Goal: Task Accomplishment & Management: Complete application form

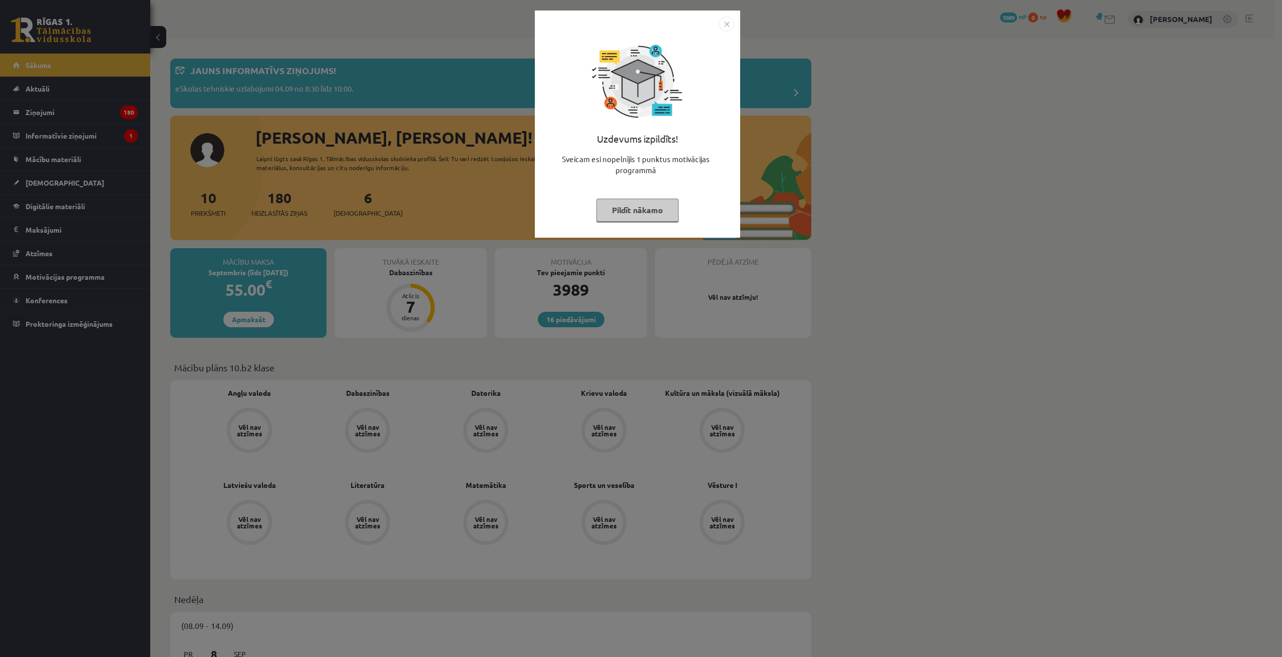
click at [724, 21] on img "Close" at bounding box center [726, 24] width 15 height 15
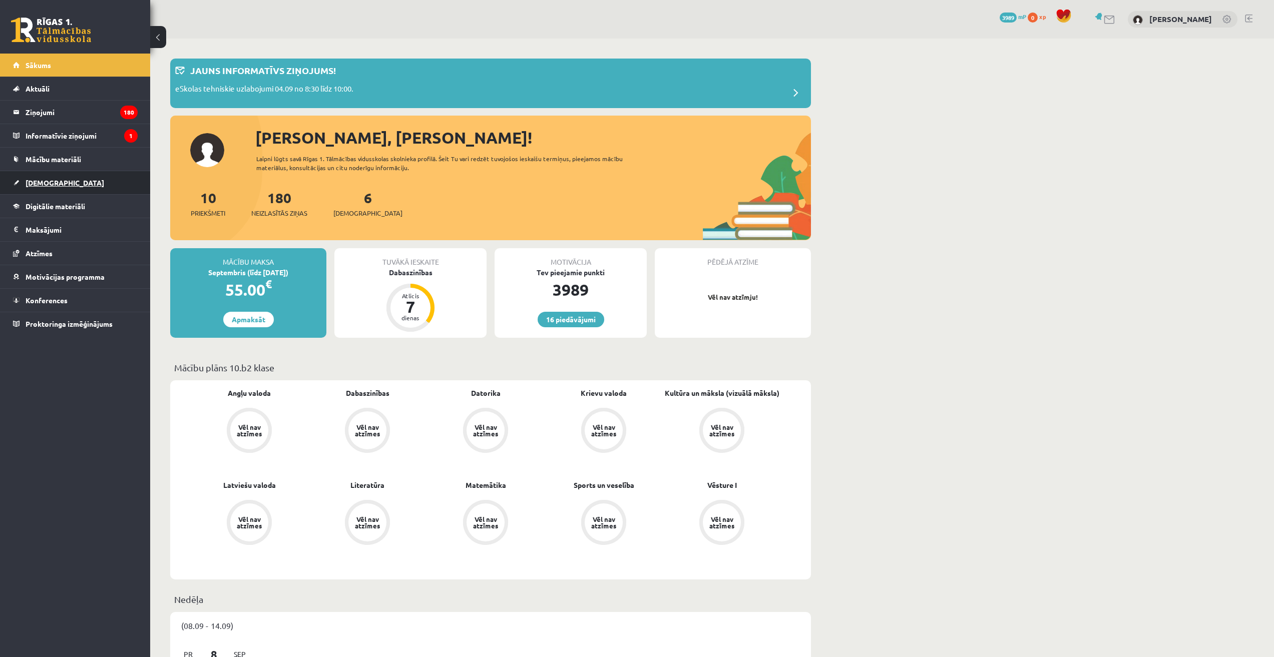
click at [66, 187] on link "[DEMOGRAPHIC_DATA]" at bounding box center [75, 182] width 125 height 23
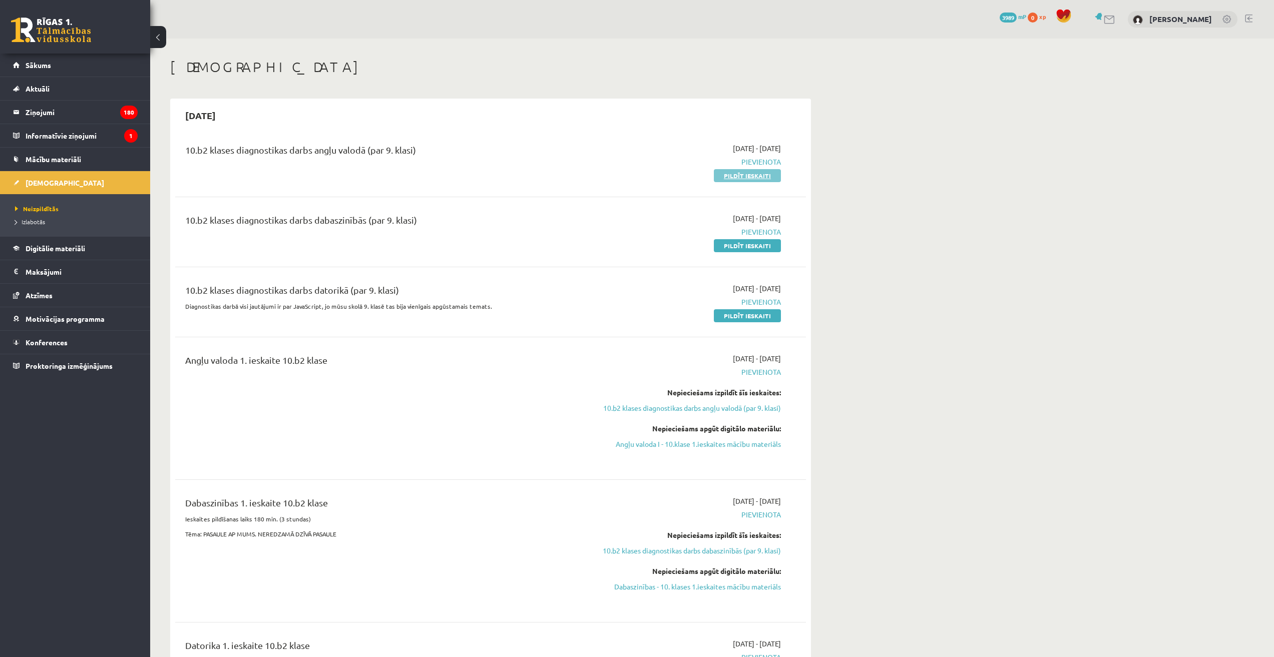
click at [757, 174] on link "Pildīt ieskaiti" at bounding box center [747, 175] width 67 height 13
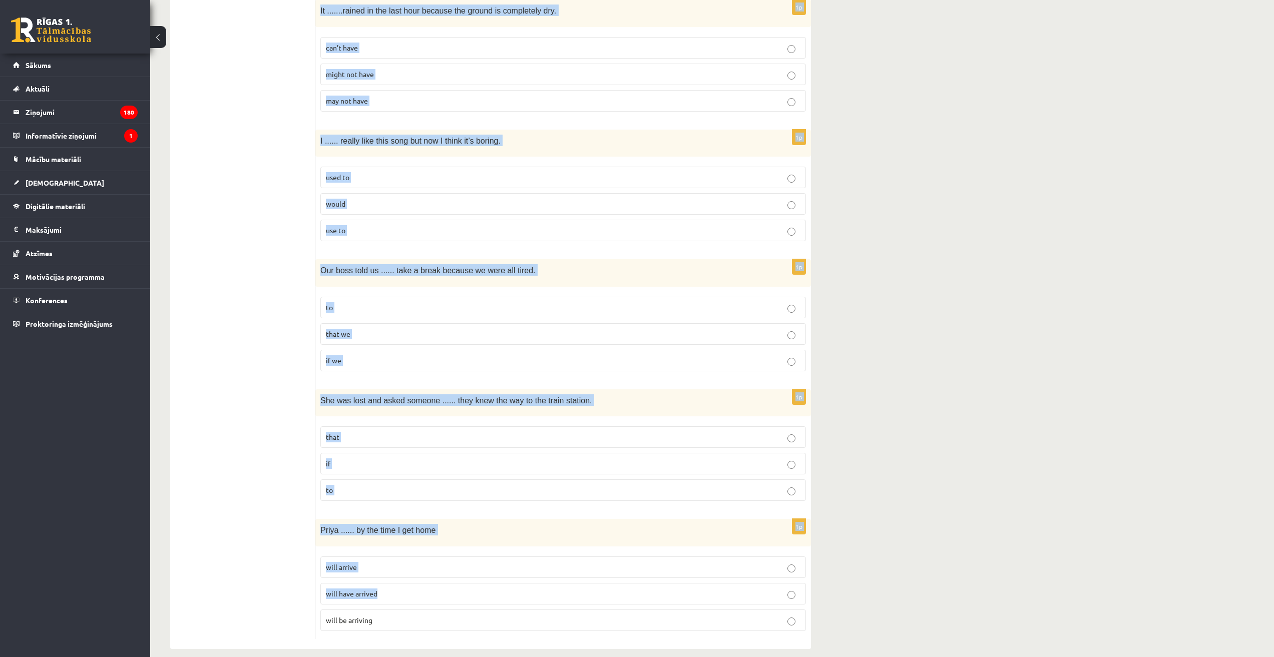
scroll to position [2166, 0]
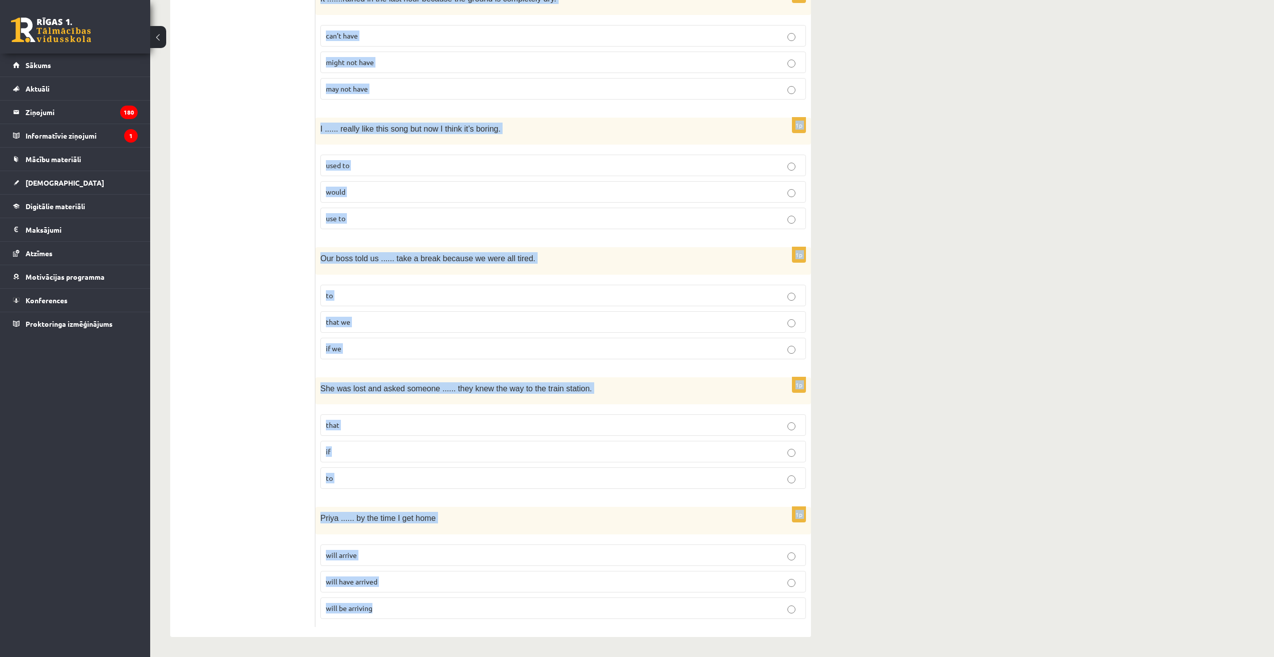
drag, startPoint x: 324, startPoint y: 184, endPoint x: 588, endPoint y: 608, distance: 499.7
copy form "Read the sentence and choose the correct answer. 1p I need ...... more time to …"
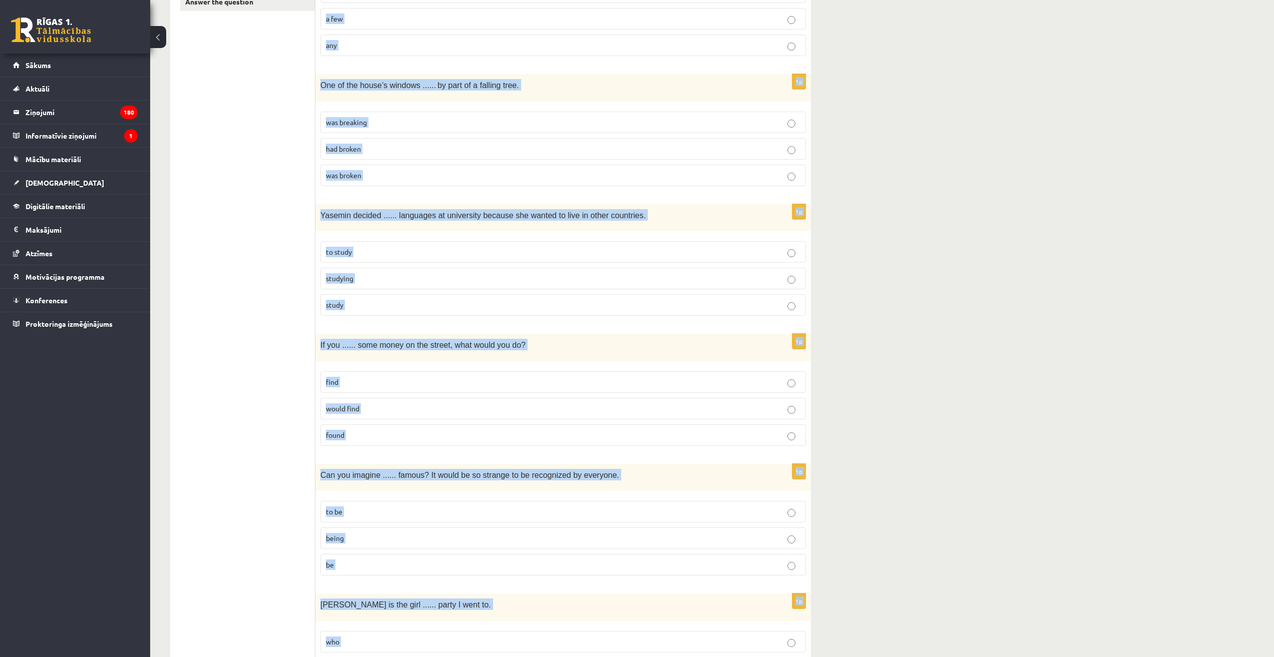
scroll to position [0, 0]
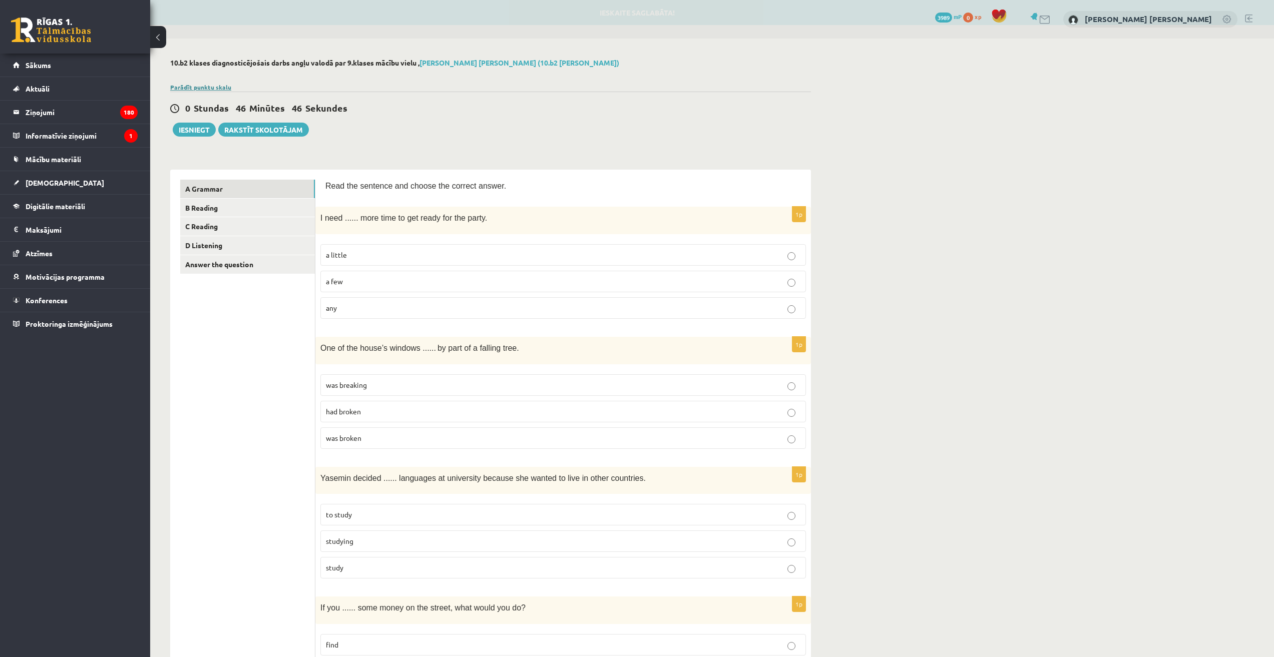
click at [203, 85] on link "Parādīt punktu skalu" at bounding box center [200, 87] width 61 height 8
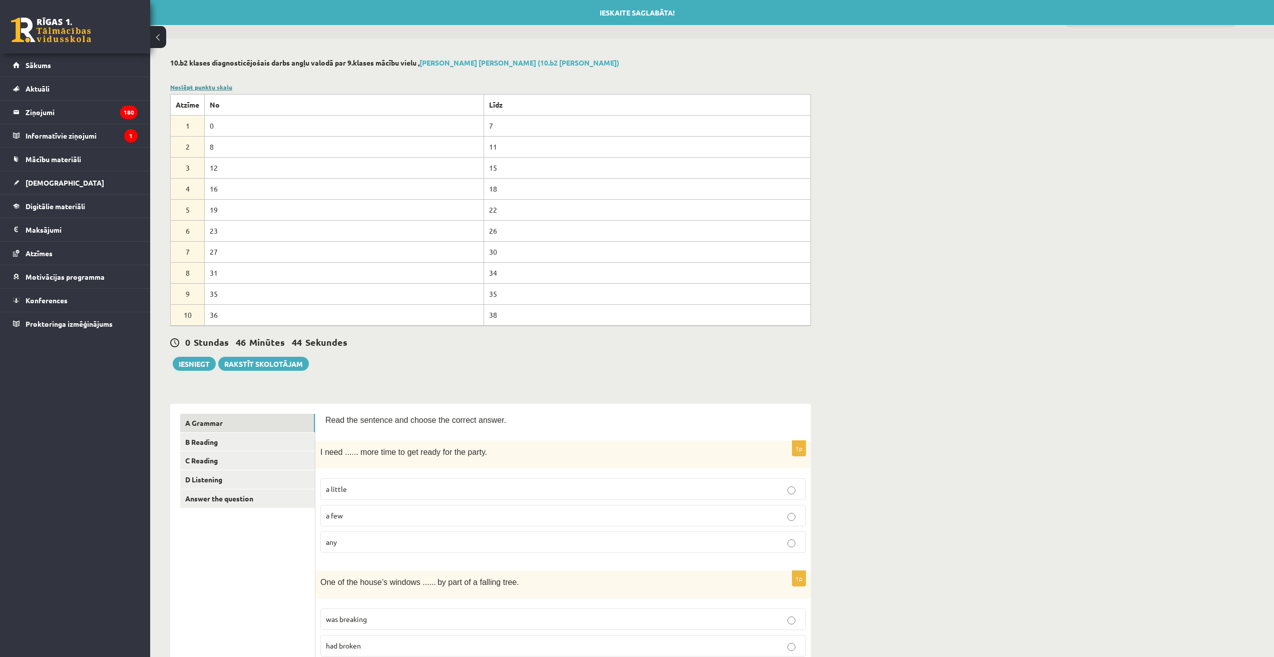
click at [203, 85] on link "Noslēpt punktu skalu" at bounding box center [201, 87] width 62 height 8
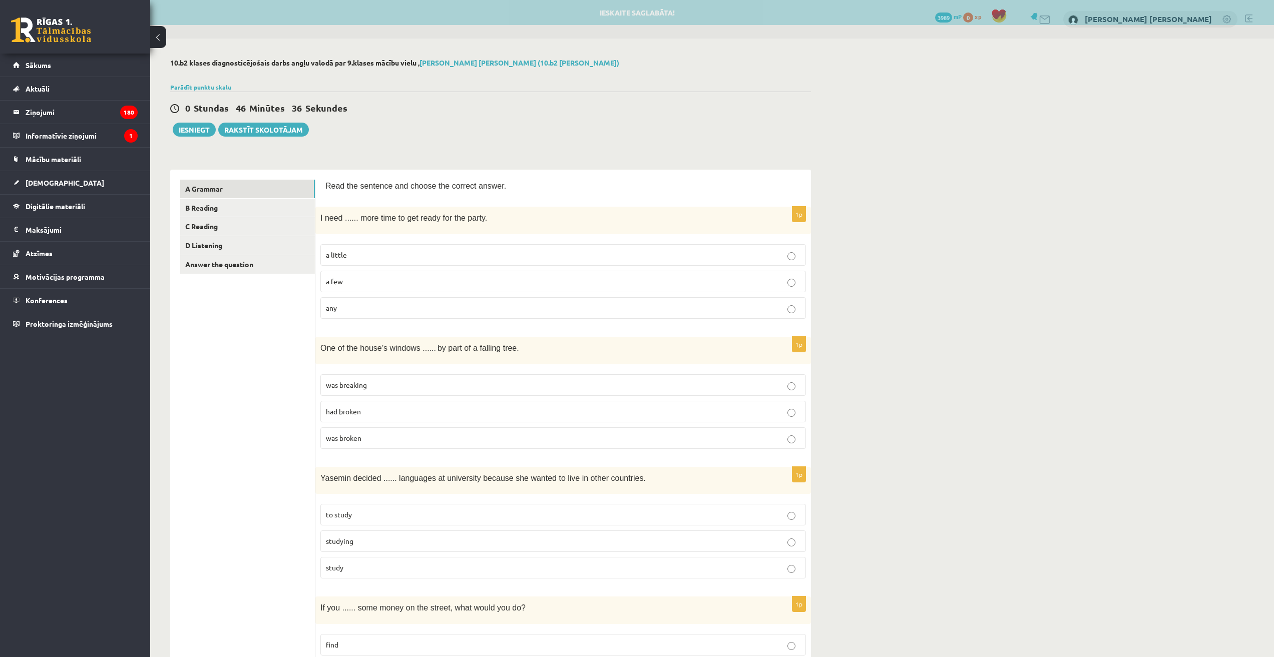
click at [369, 261] on label "a little" at bounding box center [563, 255] width 486 height 22
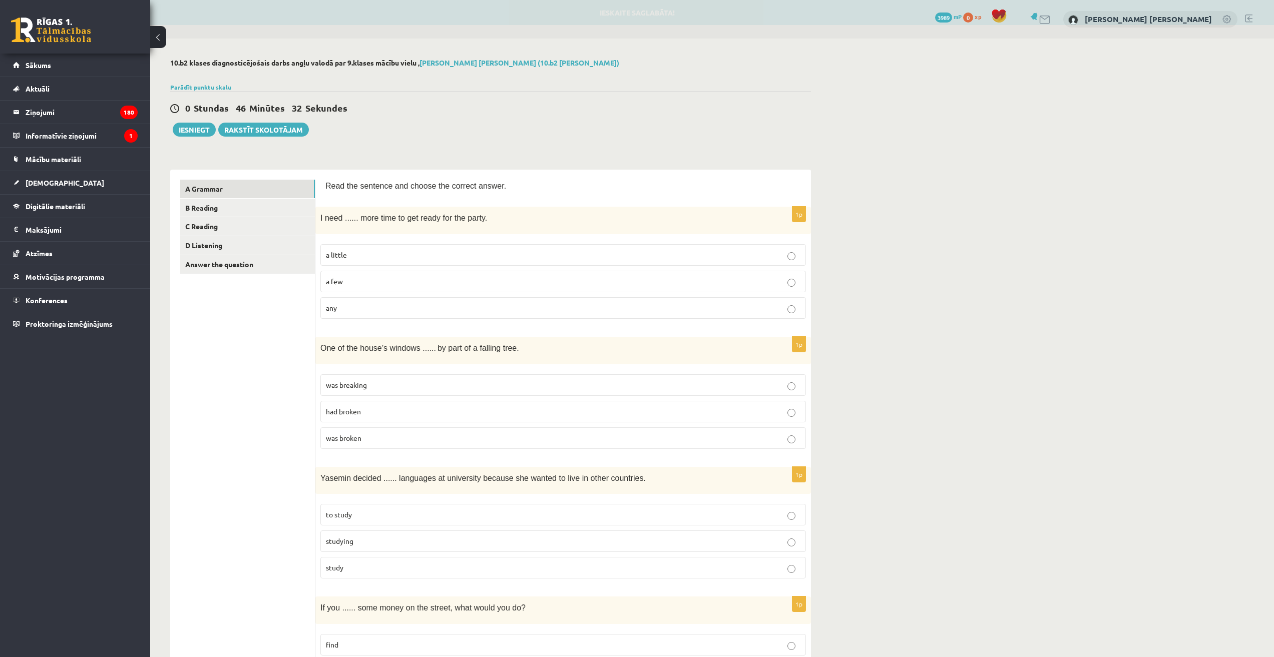
click at [368, 418] on label "had broken" at bounding box center [563, 412] width 486 height 22
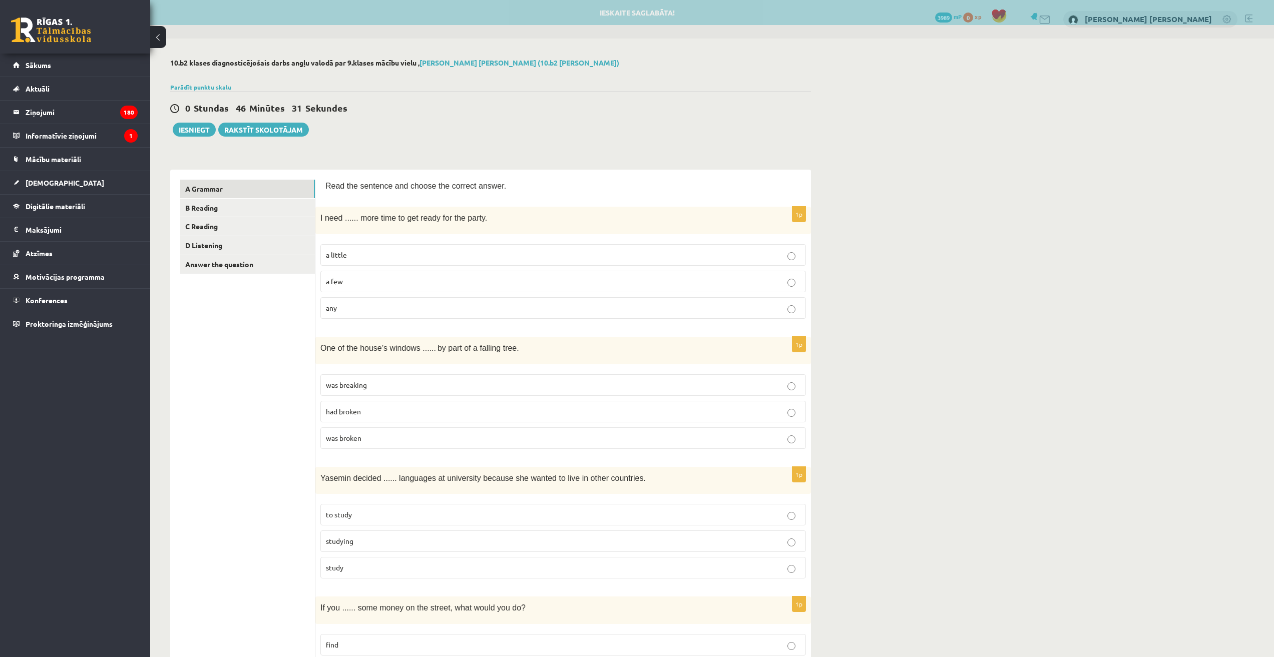
scroll to position [100, 0]
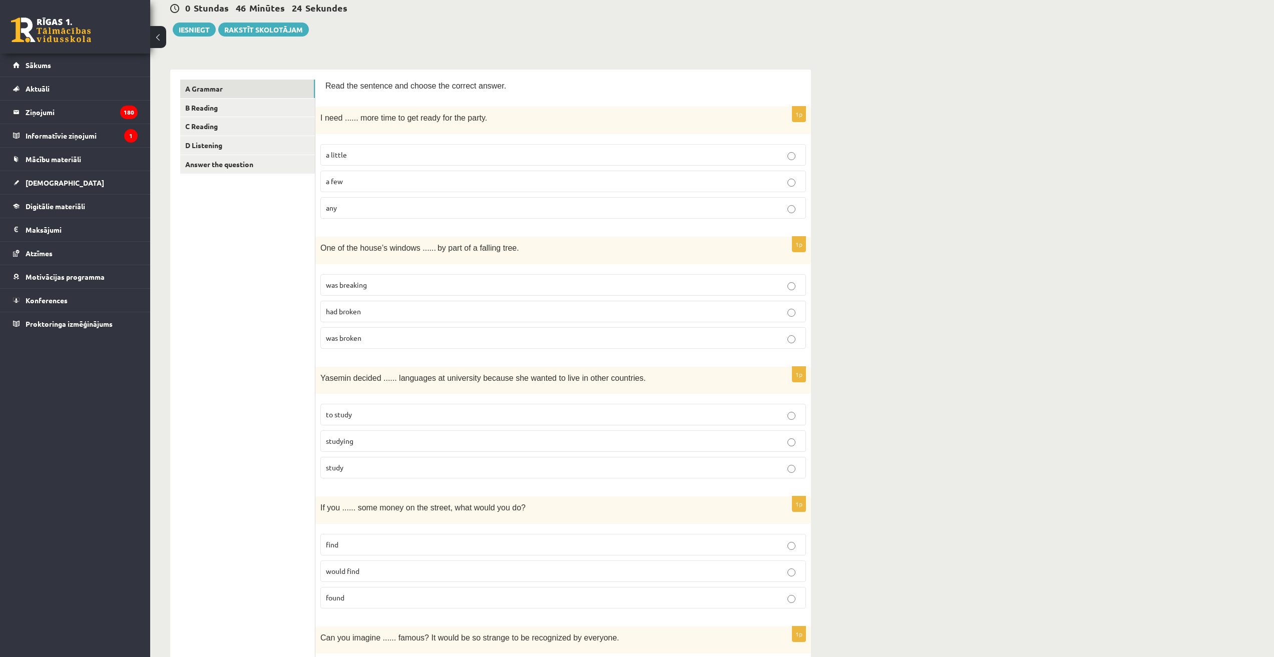
click at [362, 413] on p "to study" at bounding box center [563, 415] width 475 height 11
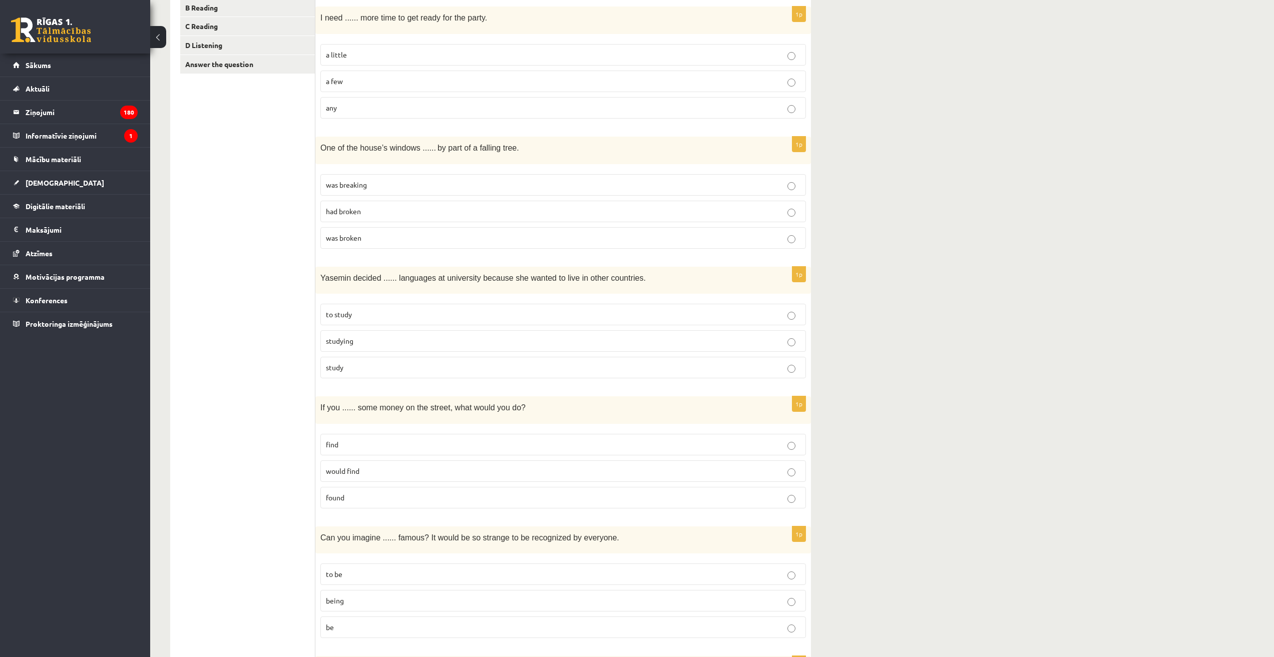
scroll to position [250, 0]
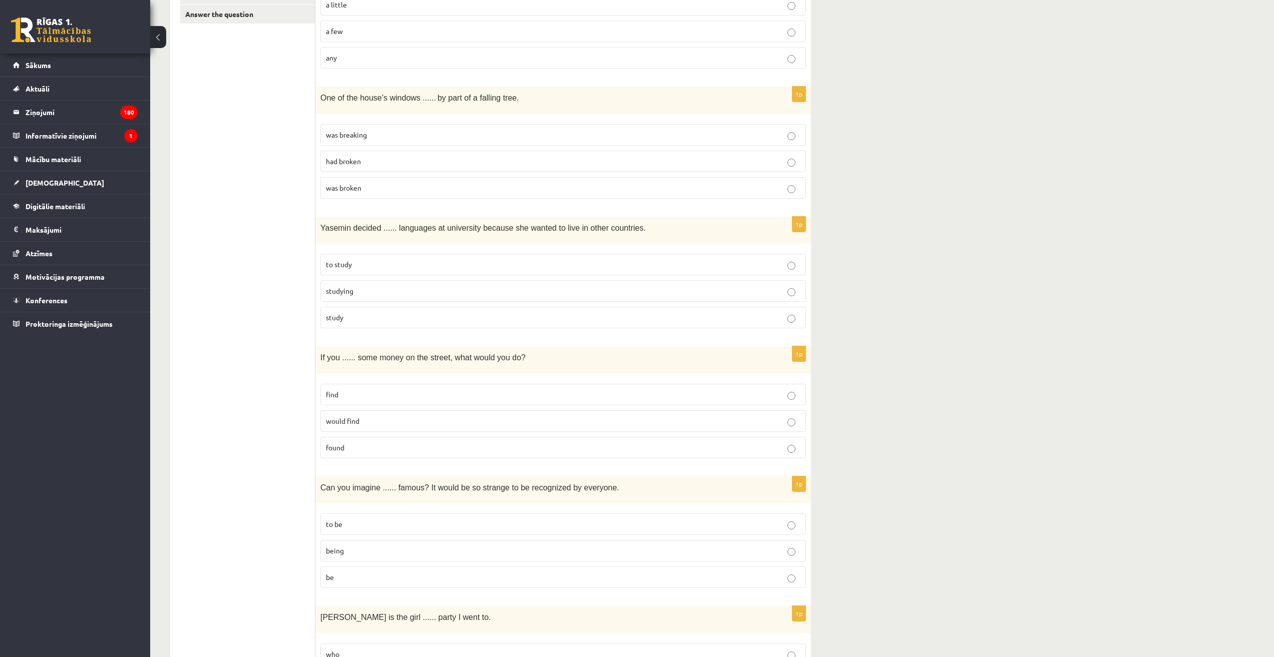
click at [414, 454] on label "found" at bounding box center [563, 448] width 486 height 22
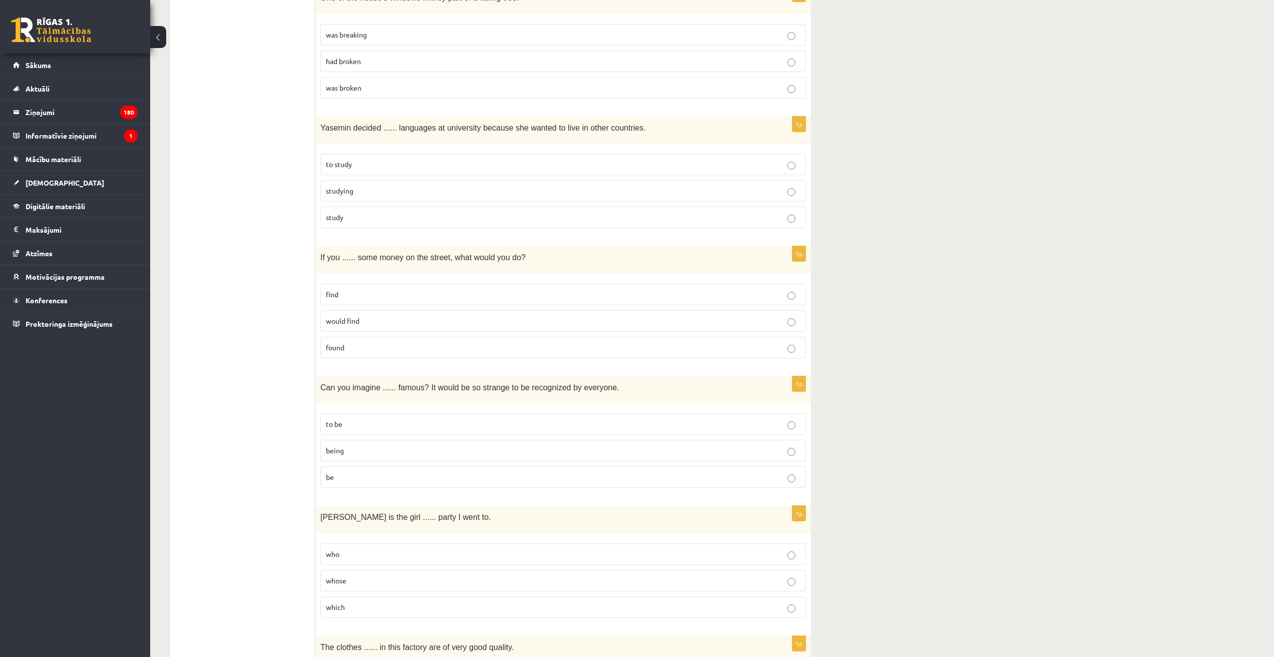
click at [455, 453] on p "being" at bounding box center [563, 451] width 475 height 11
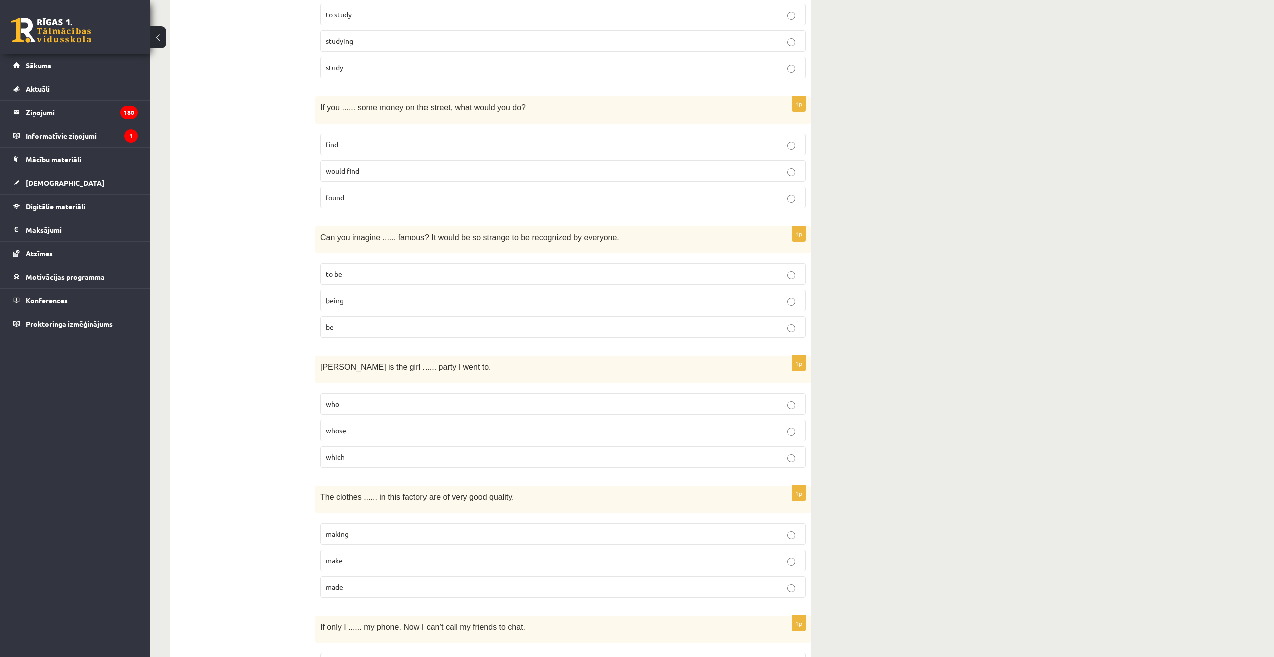
click at [504, 428] on p "whose" at bounding box center [563, 431] width 475 height 11
click at [390, 587] on p "made" at bounding box center [563, 587] width 475 height 11
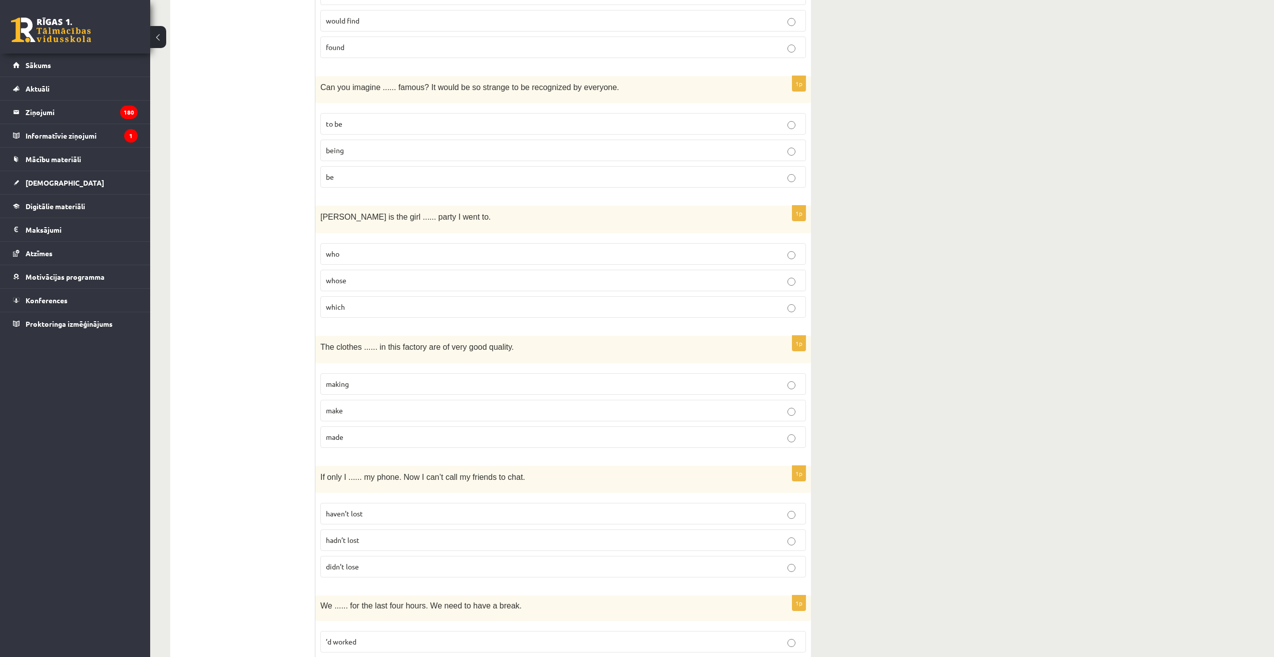
scroll to position [801, 0]
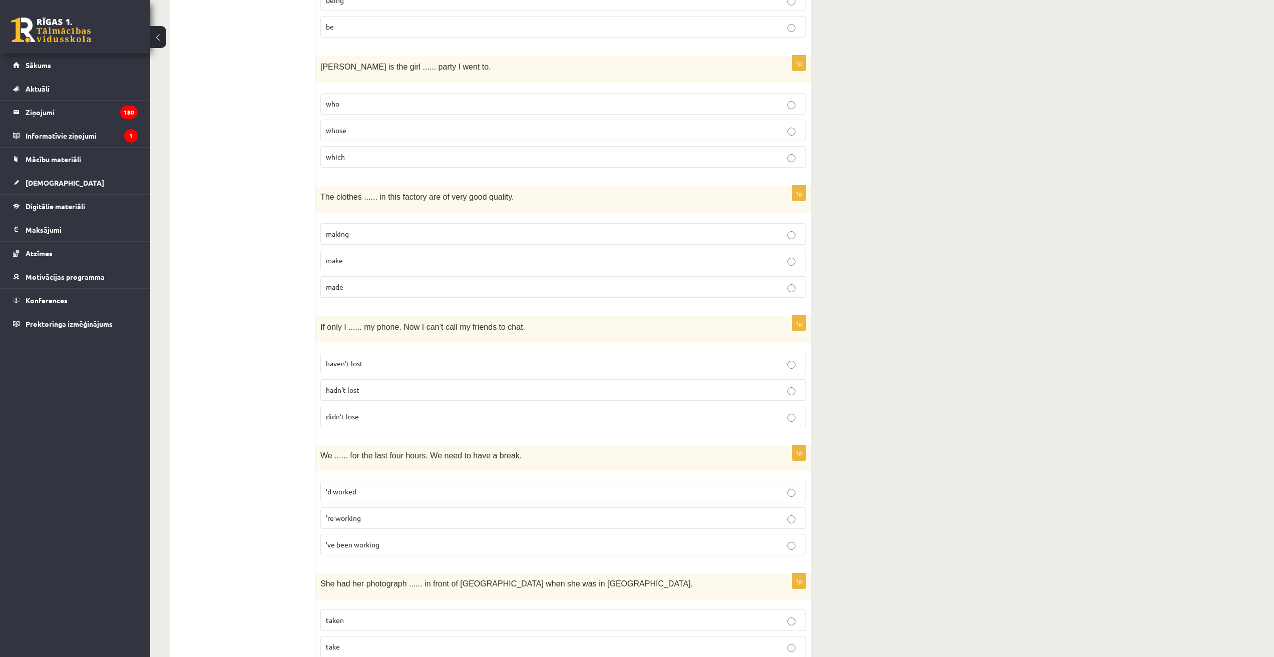
click at [501, 389] on p "hadn’t lost" at bounding box center [563, 390] width 475 height 11
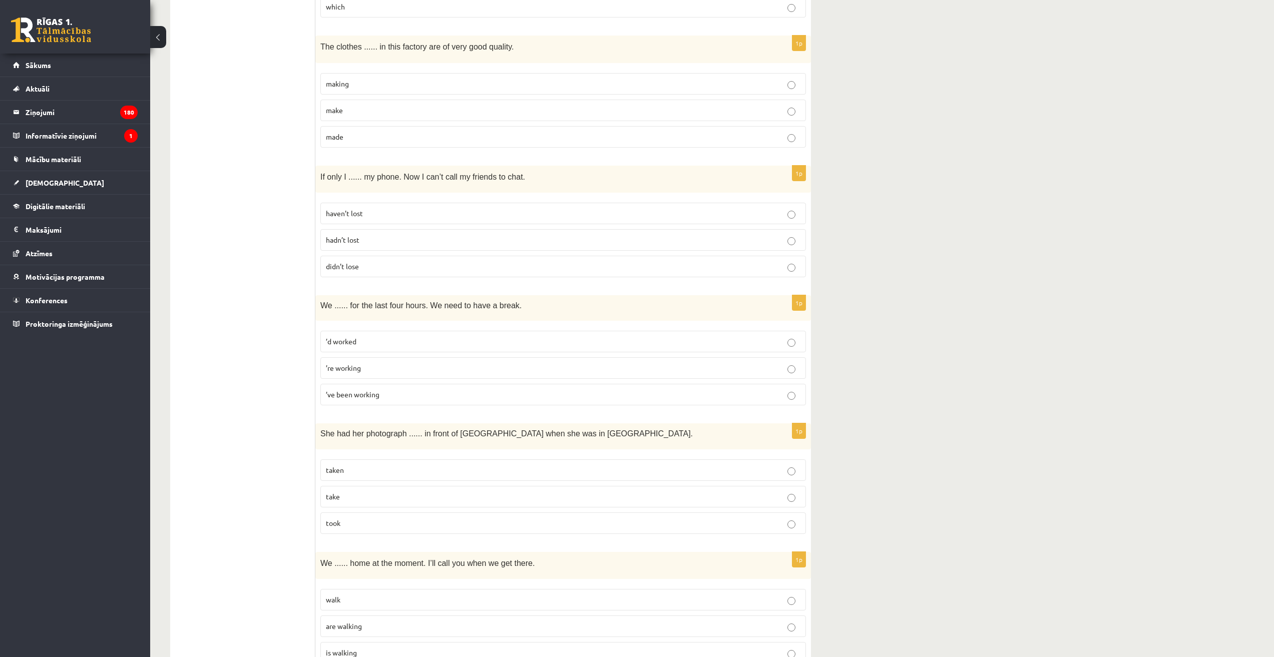
click at [446, 397] on p "’ve been working" at bounding box center [563, 395] width 475 height 11
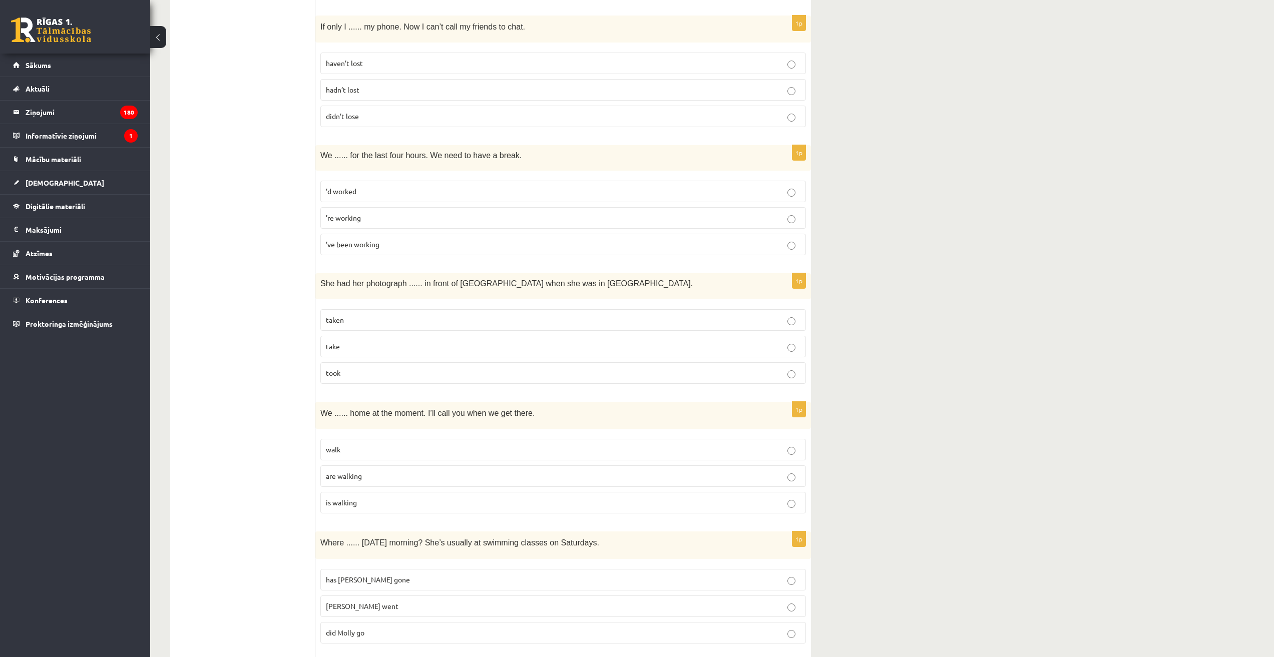
scroll to position [1302, 0]
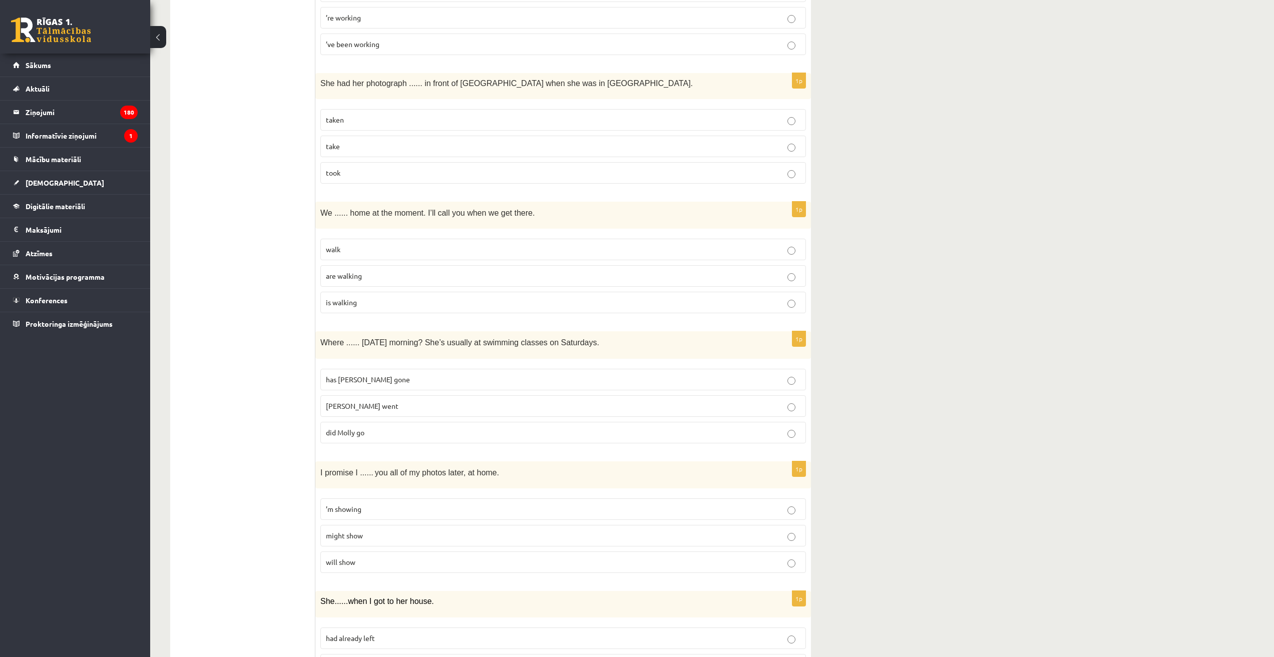
click at [458, 115] on p "taken" at bounding box center [563, 120] width 475 height 11
click at [389, 280] on p "are walking" at bounding box center [563, 276] width 475 height 11
click at [395, 431] on p "did Molly go" at bounding box center [563, 433] width 475 height 11
click at [368, 563] on p "will show" at bounding box center [563, 562] width 475 height 11
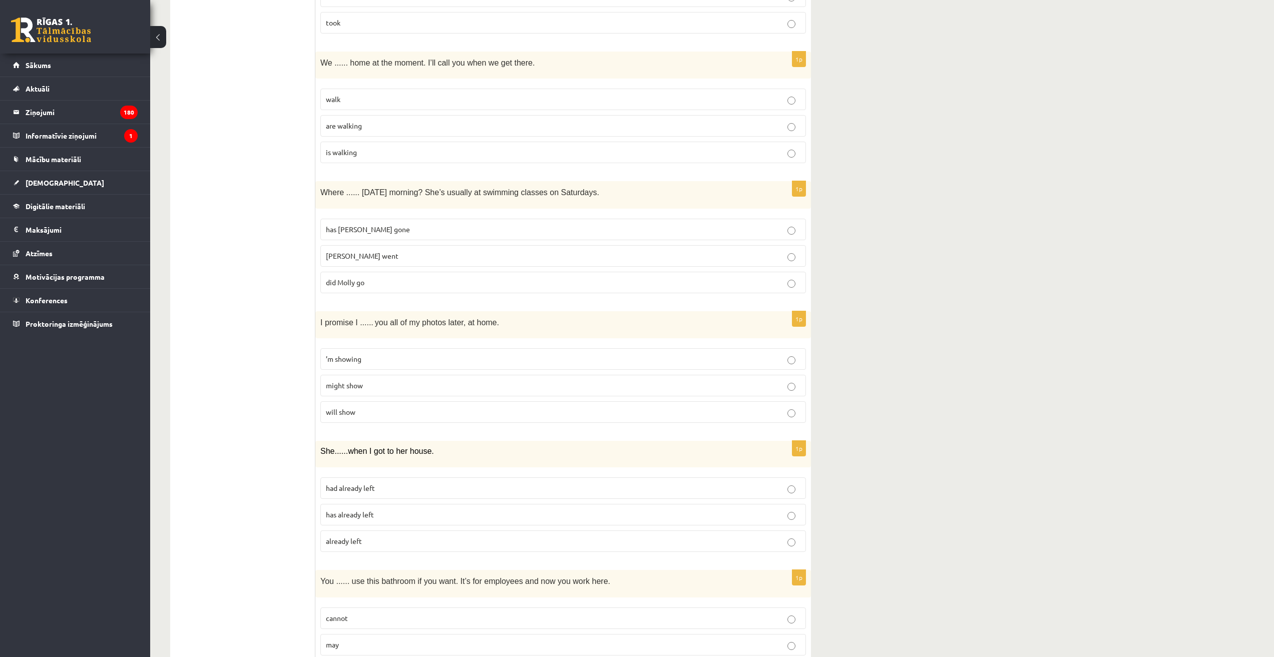
scroll to position [1753, 0]
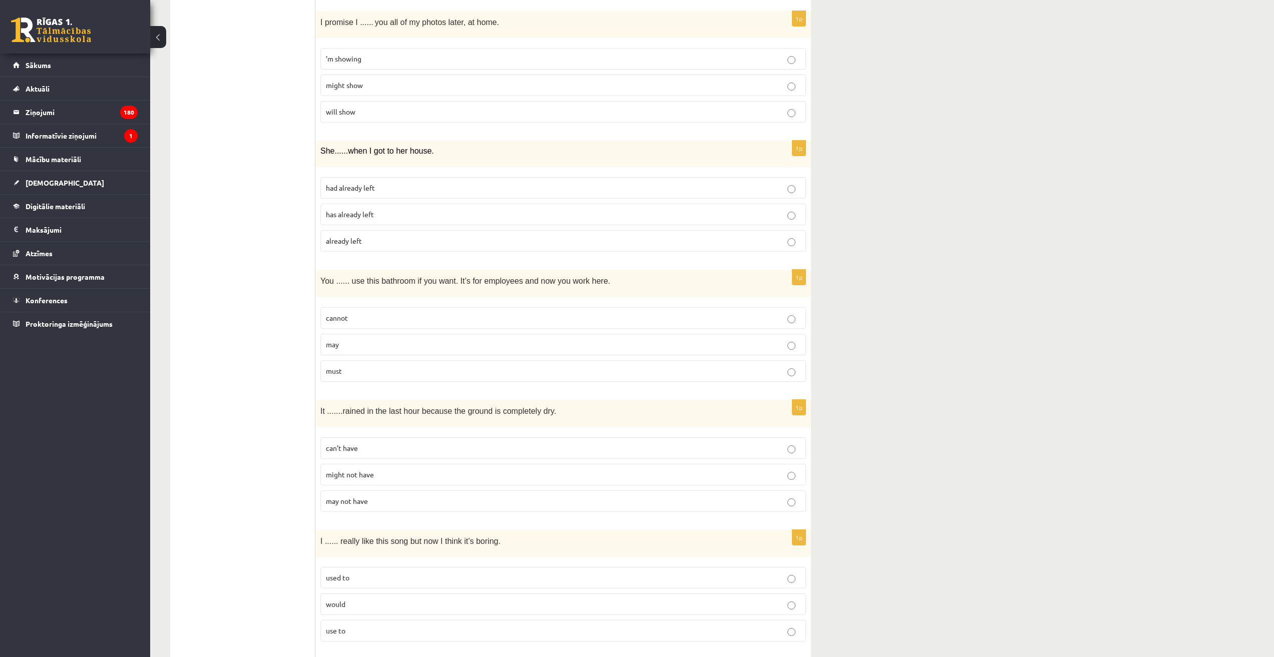
click at [380, 188] on p "had already left" at bounding box center [563, 188] width 475 height 11
click at [377, 342] on p "may" at bounding box center [563, 345] width 475 height 11
click at [390, 452] on p "can’t have" at bounding box center [563, 448] width 475 height 11
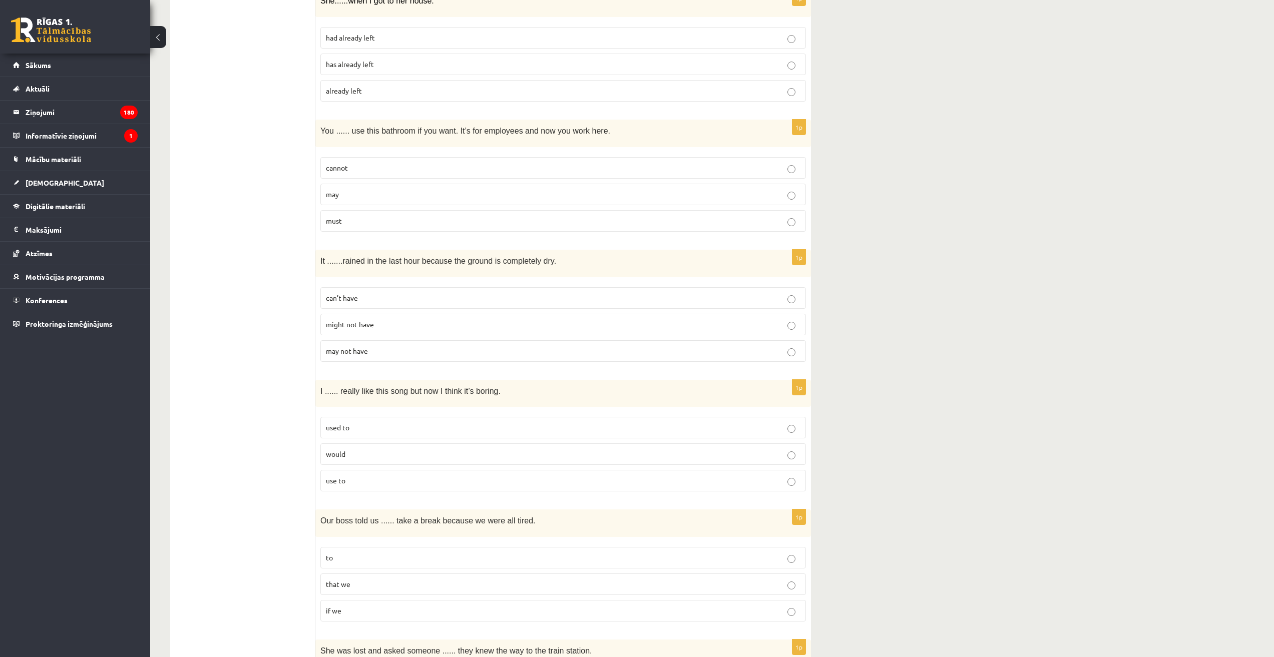
click at [385, 423] on p "used to" at bounding box center [563, 428] width 475 height 11
click at [401, 556] on p "to" at bounding box center [563, 558] width 475 height 11
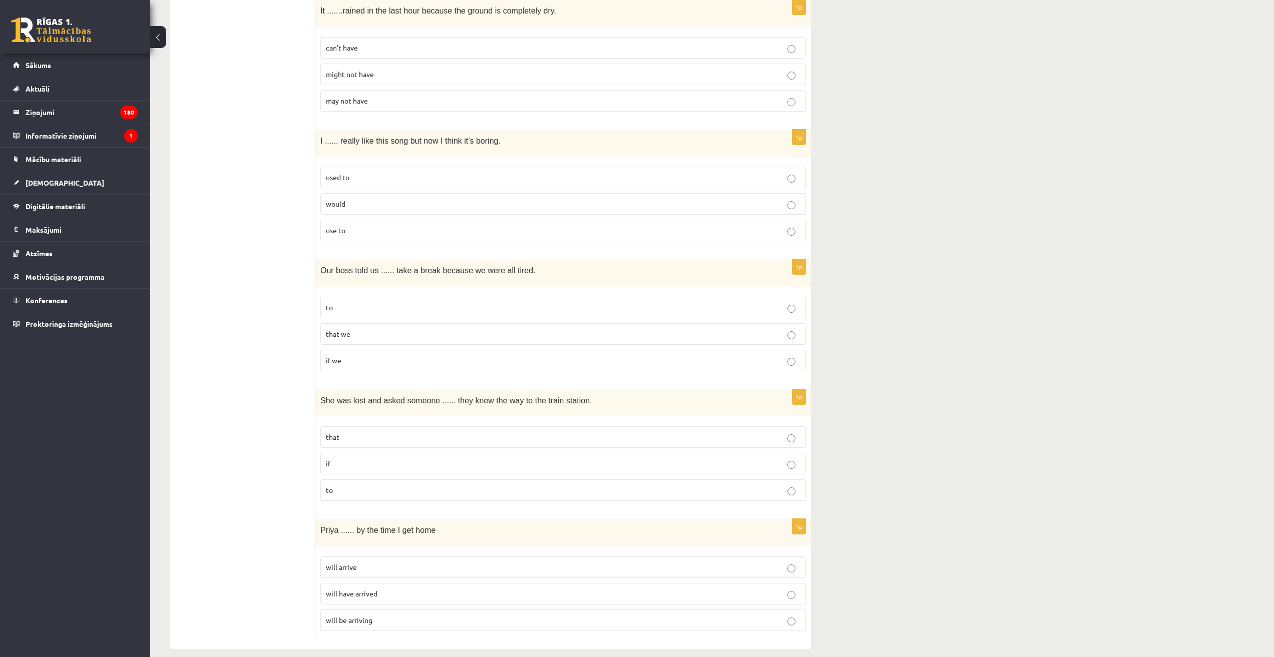
scroll to position [2166, 0]
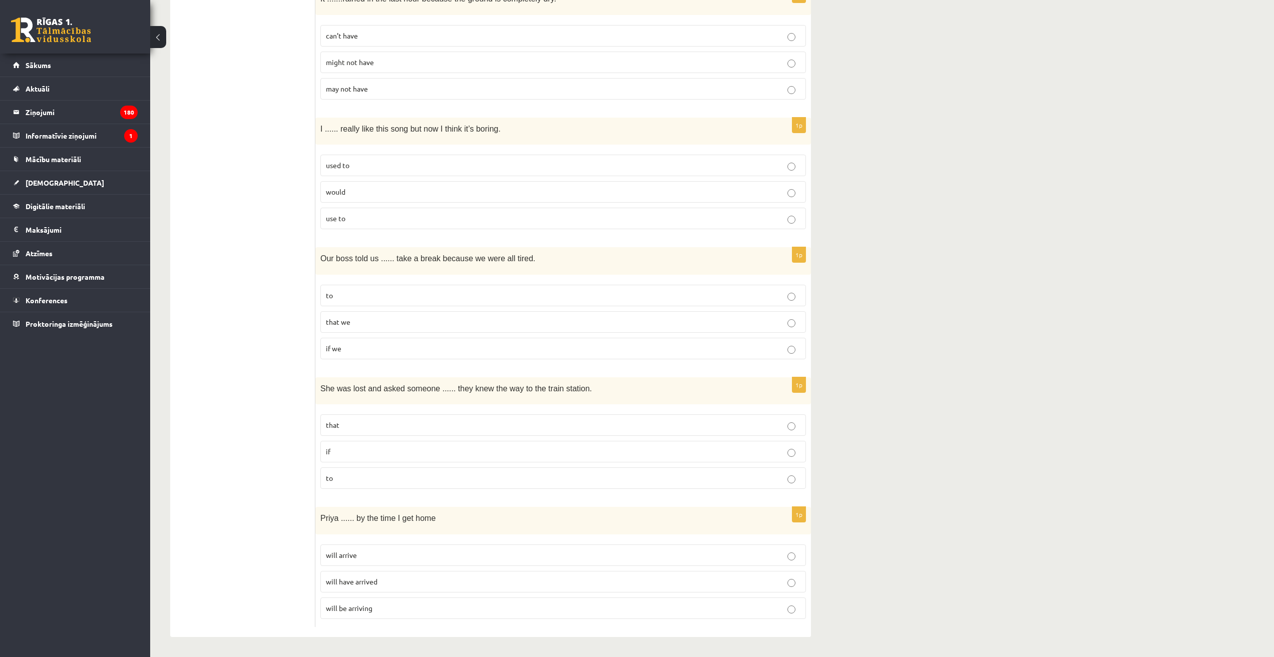
click at [367, 453] on p "if" at bounding box center [563, 452] width 475 height 11
click at [371, 586] on p "will have arrived" at bounding box center [563, 582] width 475 height 11
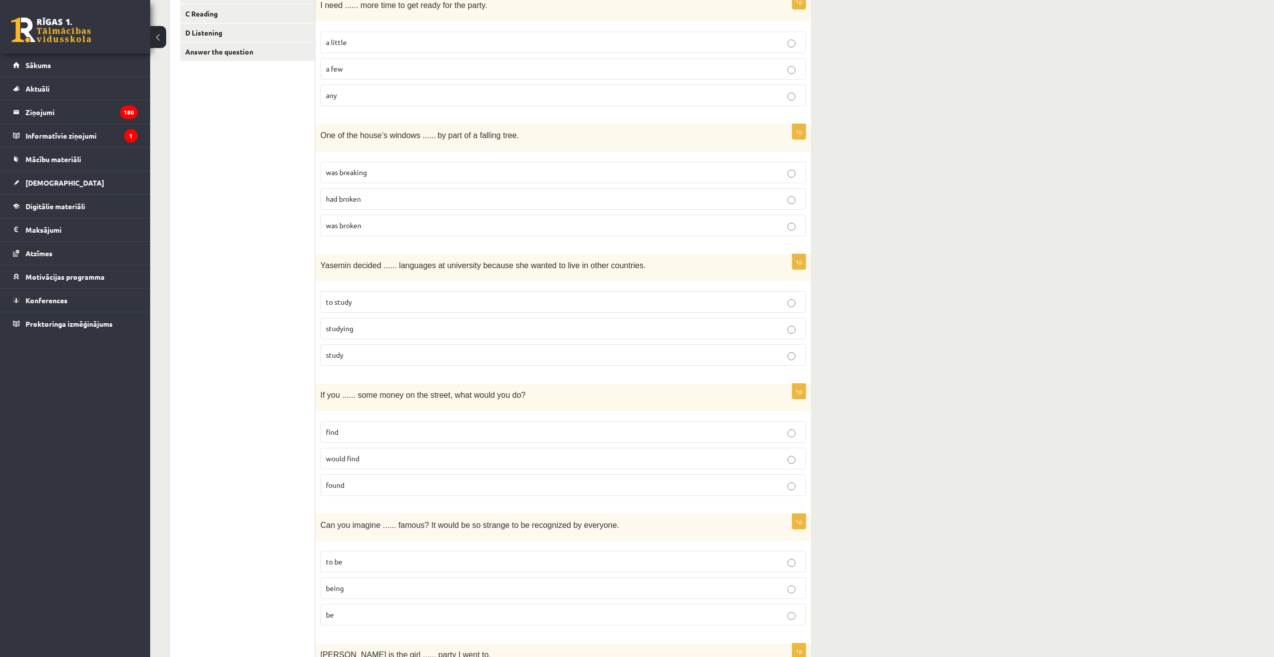
scroll to position [0, 0]
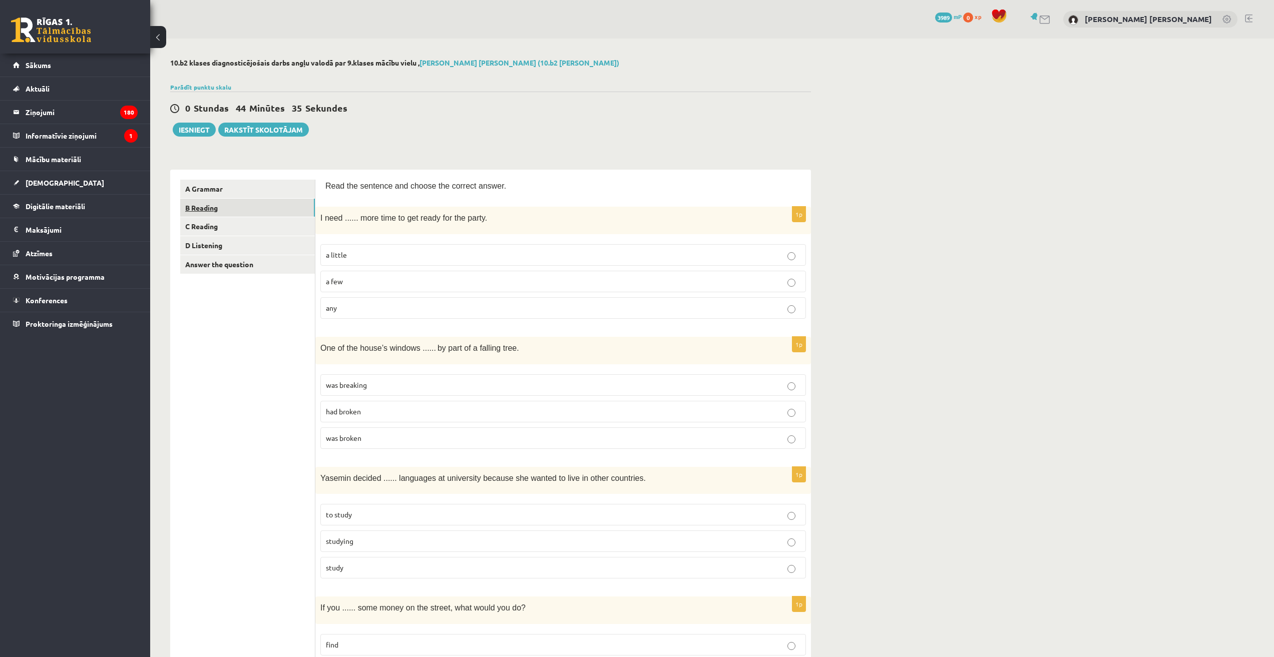
click at [200, 206] on link "B Reading" at bounding box center [247, 208] width 135 height 19
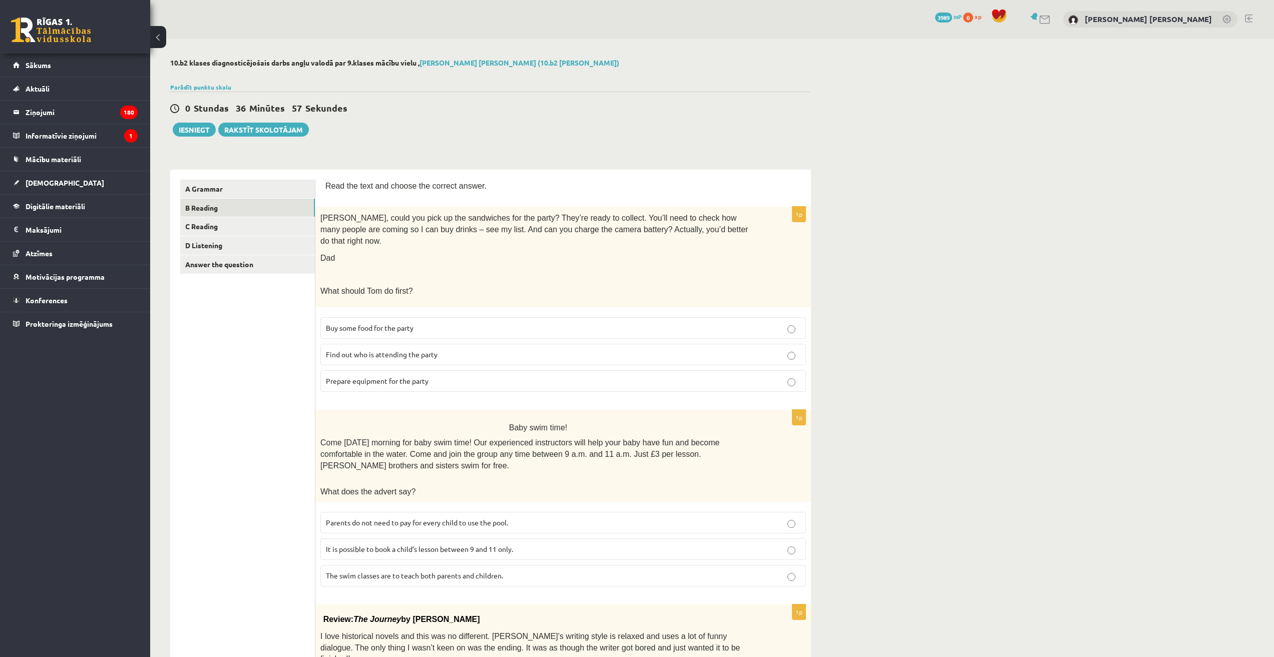
scroll to position [575, 0]
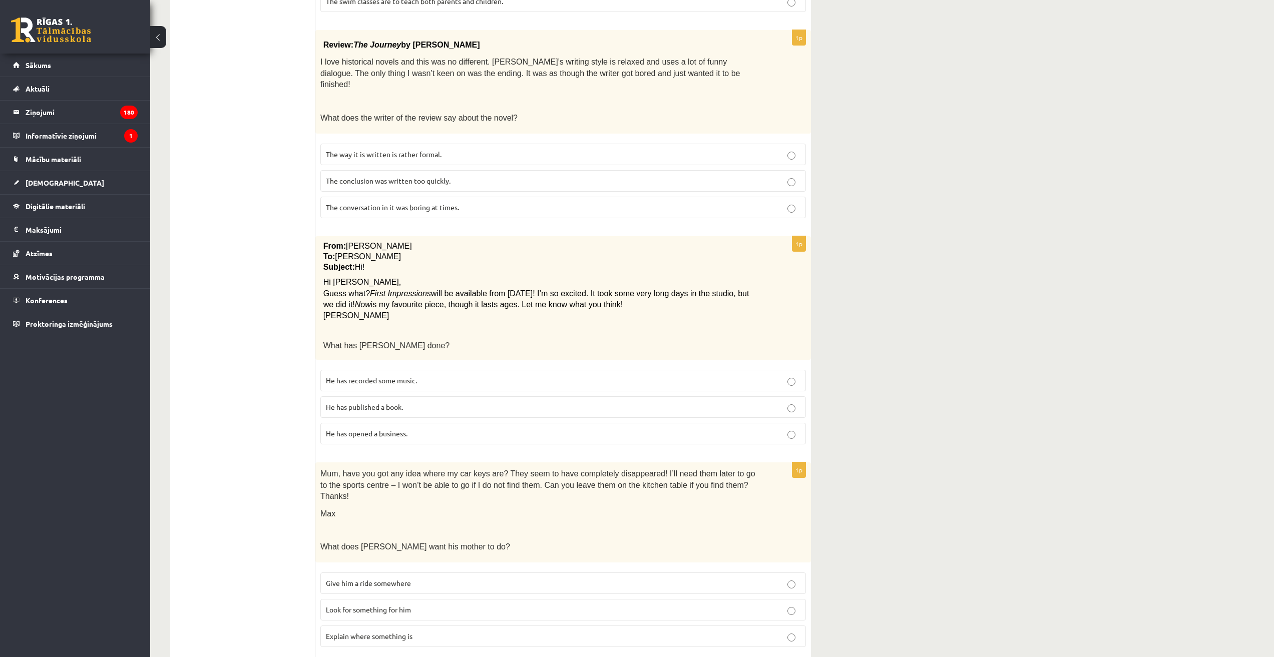
drag, startPoint x: 729, startPoint y: 482, endPoint x: 737, endPoint y: 477, distance: 9.4
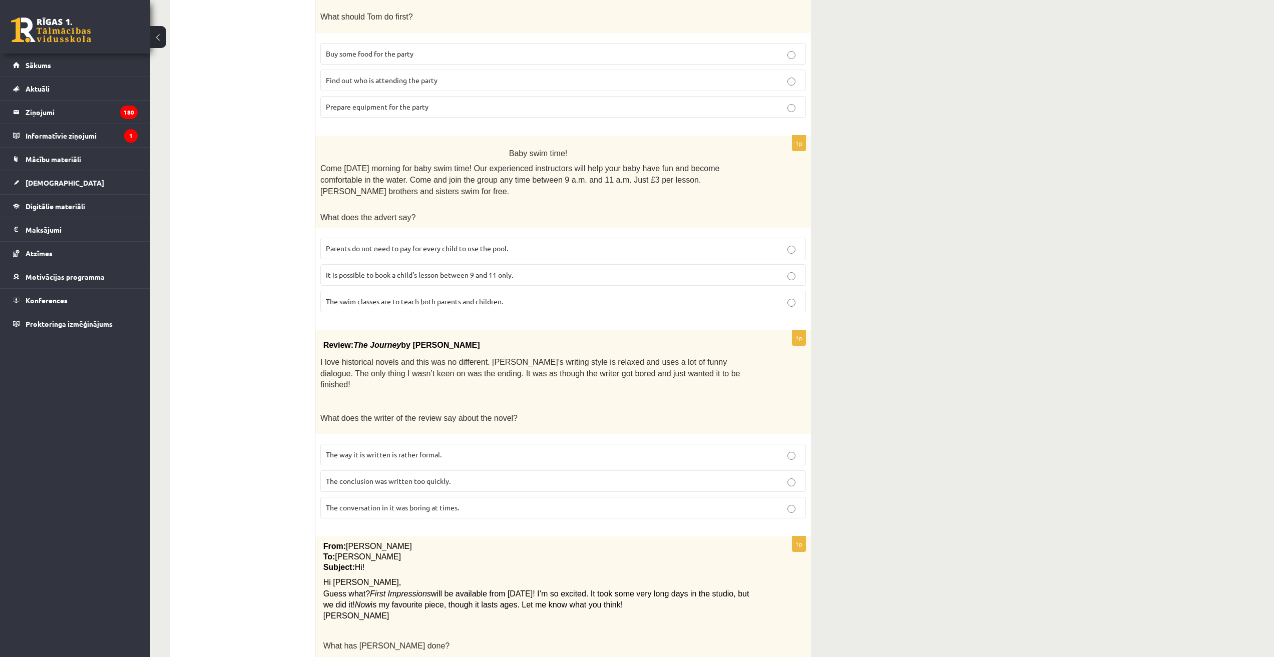
scroll to position [0, 0]
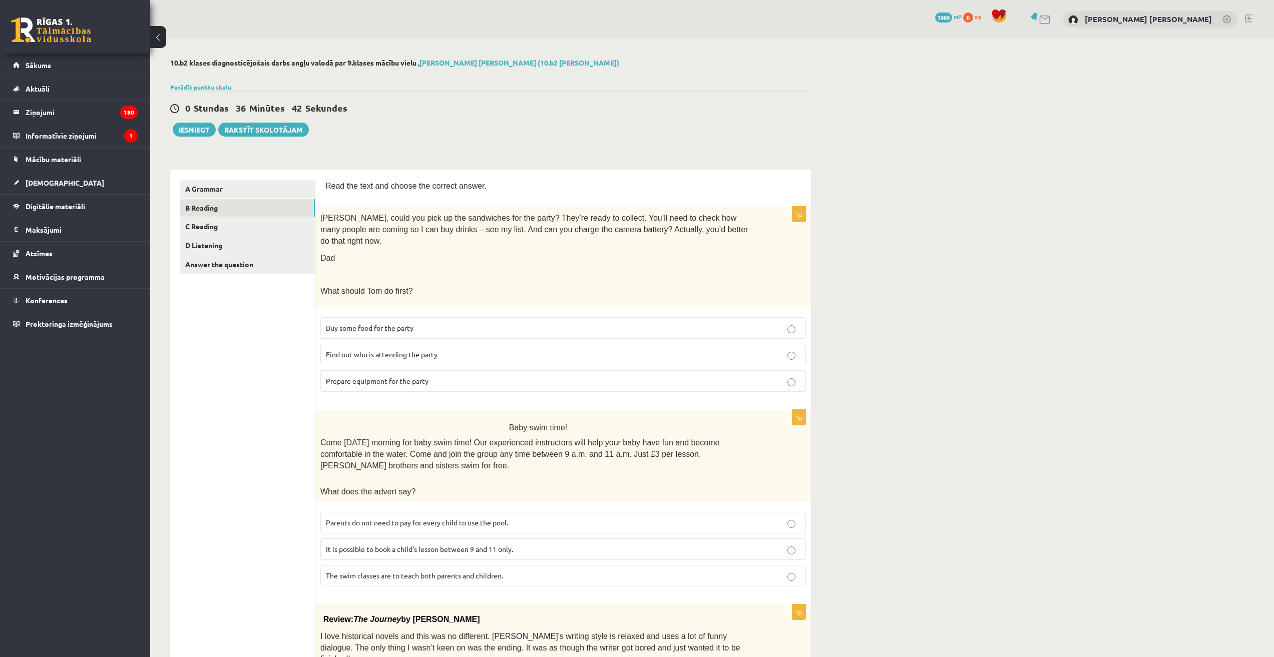
drag, startPoint x: 321, startPoint y: 177, endPoint x: 325, endPoint y: 163, distance: 14.5
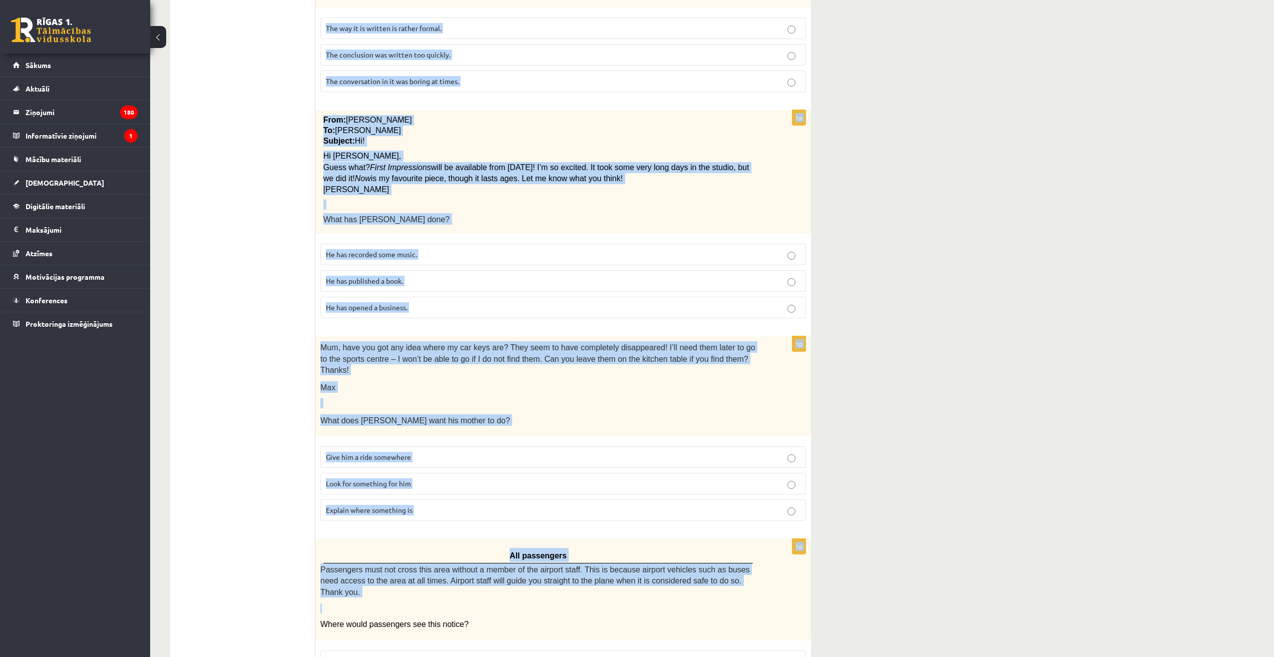
scroll to position [747, 0]
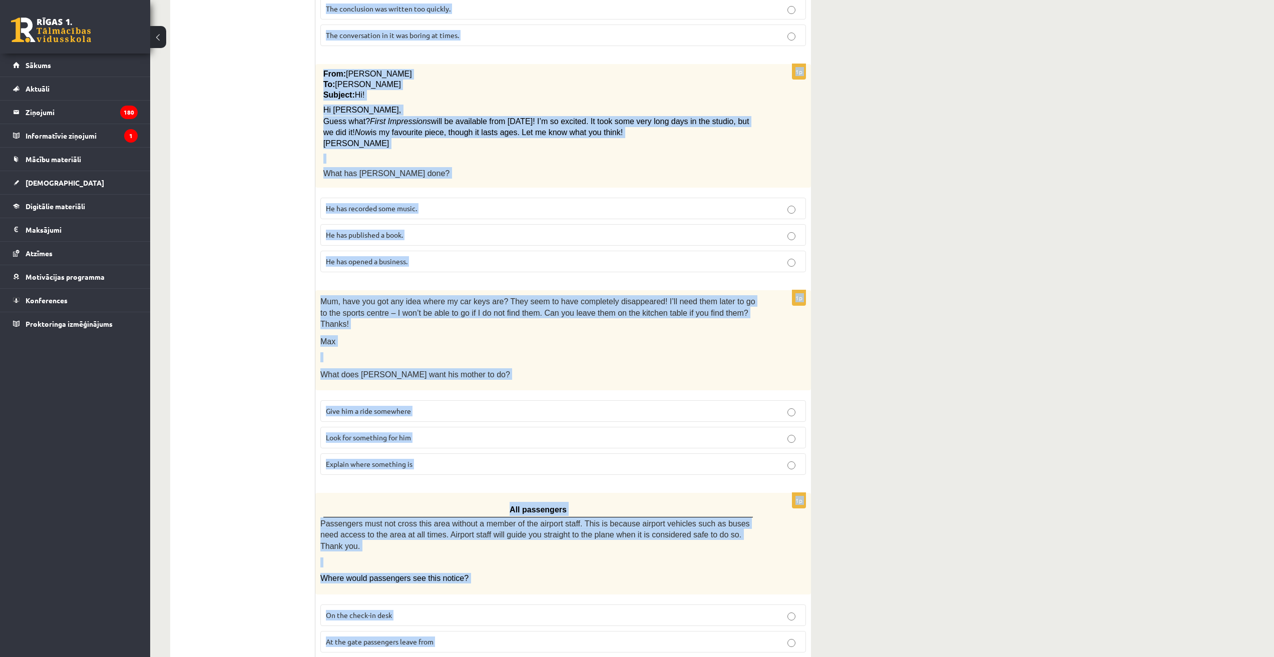
drag, startPoint x: 323, startPoint y: 183, endPoint x: 603, endPoint y: 621, distance: 519.7
click at [603, 621] on div "Read the text and choose the correct answer. 1p Tom, could you pick up the sand…" at bounding box center [563, 60] width 496 height 1275
click at [603, 621] on fieldset "On the check-in desk At the gate passengers leave from In an area leading to th…" at bounding box center [563, 641] width 486 height 83
drag, startPoint x: 322, startPoint y: 182, endPoint x: 736, endPoint y: 621, distance: 603.6
click at [736, 621] on div "Read the text and choose the correct answer. 1p Tom, could you pick up the sand…" at bounding box center [563, 60] width 496 height 1275
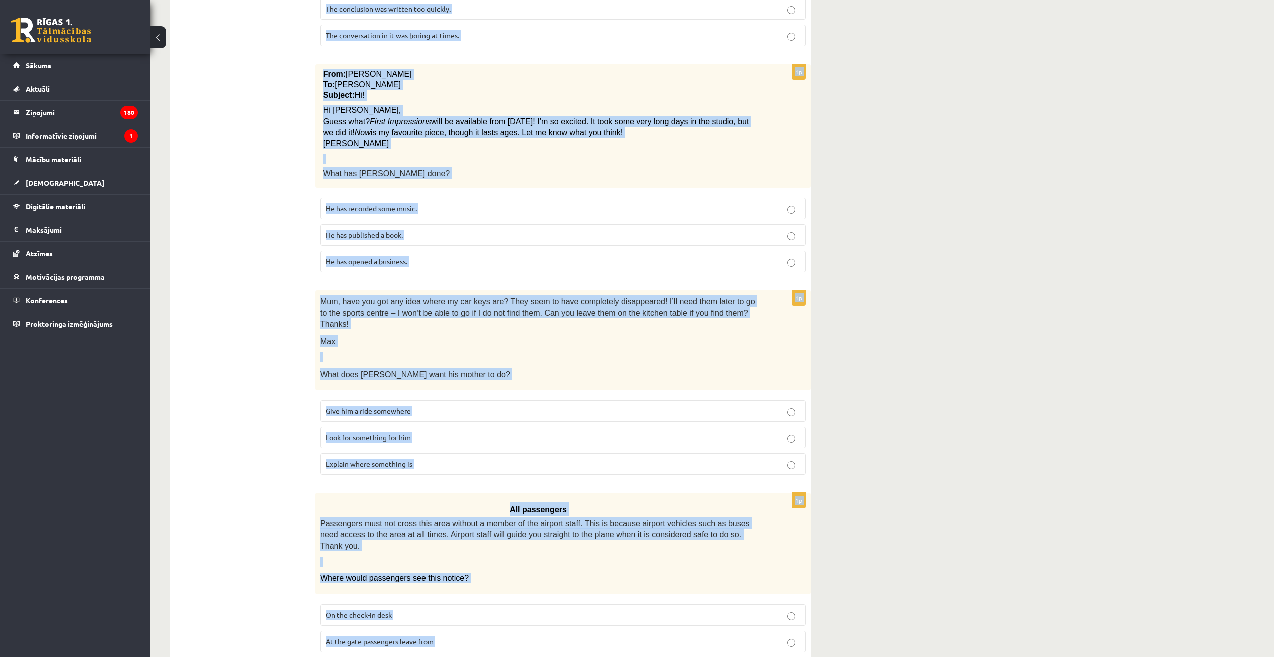
copy form "Read the text and choose the correct answer. 1p Tom, could you pick up the sand…"
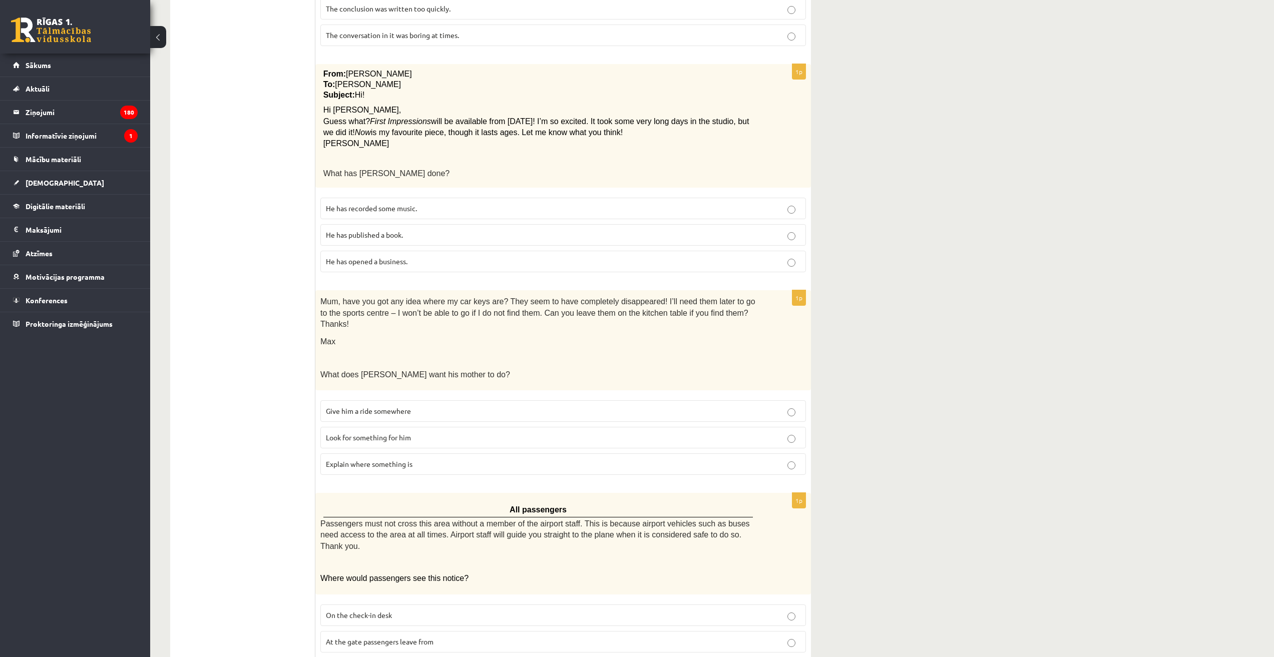
click at [202, 146] on ul "A Grammar B Reading C Reading D Listening Answer the question" at bounding box center [247, 60] width 135 height 1255
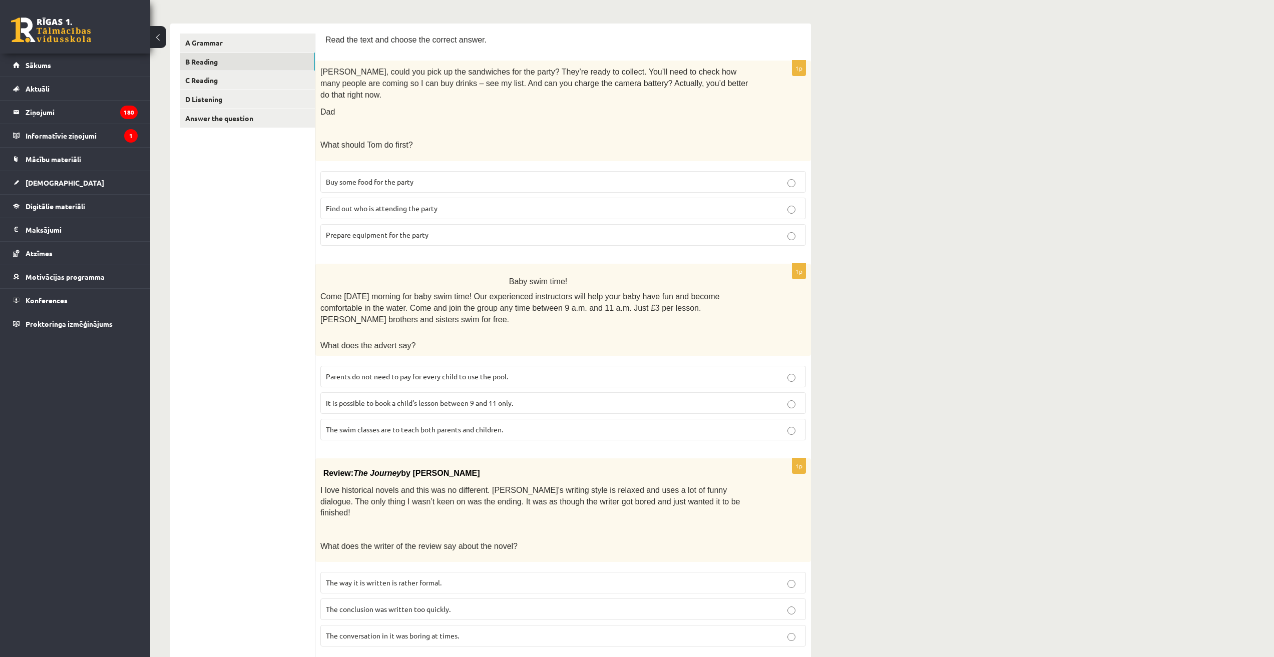
scroll to position [0, 0]
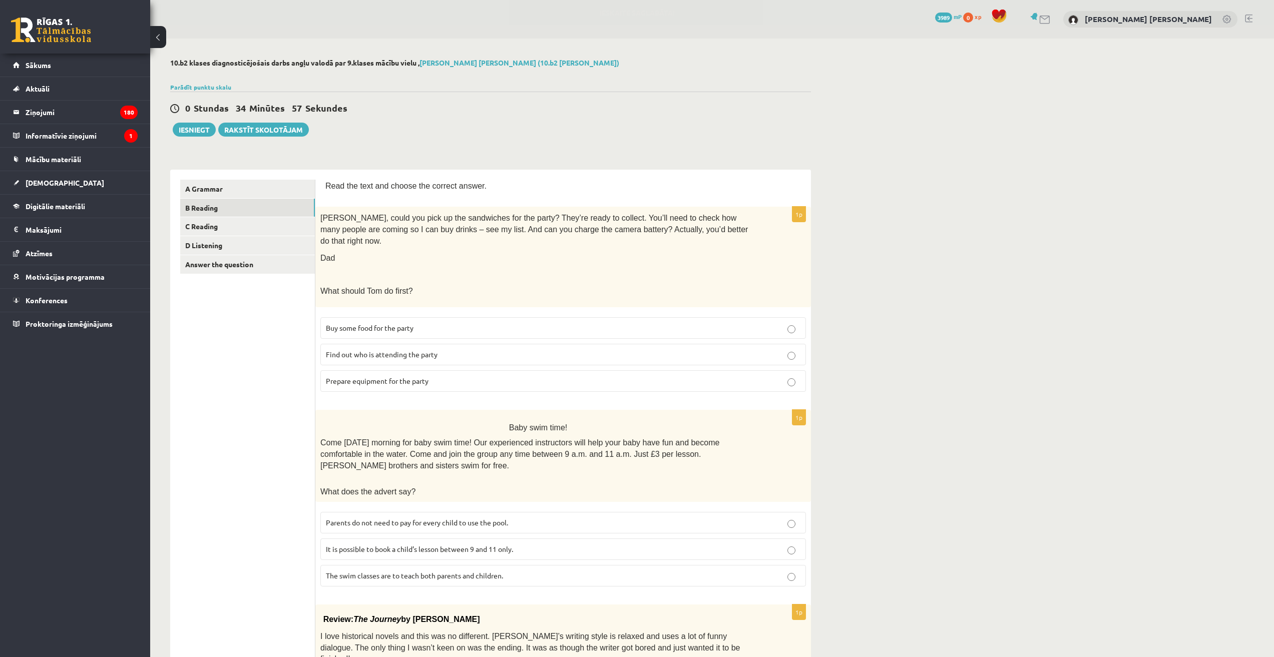
click at [362, 377] on span "Prepare equipment for the party" at bounding box center [377, 381] width 103 height 9
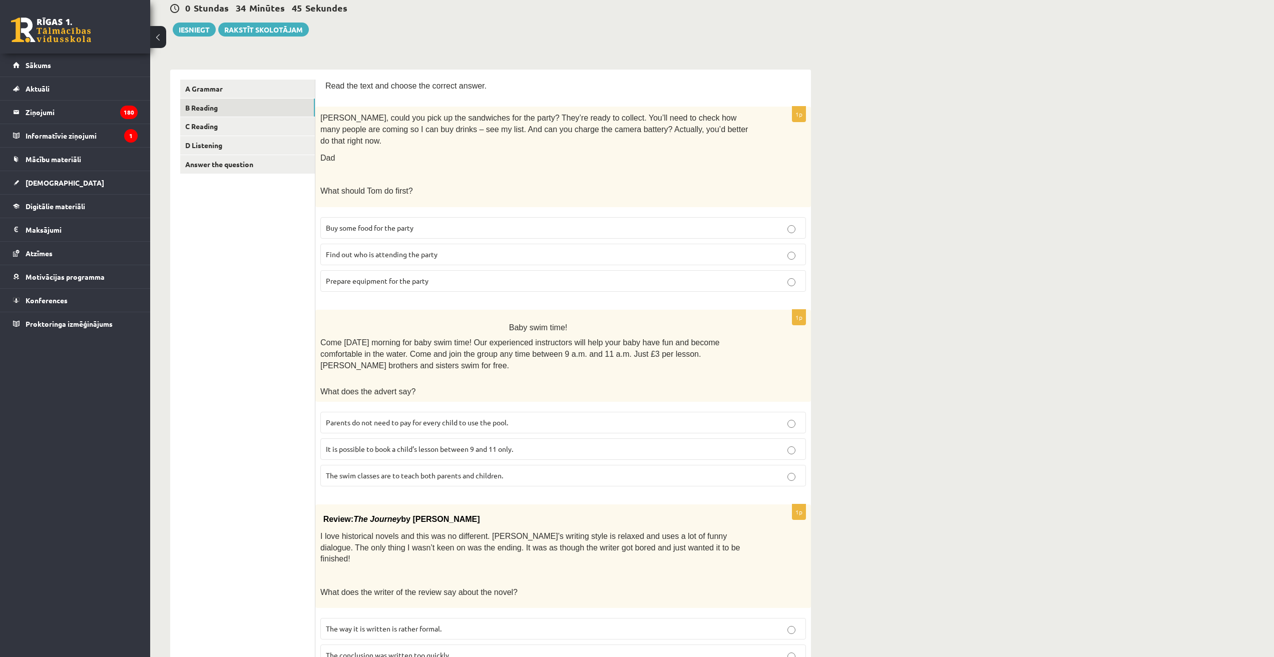
click at [415, 445] on span "It is possible to book a child’s lesson between 9 and 11 only." at bounding box center [419, 449] width 187 height 9
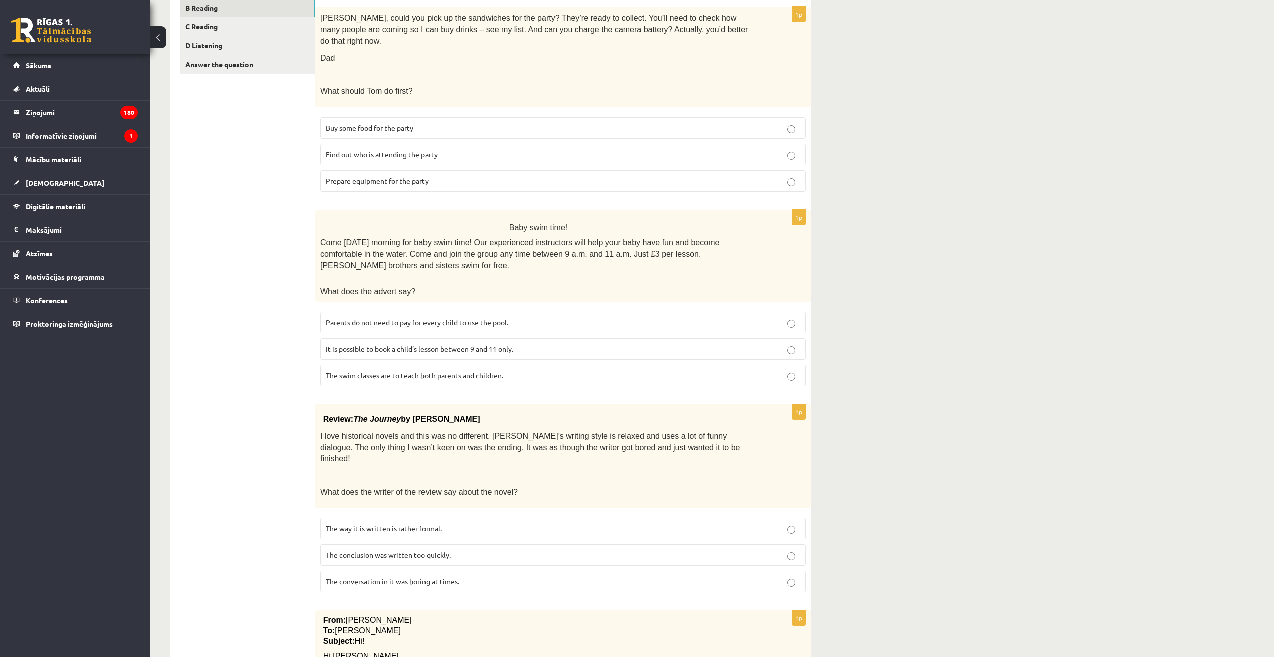
scroll to position [300, 0]
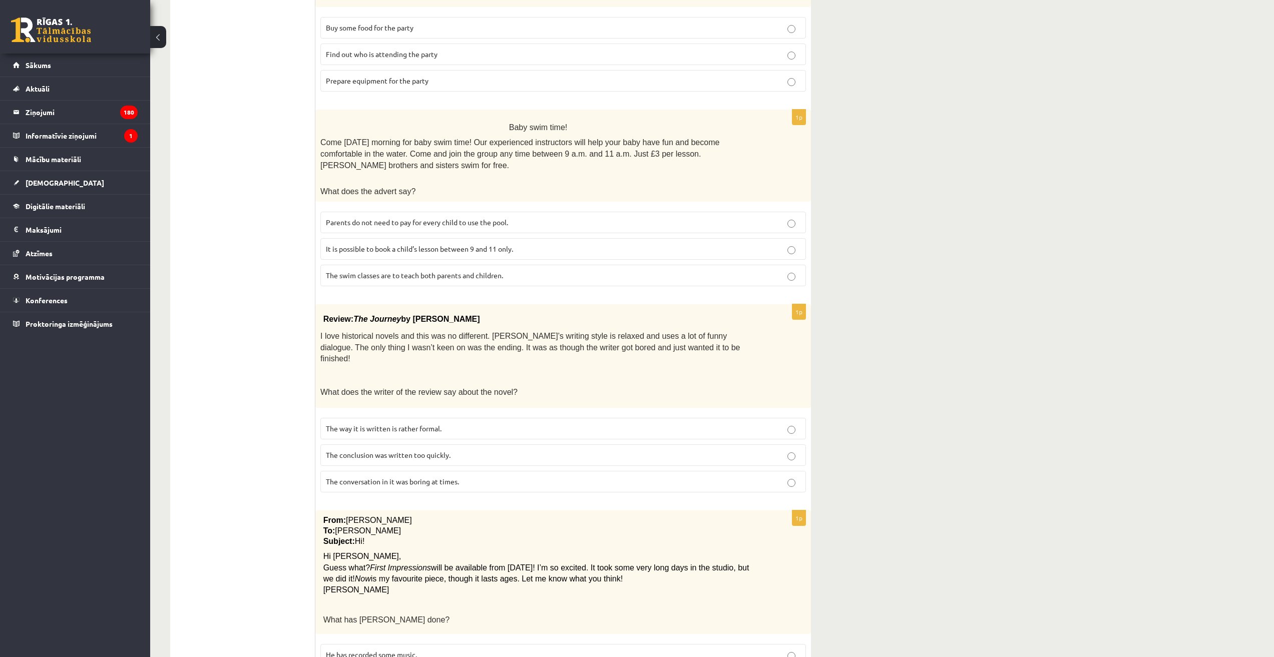
click at [421, 451] on span "The conclusion was written too quickly." at bounding box center [388, 455] width 125 height 9
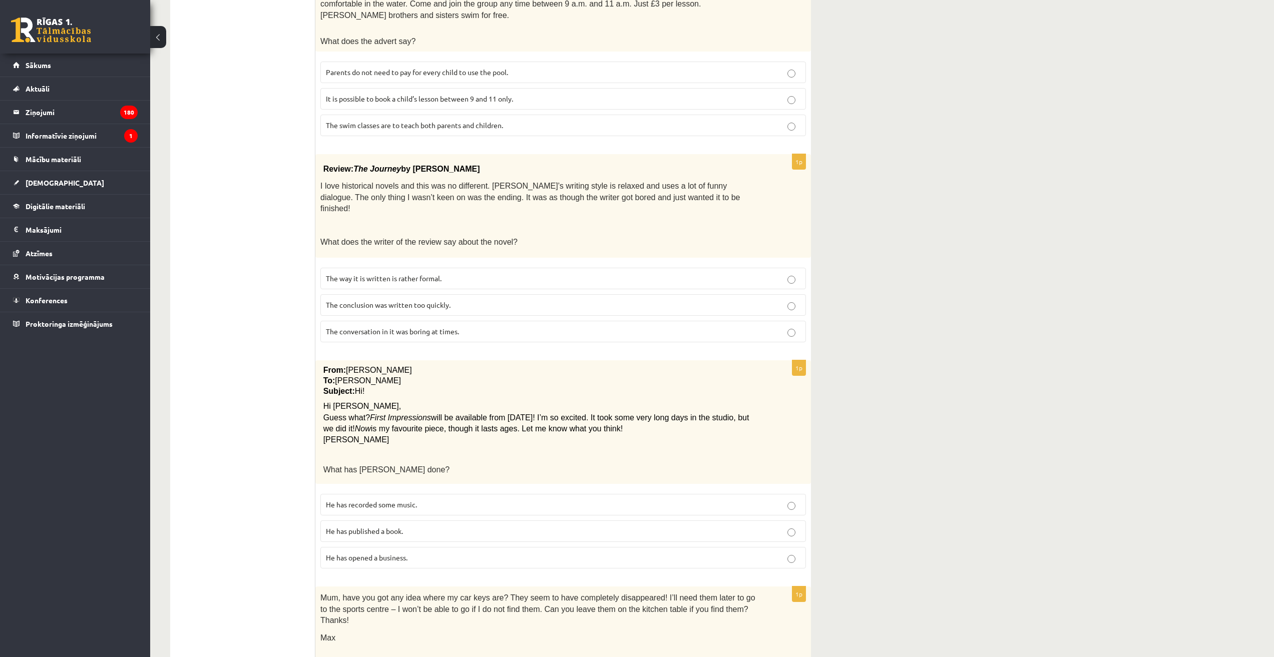
click at [415, 500] on span "He has recorded some music." at bounding box center [371, 504] width 91 height 9
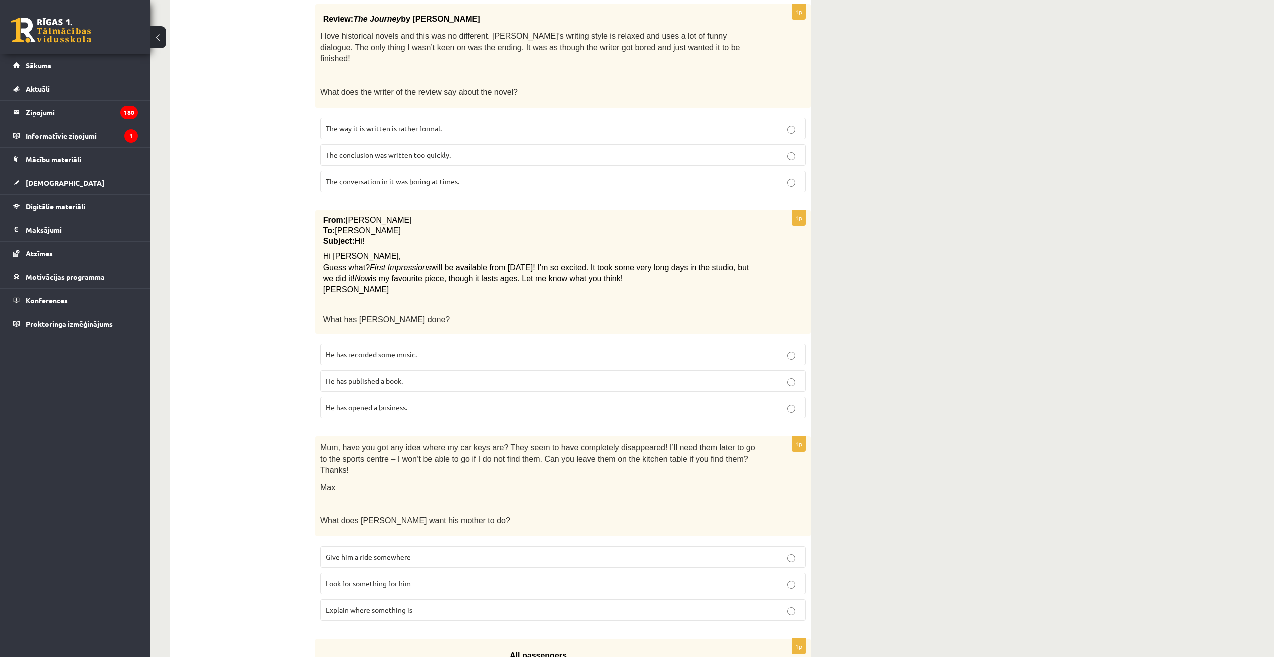
scroll to position [701, 0]
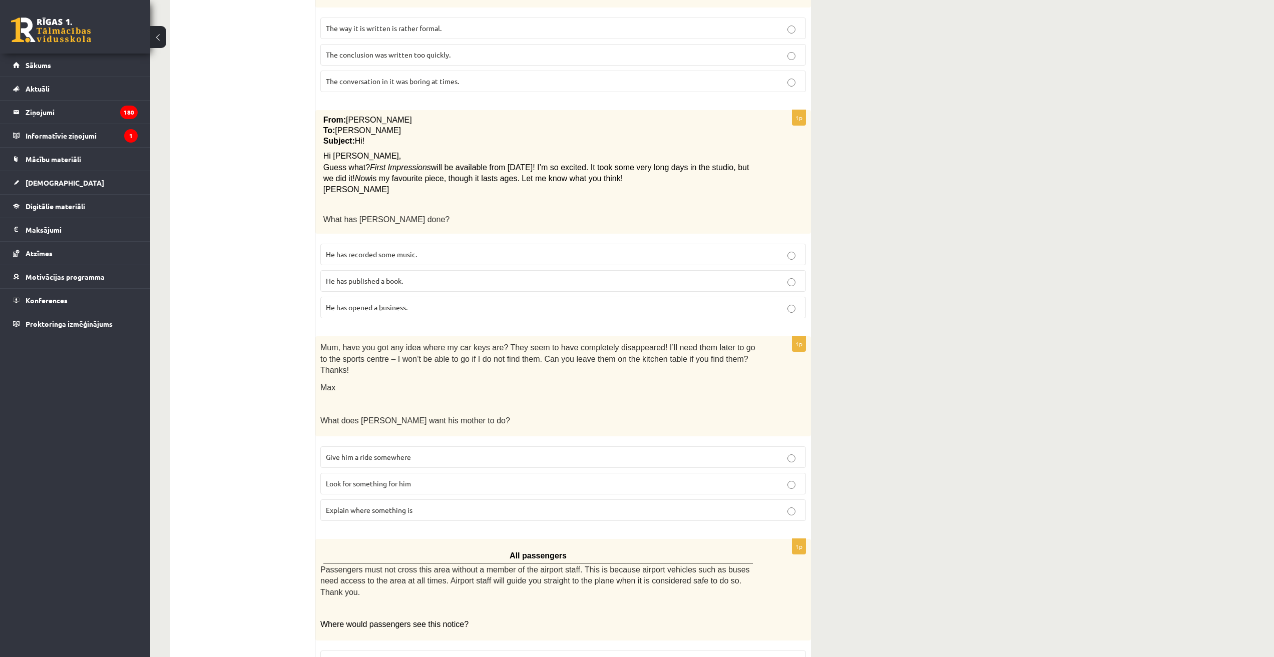
click at [421, 479] on p "Look for something for him" at bounding box center [563, 484] width 475 height 11
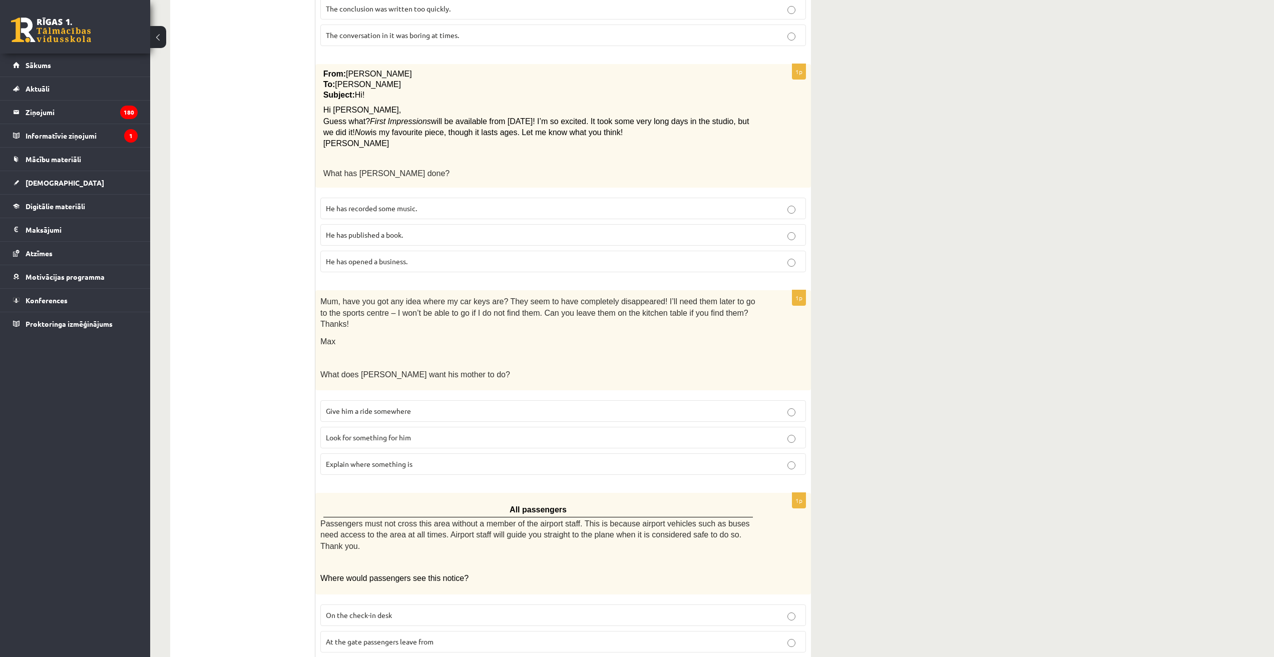
click at [414, 610] on p "On the check-in desk" at bounding box center [563, 615] width 475 height 11
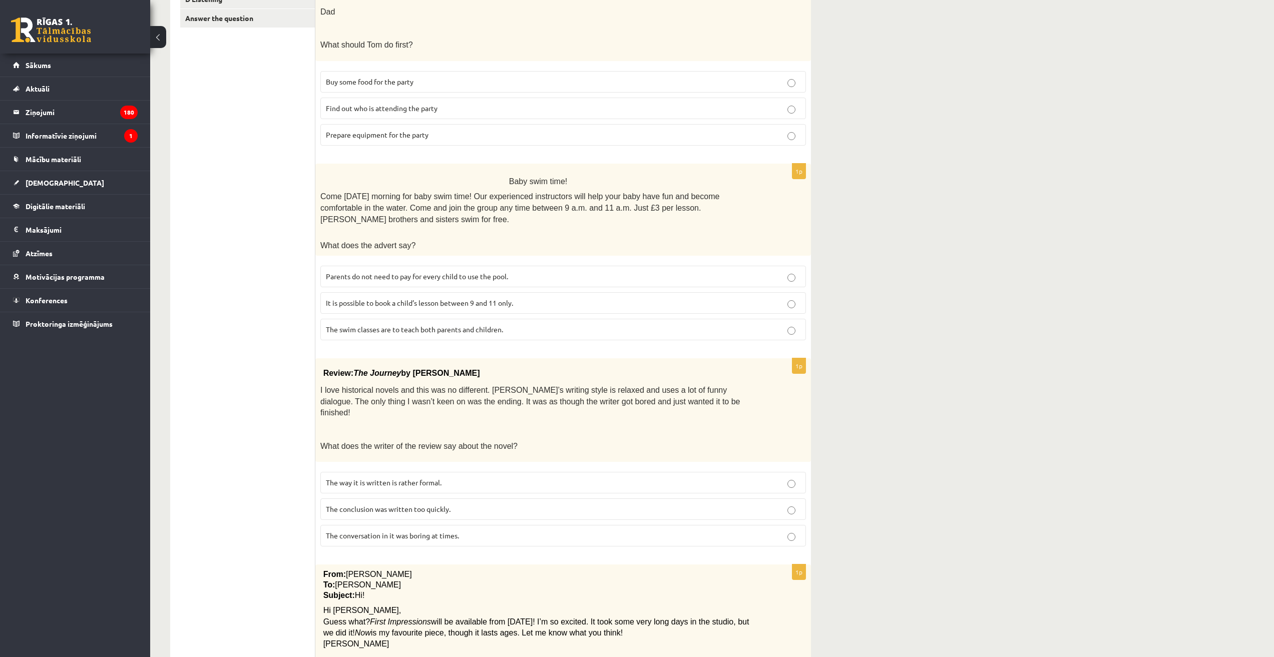
scroll to position [0, 0]
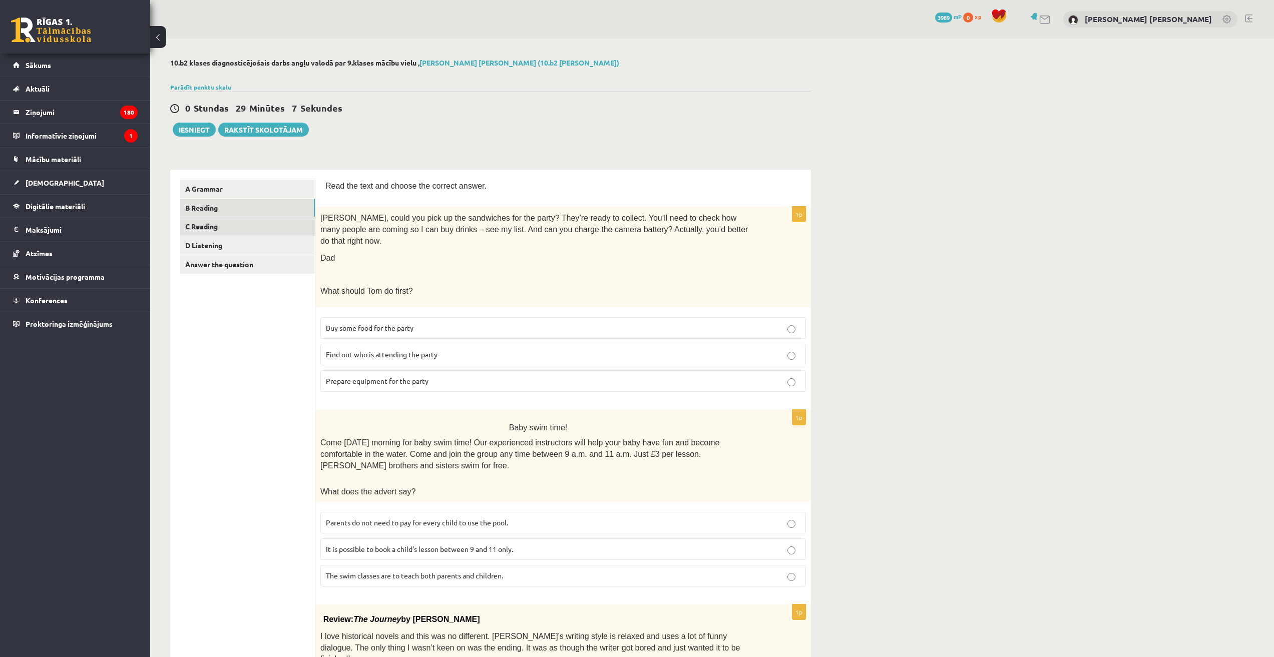
click at [232, 228] on link "C Reading" at bounding box center [247, 226] width 135 height 19
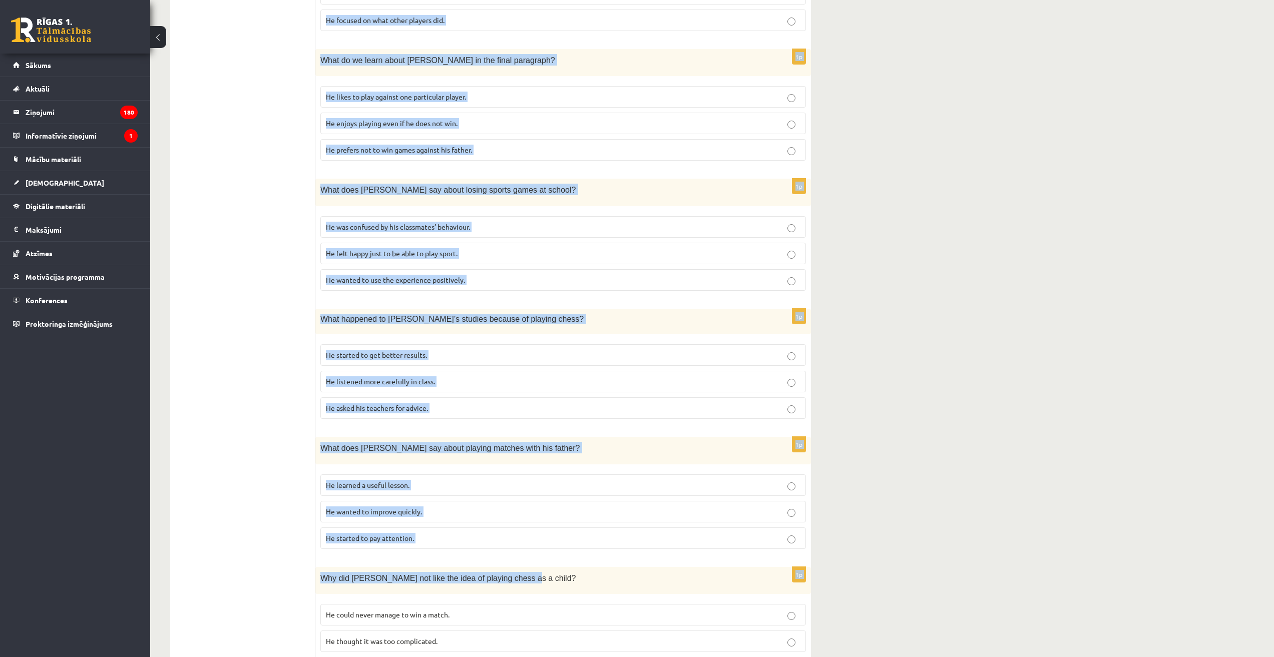
scroll to position [599, 0]
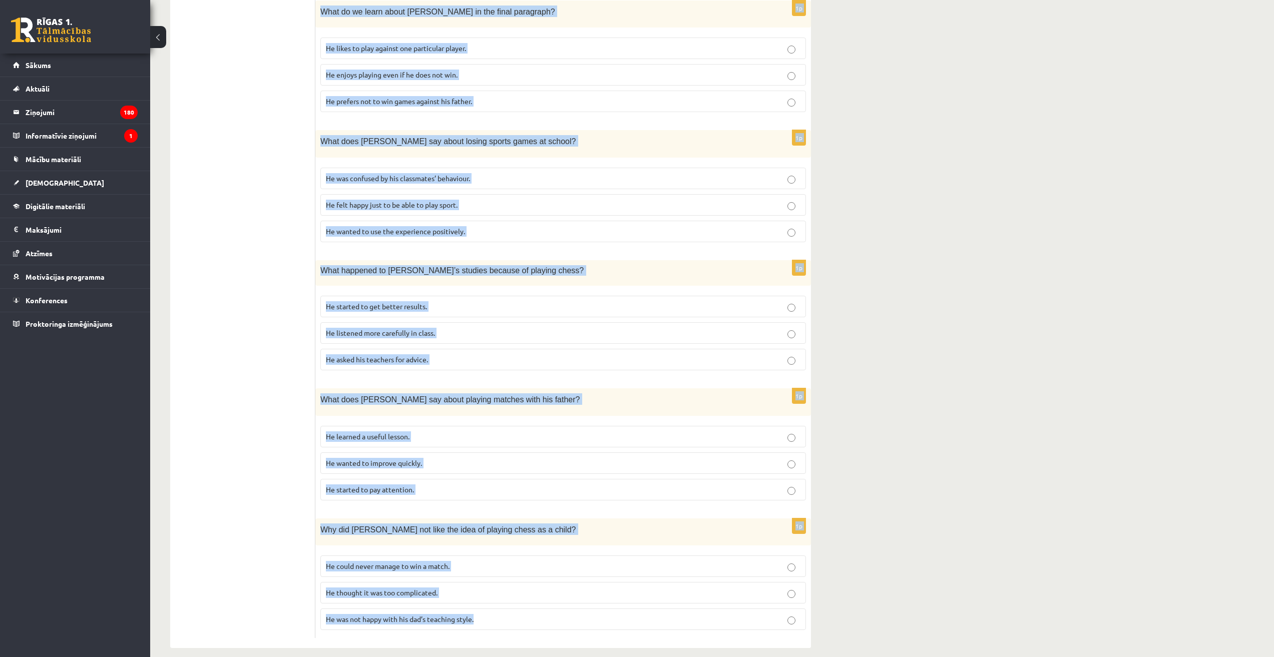
drag, startPoint x: 321, startPoint y: 178, endPoint x: 812, endPoint y: 614, distance: 656.6
click at [812, 614] on div "10.b2 klases diagnosticējošais darbs angļu valodā par 9.klases mācību vielu , D…" at bounding box center [490, 53] width 681 height 1229
copy form "Read the article about chess and choose the correct answer for each question. P…"
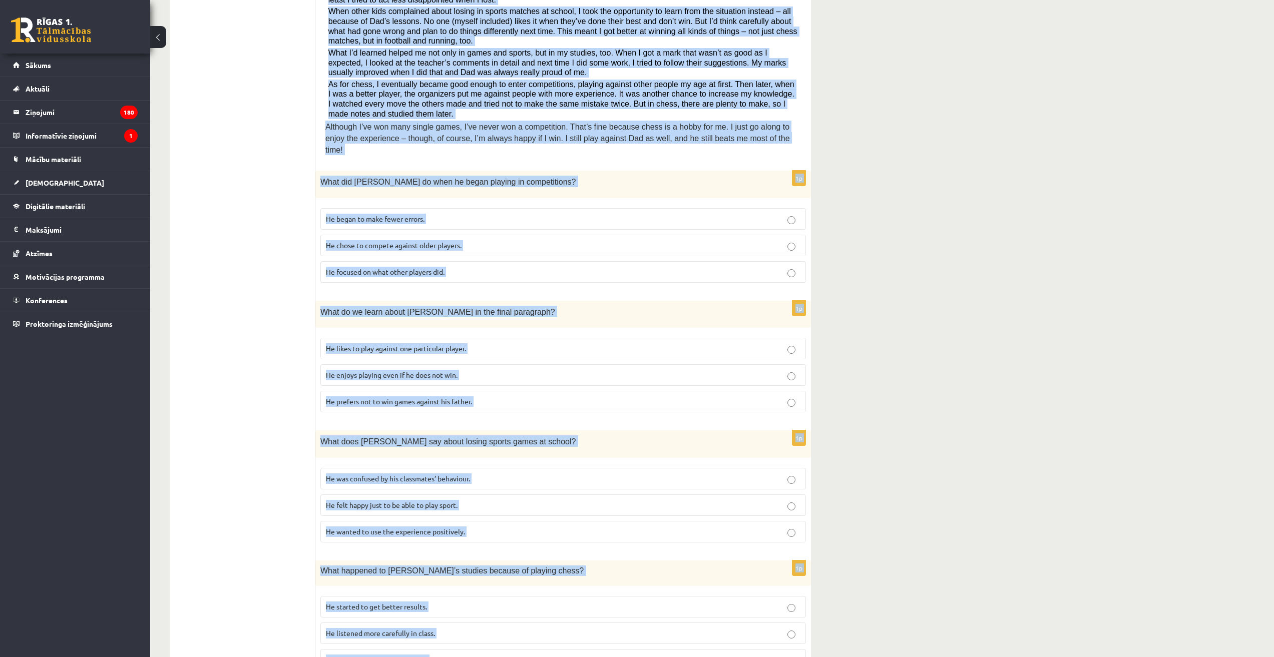
scroll to position [0, 0]
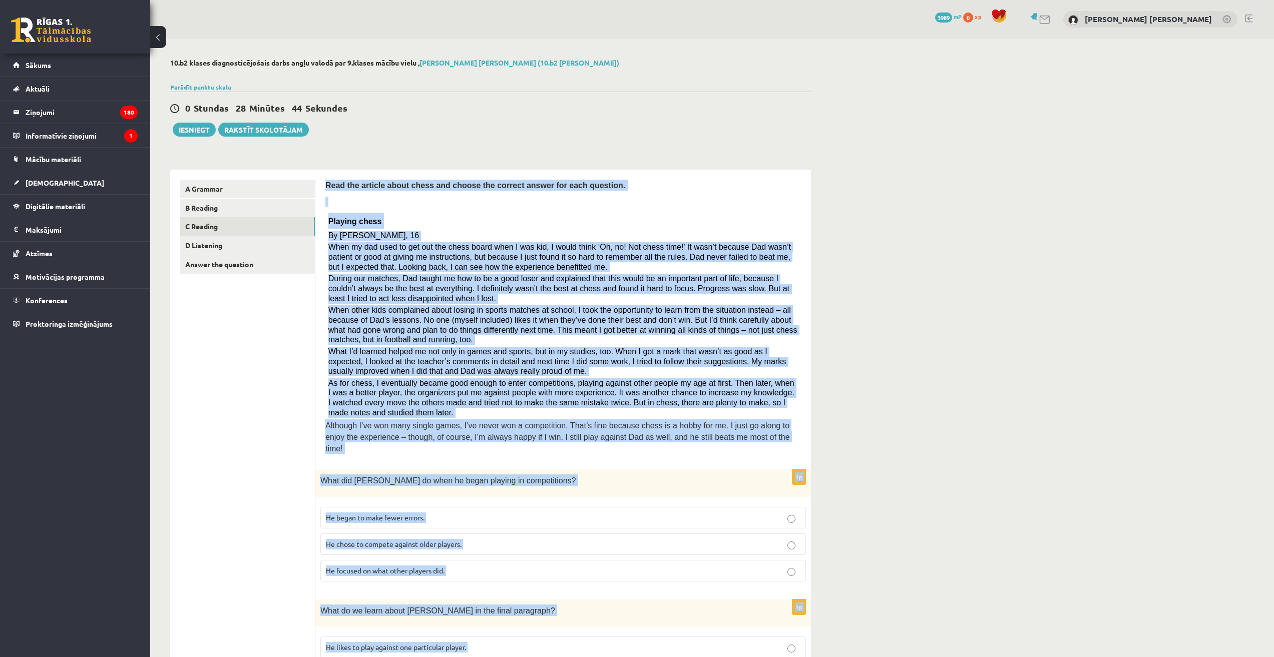
click at [925, 359] on div "10.b2 klases diagnosticējošais darbs angļu valodā par 9.klases mācību vielu , D…" at bounding box center [712, 653] width 1124 height 1229
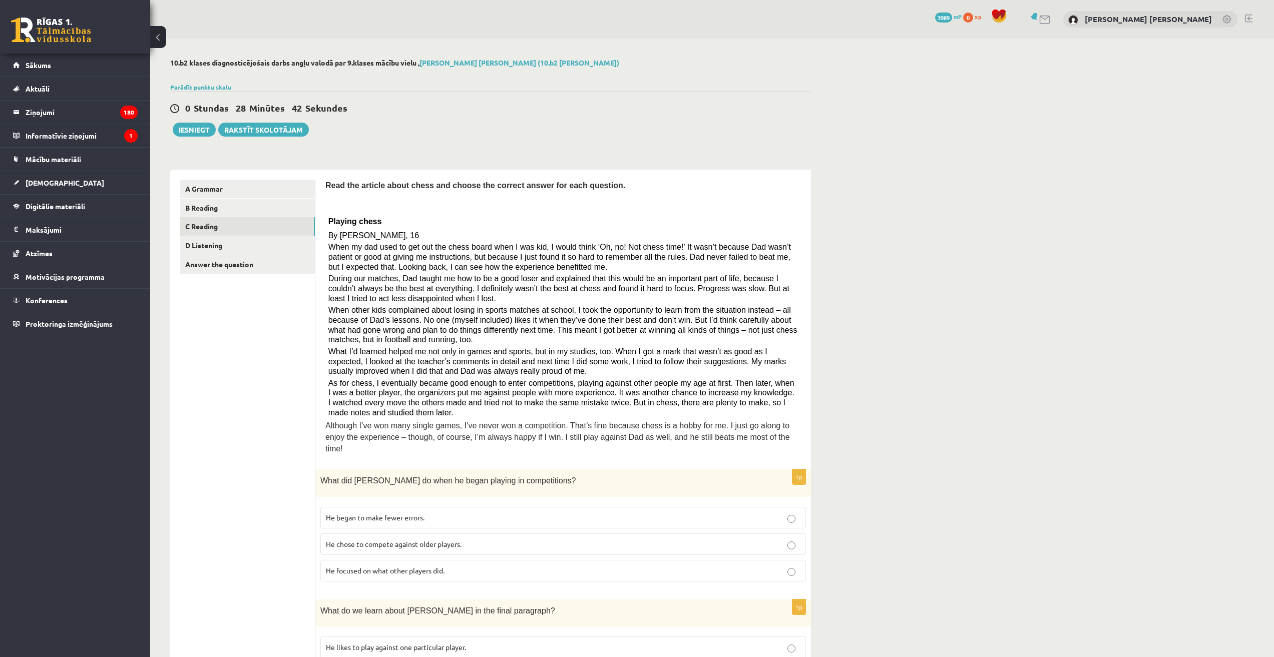
click at [489, 566] on p "He focused on what other players did." at bounding box center [563, 571] width 475 height 11
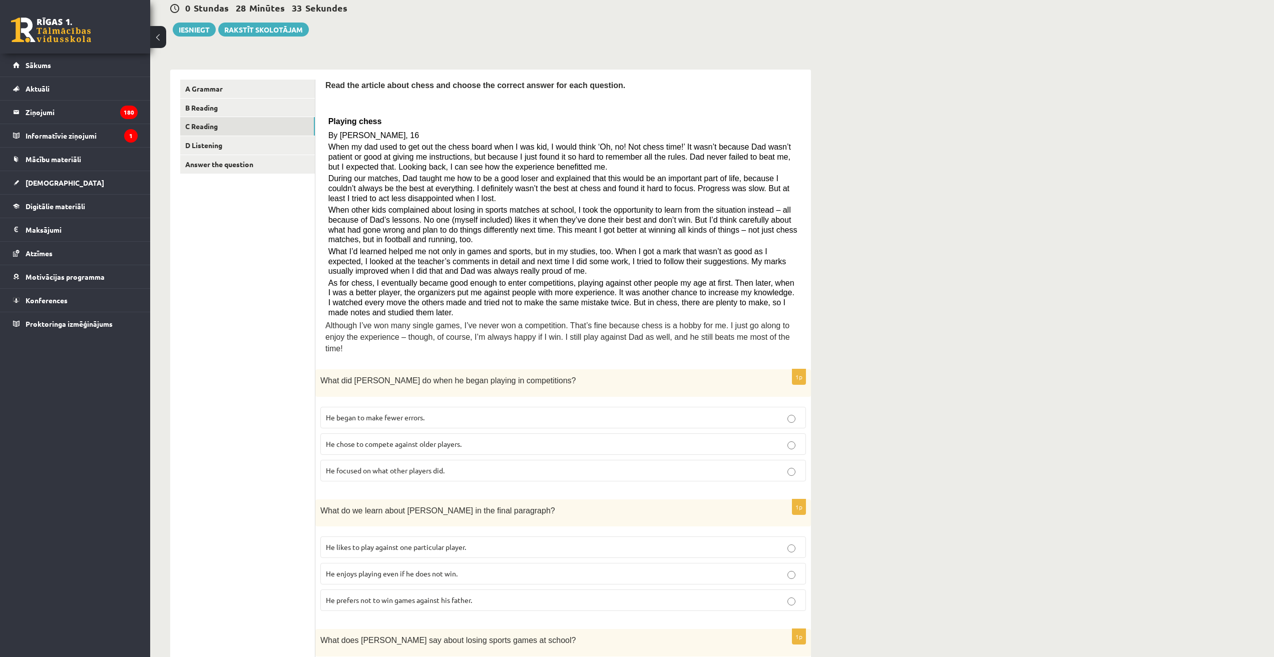
click at [441, 569] on span "He enjoys playing even if he does not win." at bounding box center [392, 573] width 132 height 9
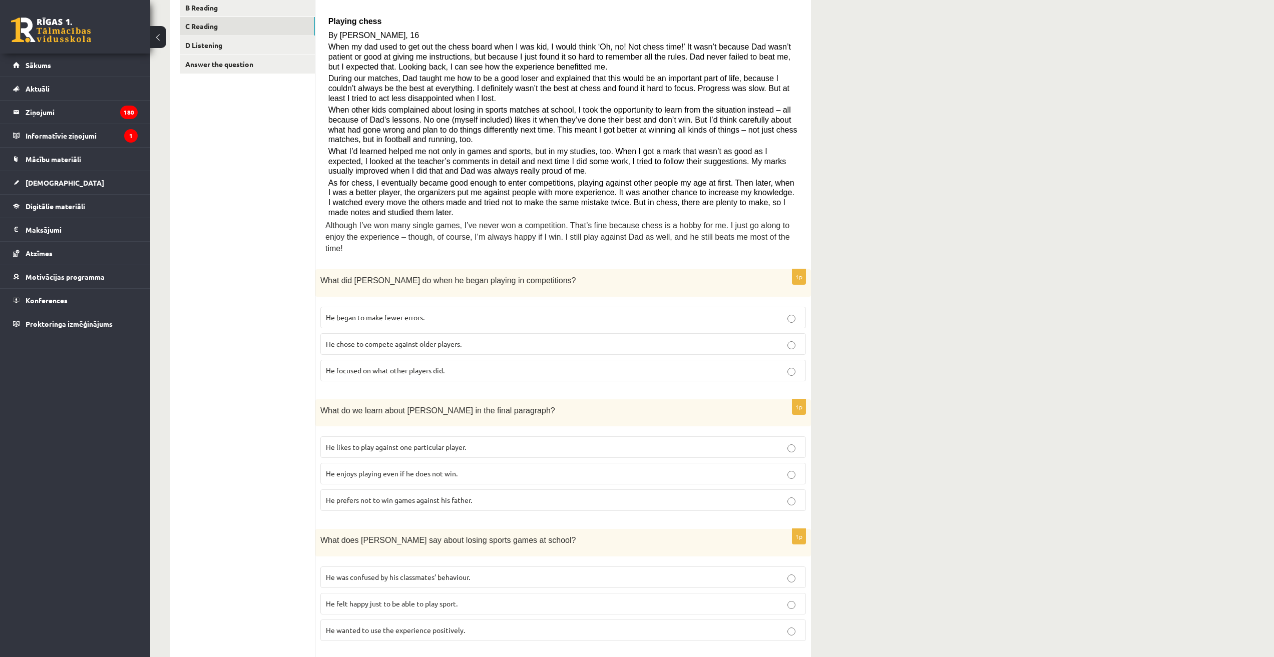
scroll to position [250, 0]
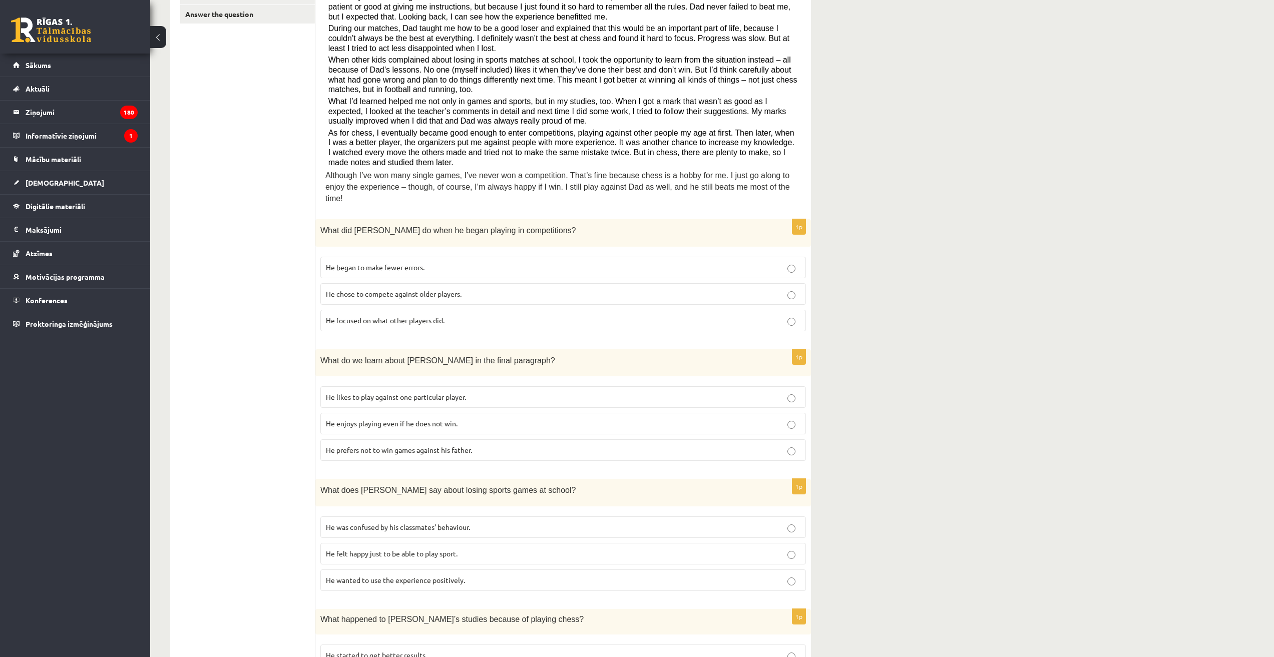
click at [436, 575] on p "He wanted to use the experience positively." at bounding box center [563, 580] width 475 height 11
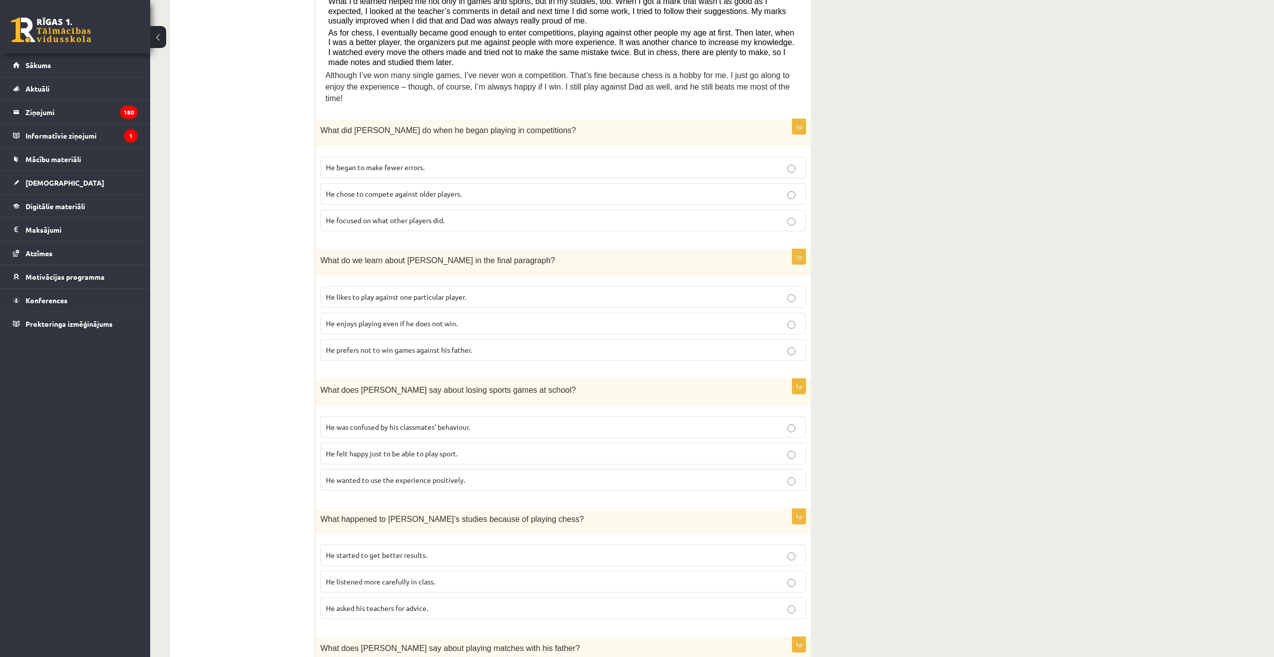
scroll to position [401, 0]
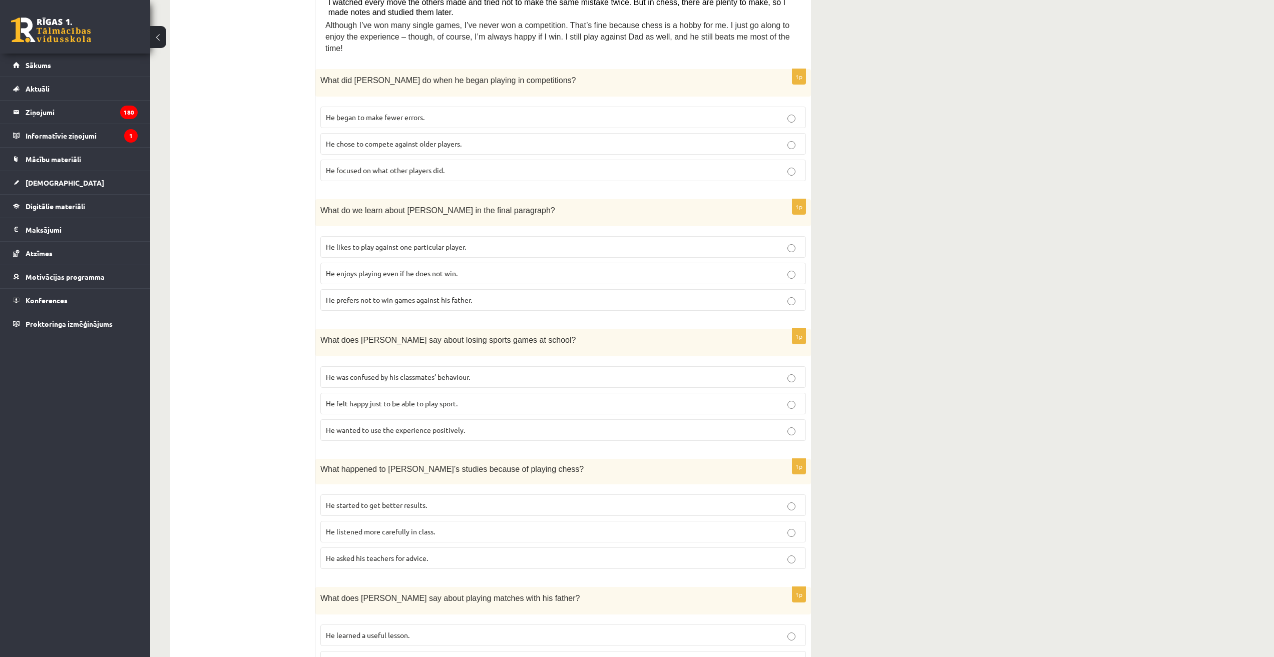
click at [405, 495] on label "He started to get better results." at bounding box center [563, 506] width 486 height 22
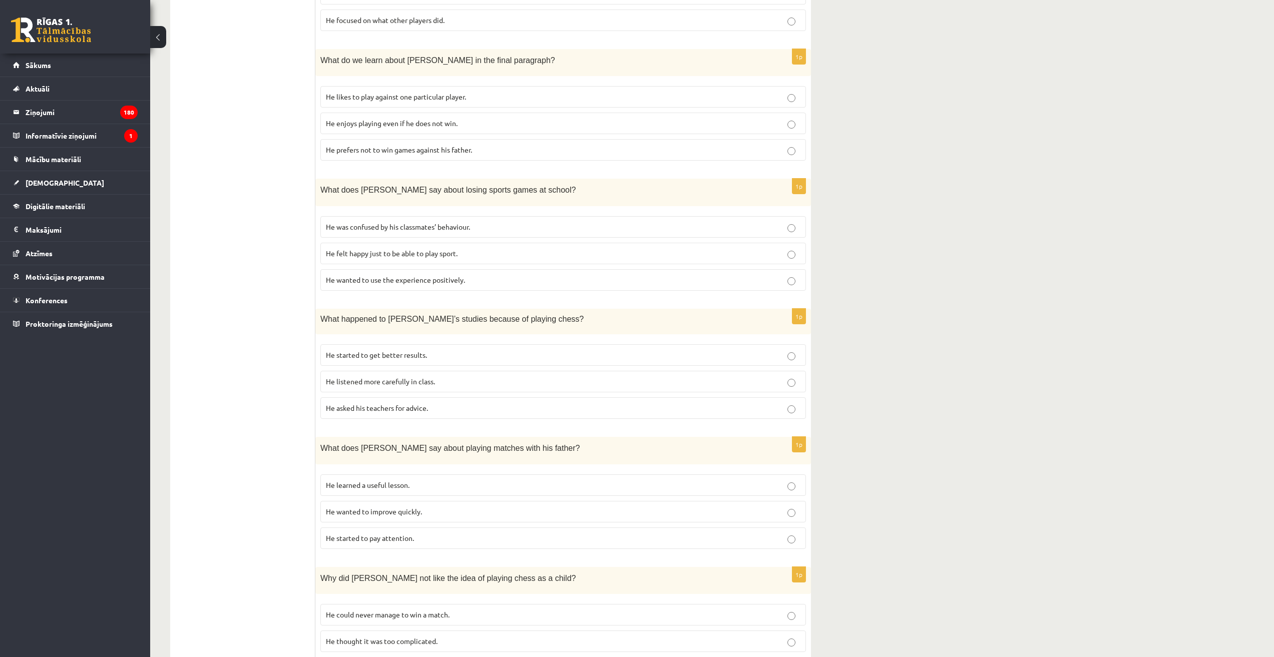
scroll to position [599, 0]
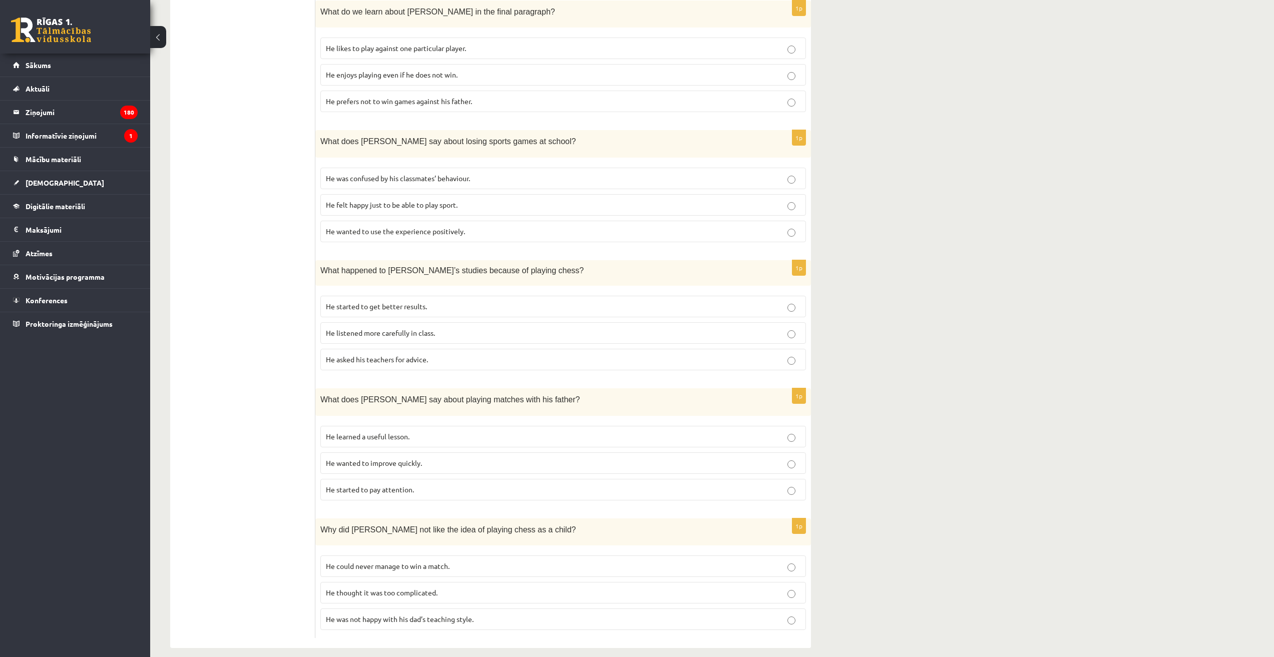
click at [434, 432] on p "He learned a useful lesson." at bounding box center [563, 437] width 475 height 11
click at [470, 588] on p "He thought it was too complicated." at bounding box center [563, 593] width 475 height 11
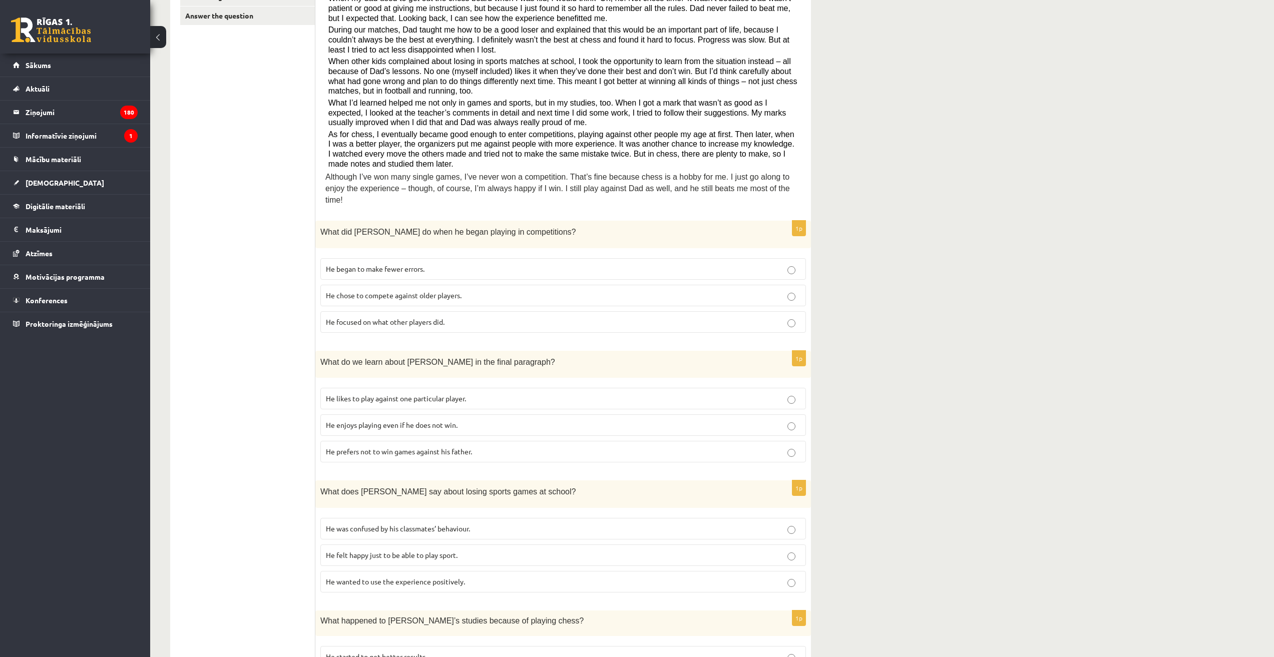
scroll to position [0, 0]
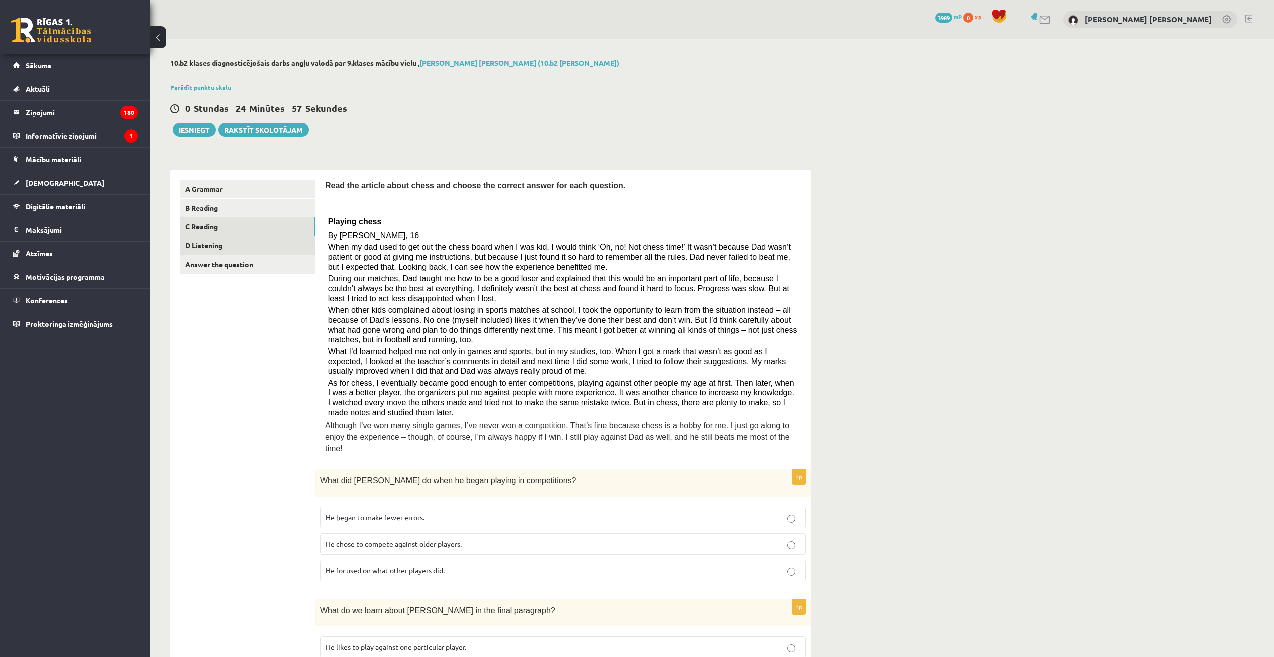
click at [230, 245] on link "D Listening" at bounding box center [247, 245] width 135 height 19
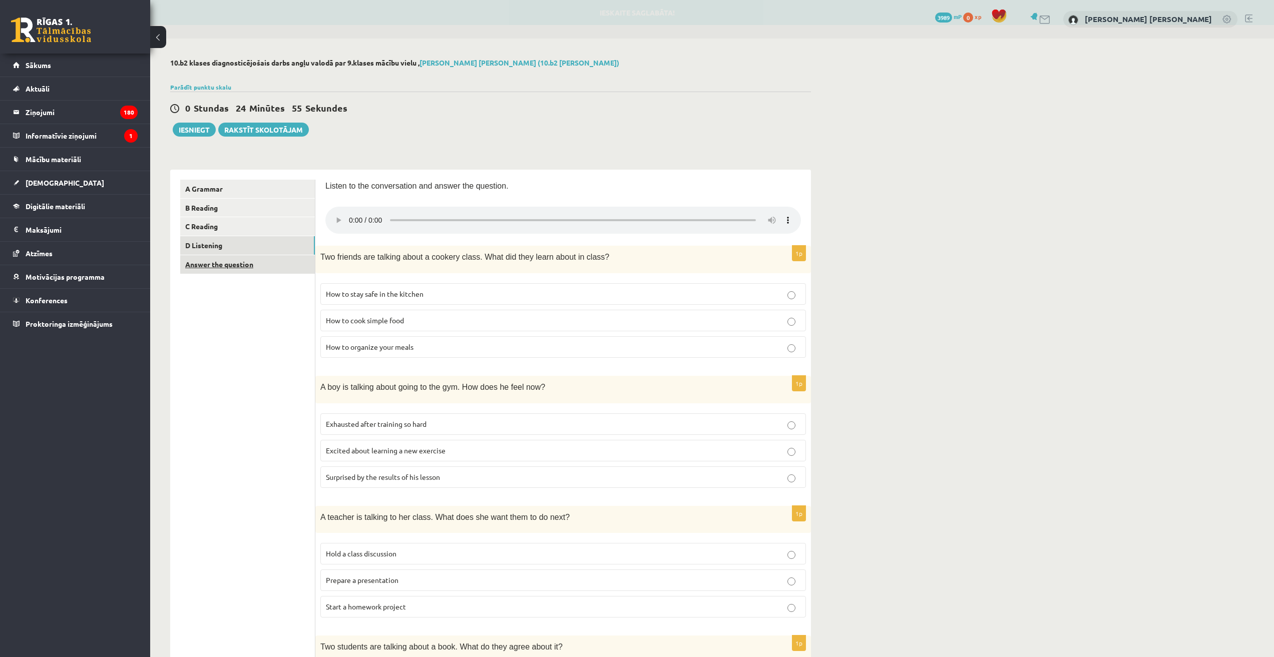
click at [203, 265] on link "Answer the question" at bounding box center [247, 264] width 135 height 19
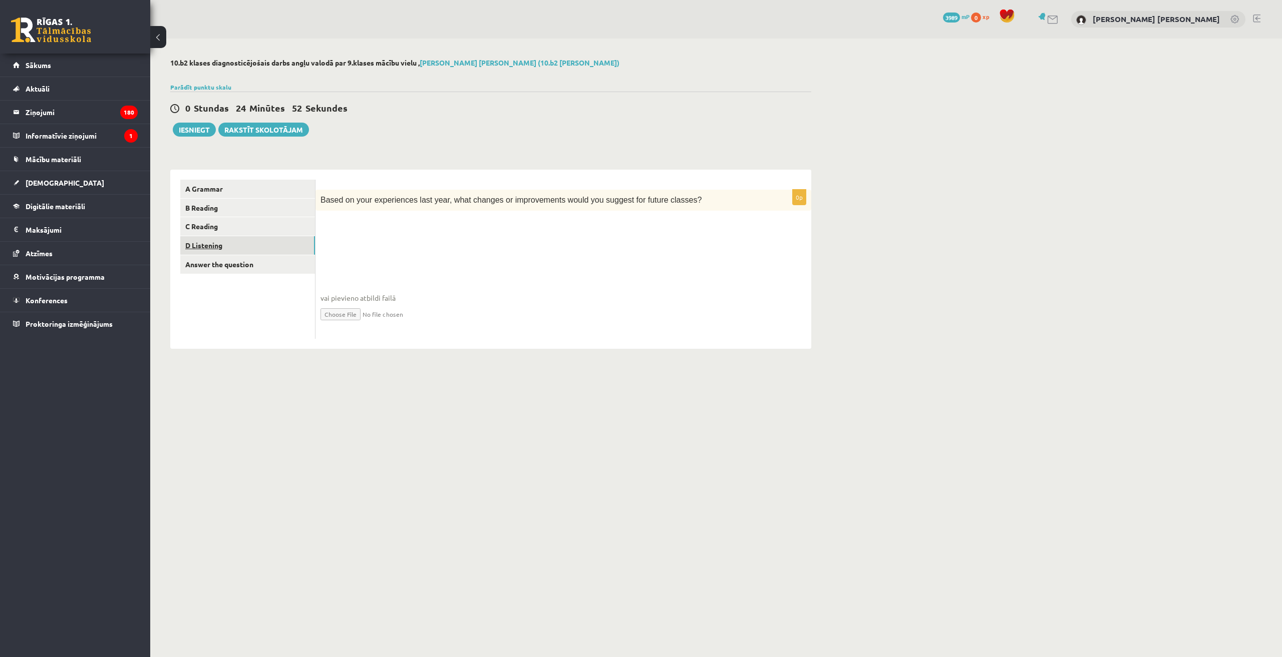
click at [248, 244] on link "D Listening" at bounding box center [247, 245] width 135 height 19
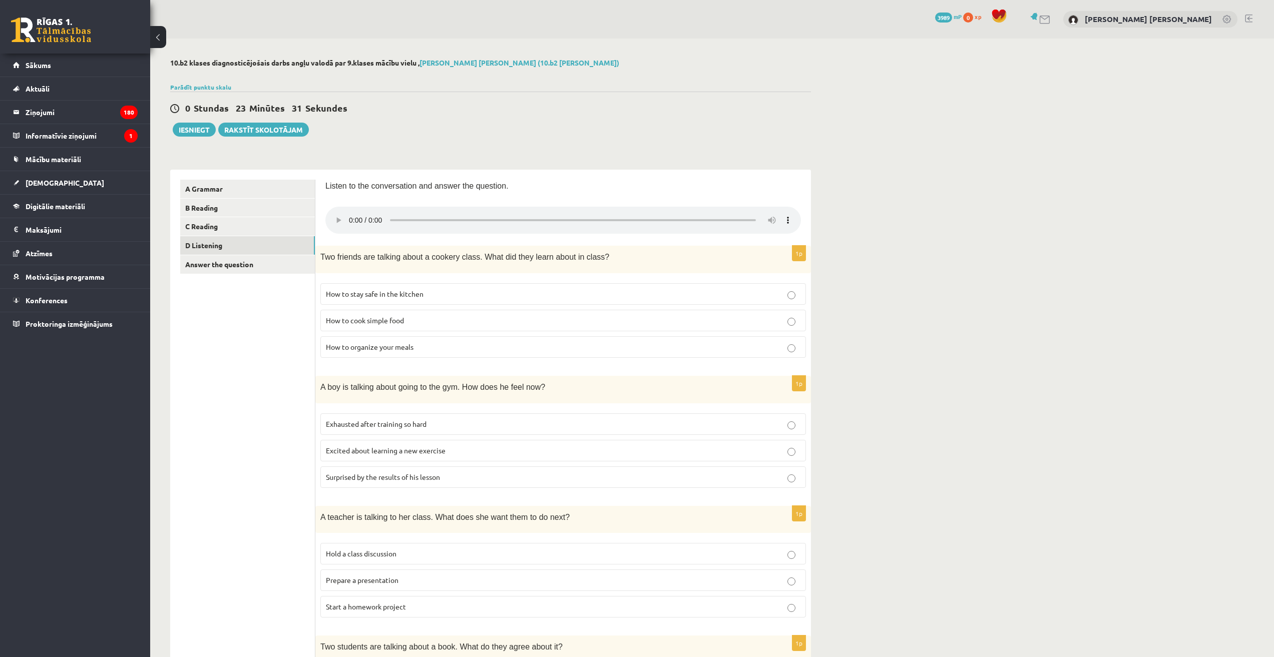
click at [396, 319] on span "How to cook simple food" at bounding box center [365, 320] width 78 height 9
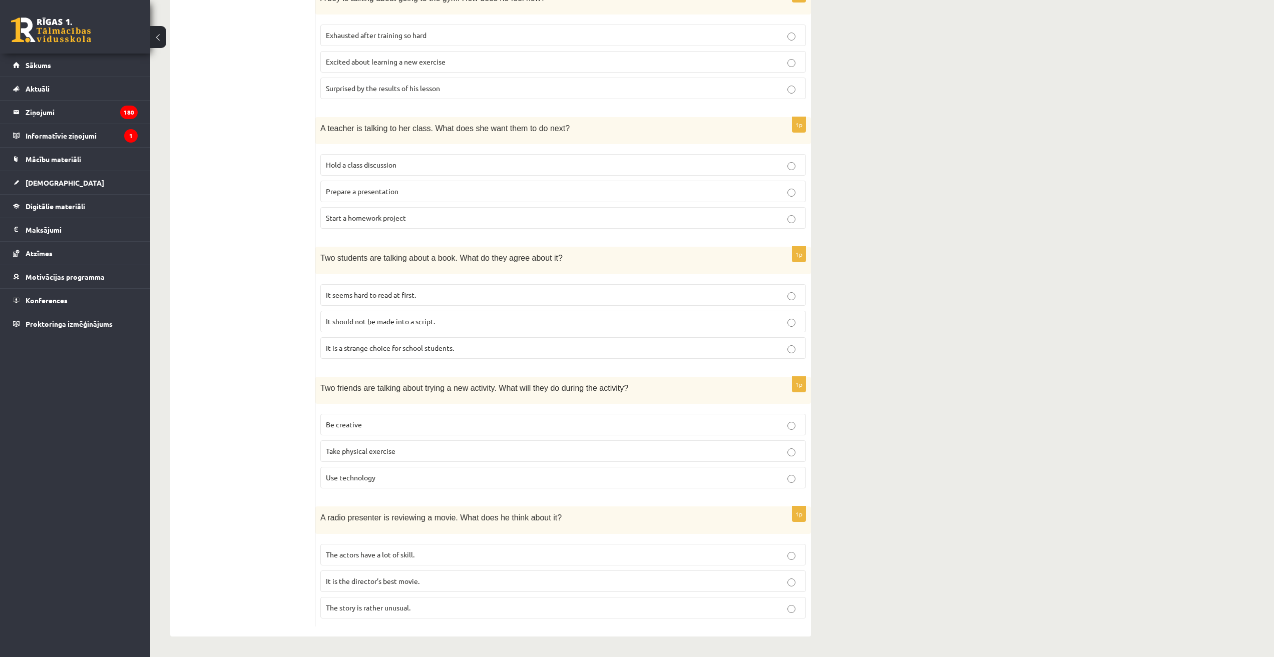
scroll to position [190, 0]
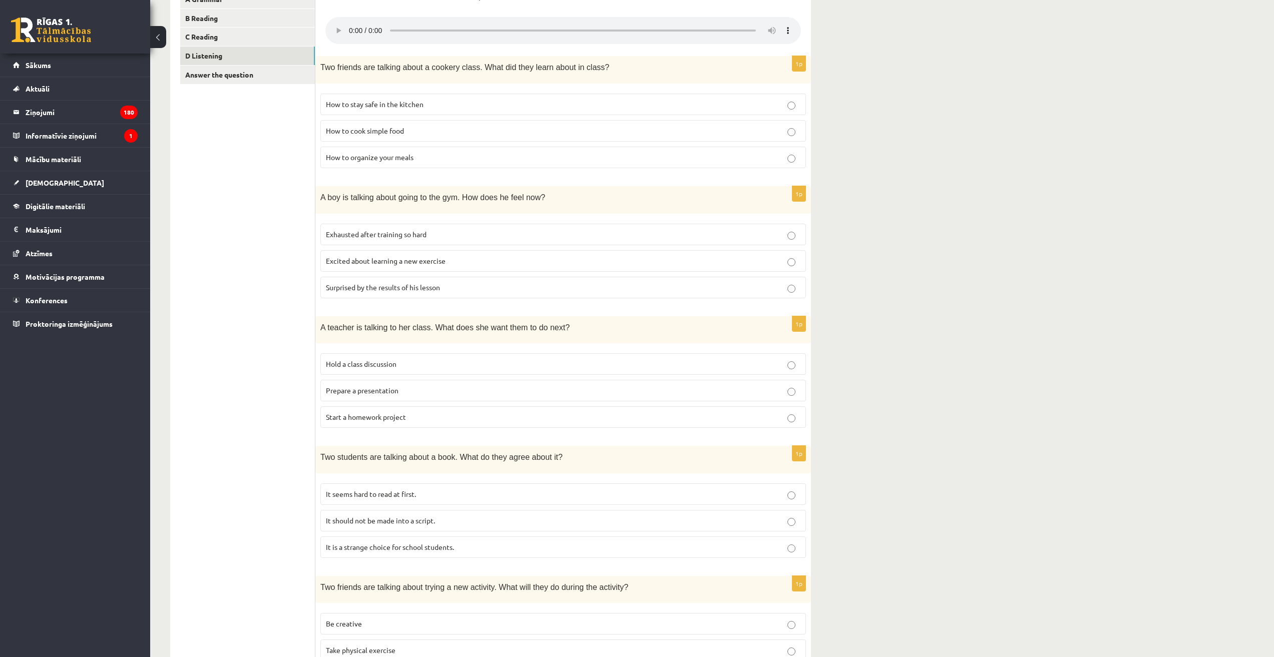
click at [427, 267] on label "Excited about learning a new exercise" at bounding box center [563, 261] width 486 height 22
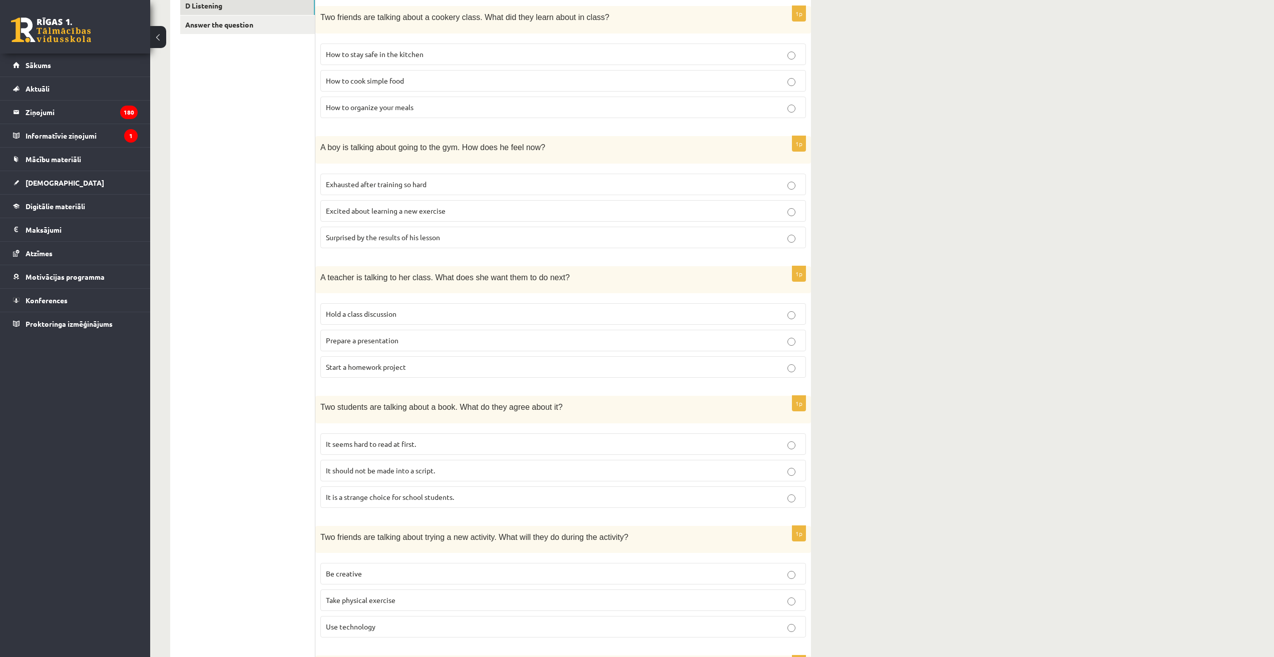
click at [424, 346] on p "Prepare a presentation" at bounding box center [563, 341] width 475 height 11
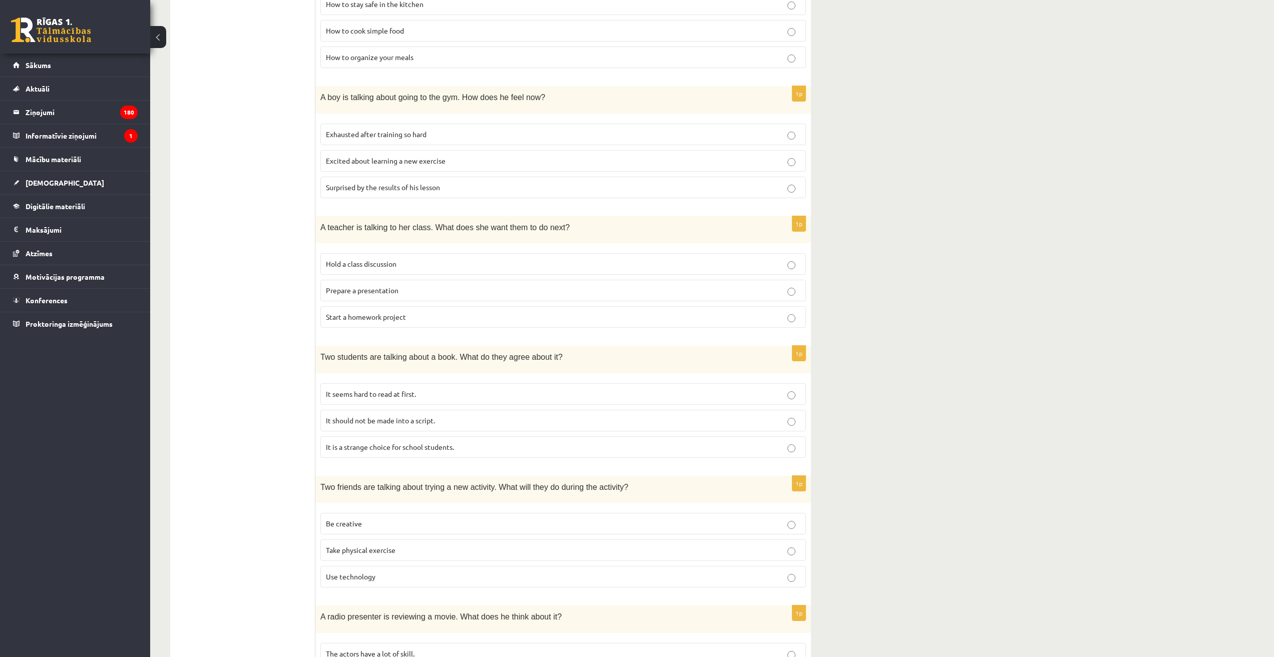
scroll to position [340, 0]
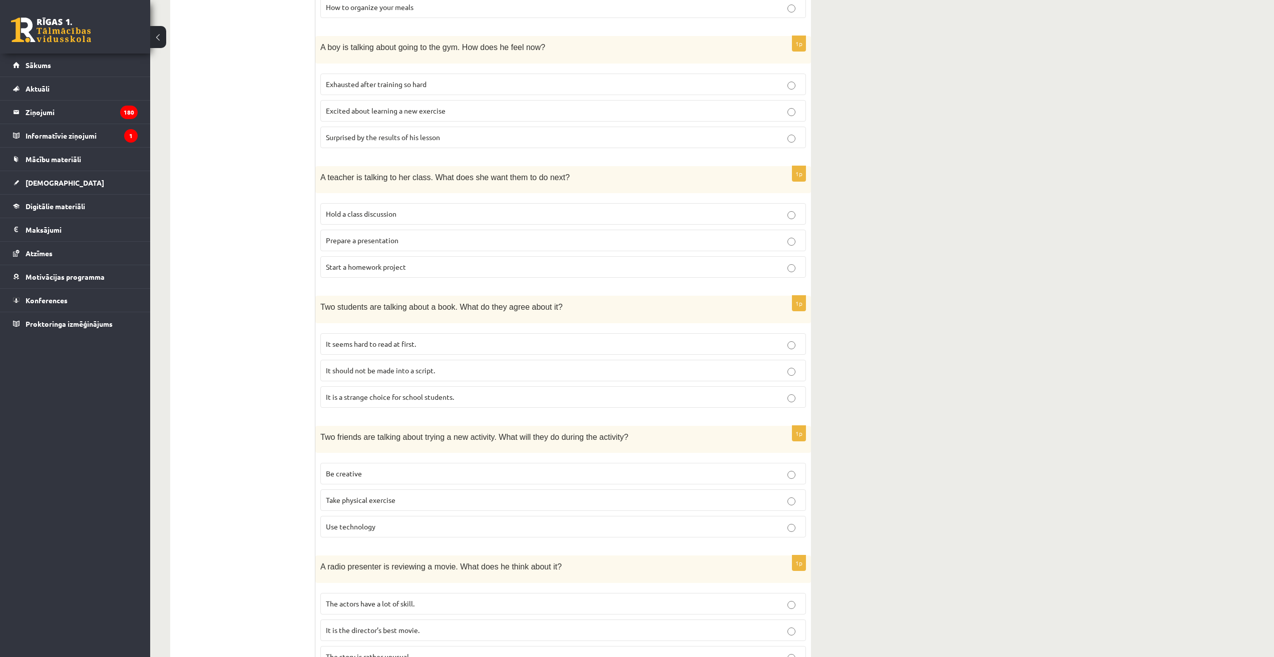
click at [416, 347] on span "It seems hard to read at first." at bounding box center [371, 344] width 90 height 9
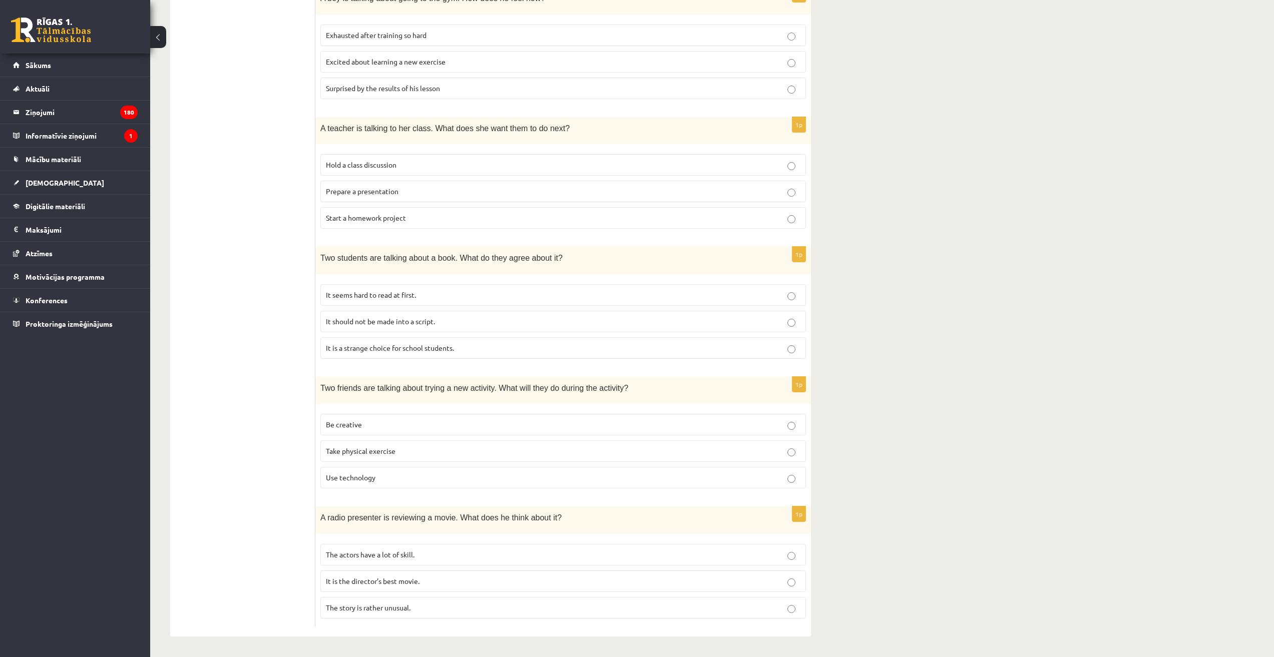
click at [423, 453] on p "Take physical exercise" at bounding box center [563, 451] width 475 height 11
click at [459, 612] on p "The story is rather unusual." at bounding box center [563, 608] width 475 height 11
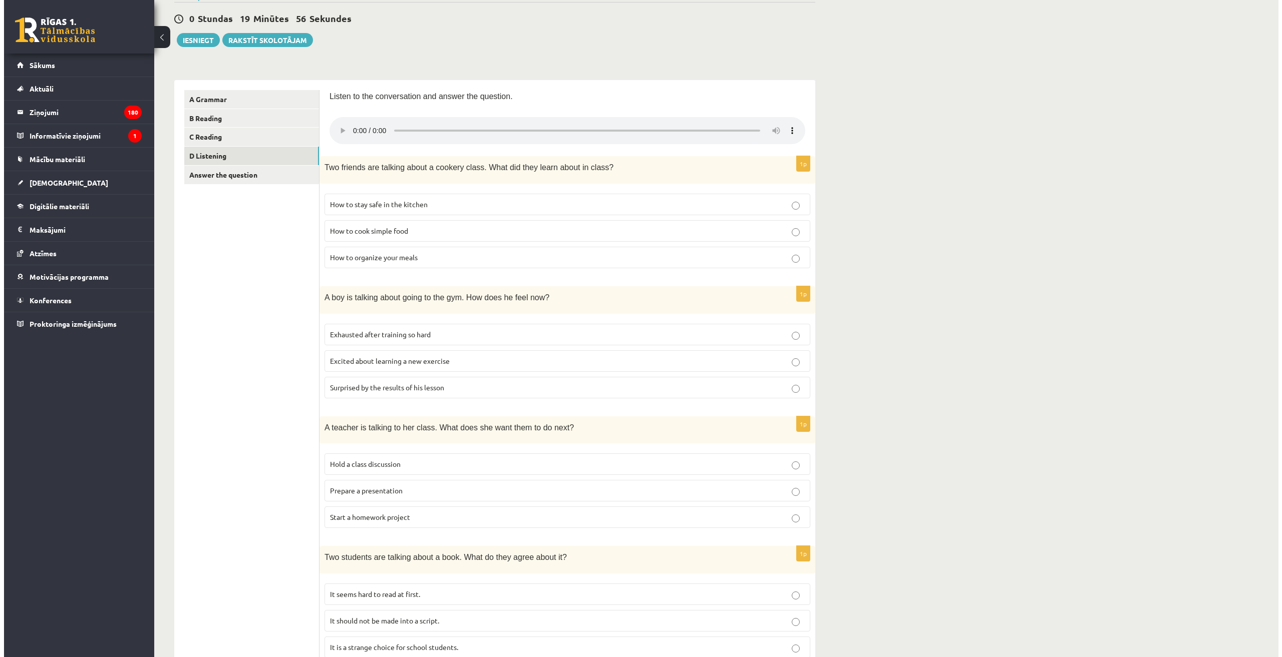
scroll to position [0, 0]
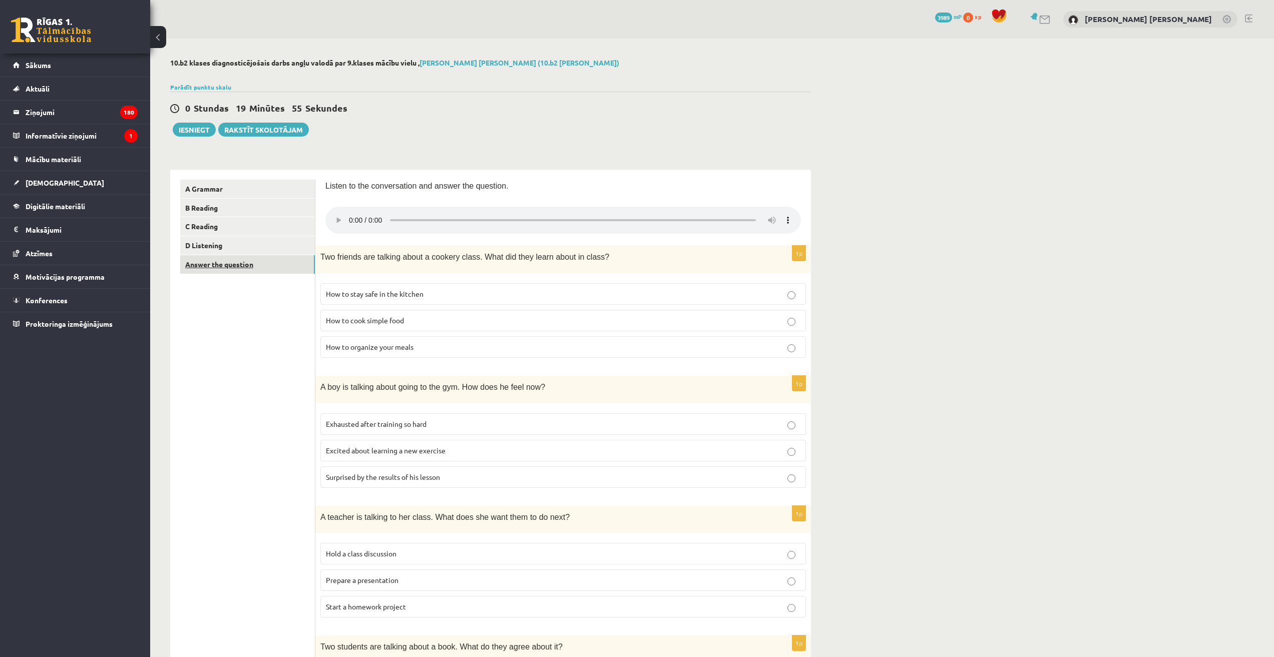
click at [246, 269] on link "Answer the question" at bounding box center [247, 264] width 135 height 19
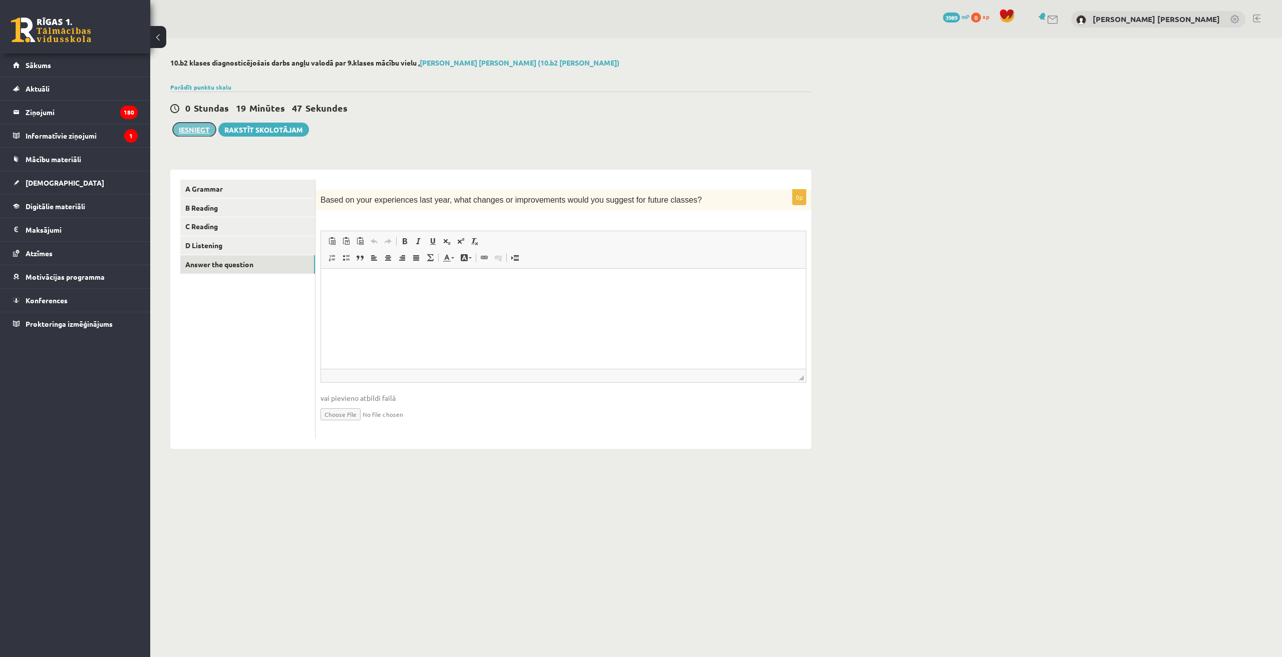
click at [194, 130] on button "Iesniegt" at bounding box center [194, 130] width 43 height 14
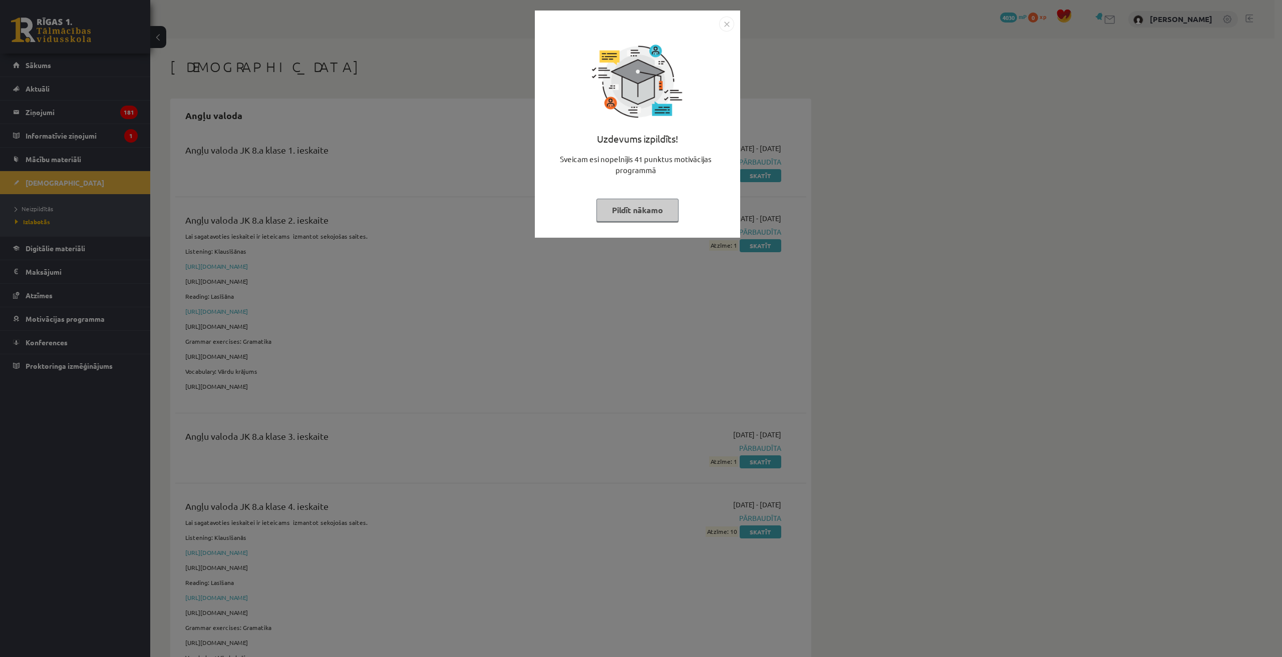
click at [609, 152] on div "Uzdevums izpildīts!" at bounding box center [637, 143] width 193 height 22
click at [729, 23] on img "Close" at bounding box center [726, 24] width 15 height 15
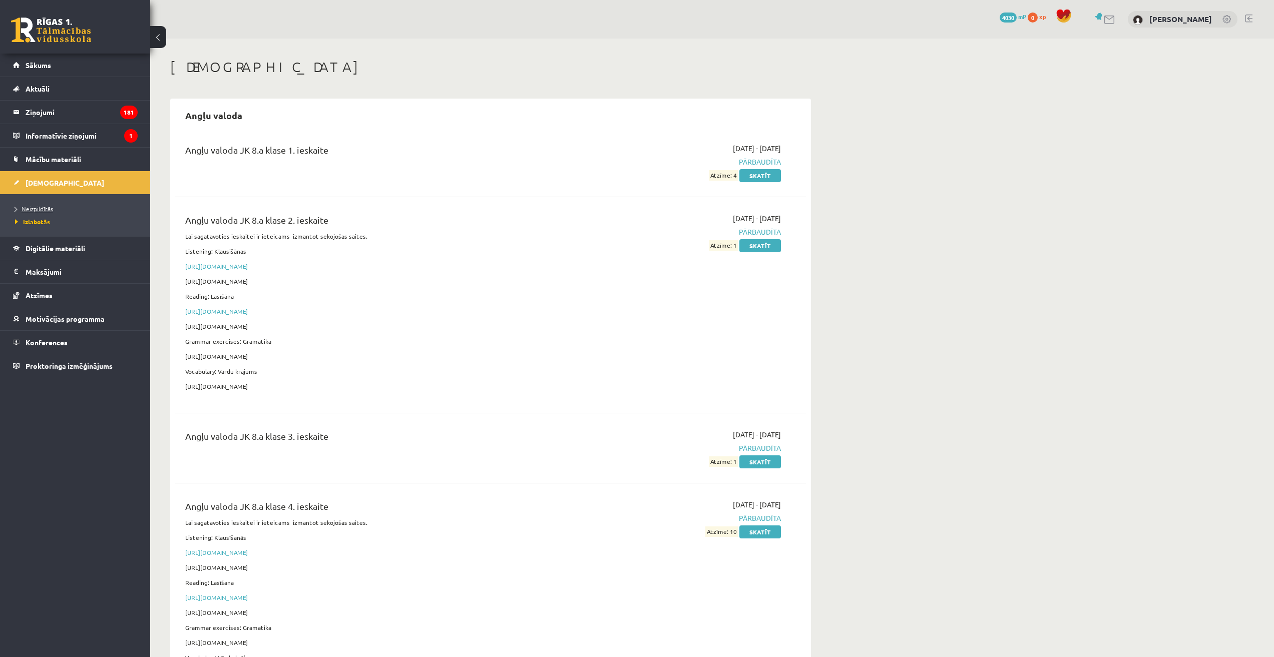
click at [42, 208] on span "Neizpildītās" at bounding box center [34, 209] width 38 height 8
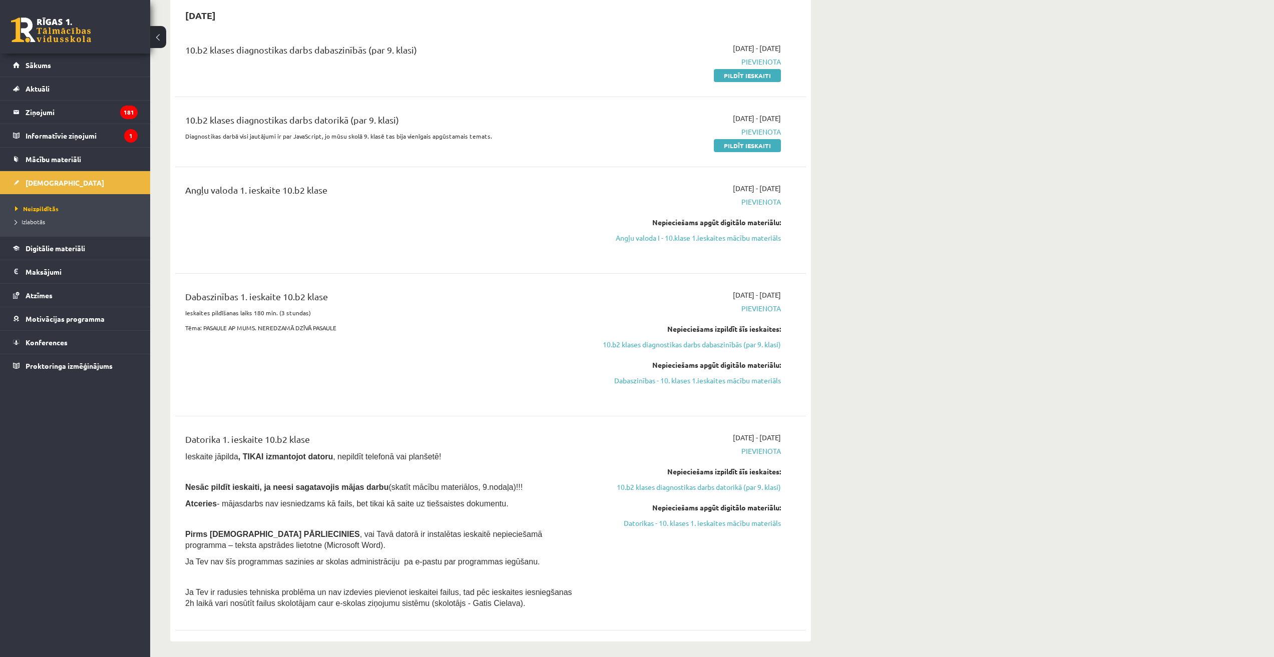
scroll to position [150, 0]
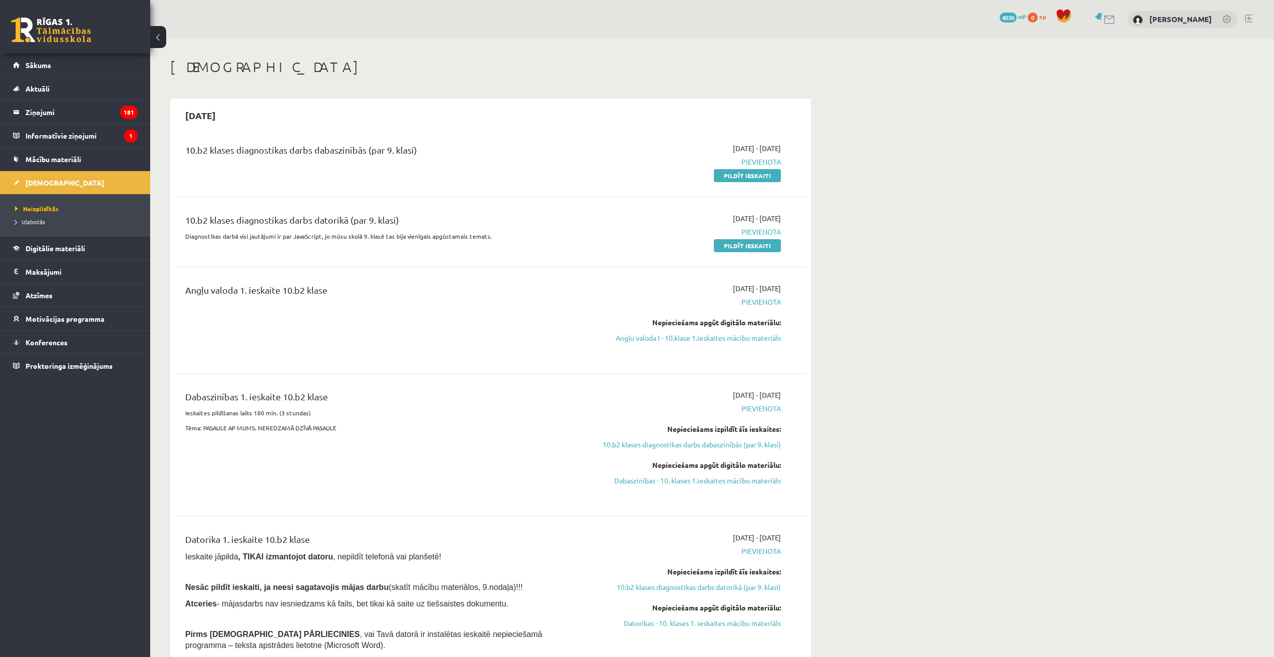
click at [747, 177] on link "Pildīt ieskaiti" at bounding box center [747, 175] width 67 height 13
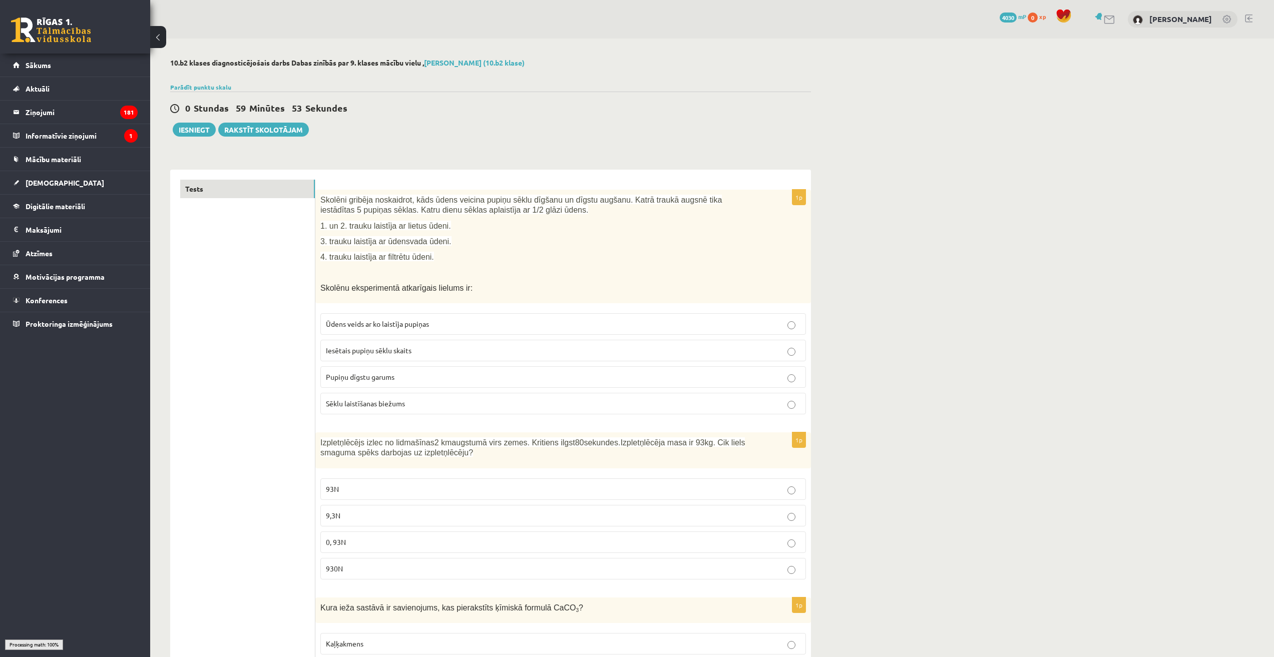
click at [372, 342] on div "1p Skolēni gribēja noskaidrot, kāds ūdens veicina pupiņu sēklu dīgšanu un dīgst…" at bounding box center [563, 306] width 496 height 233
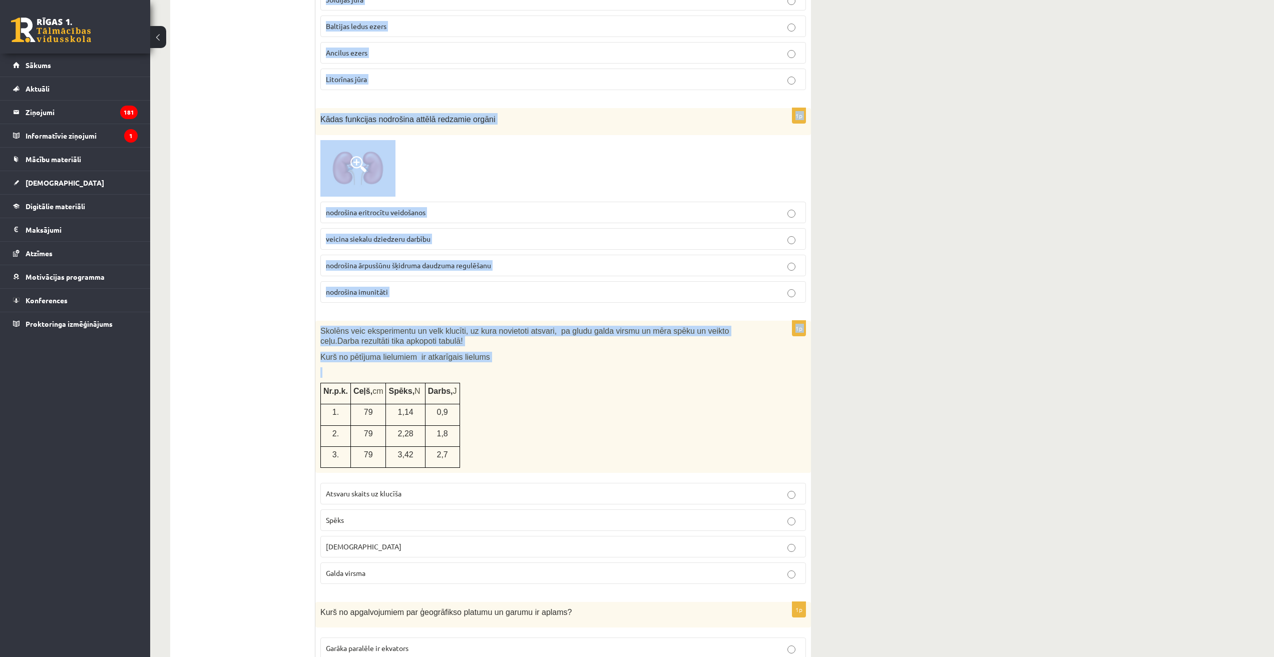
scroll to position [601, 0]
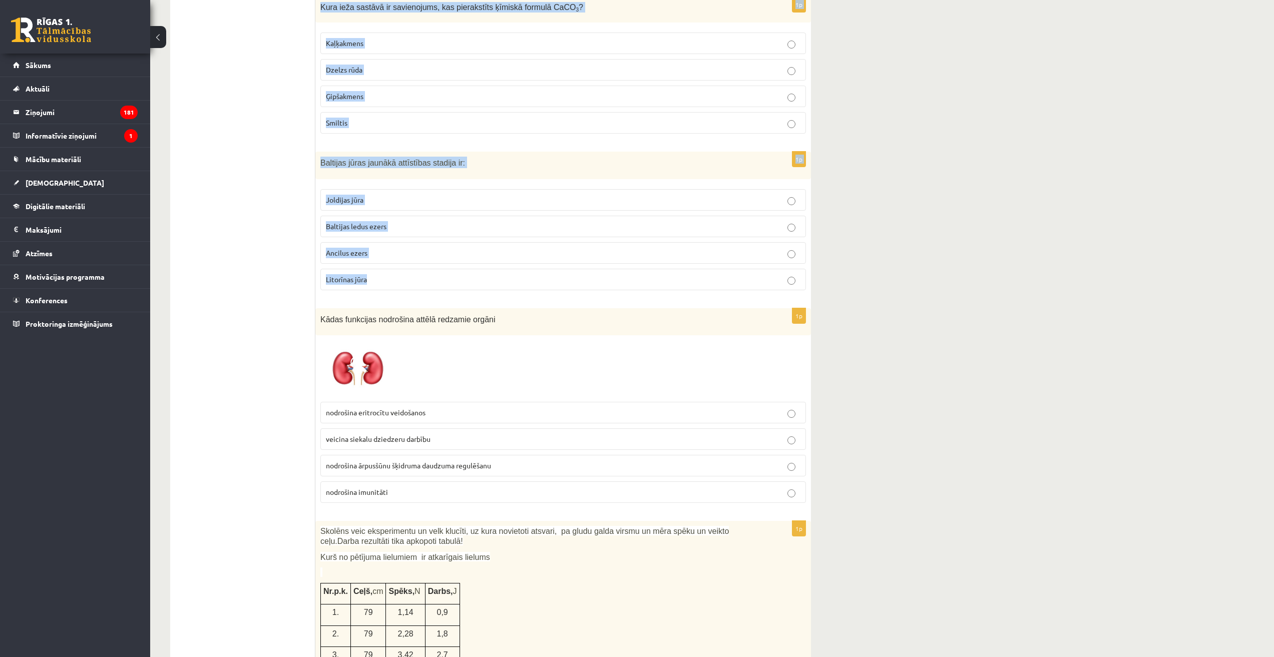
drag, startPoint x: 320, startPoint y: 200, endPoint x: 488, endPoint y: 271, distance: 181.9
copy form "Loremip dolorsi ametconsec, adip elits doeiusm tempor incid utlabor et dolore m…"
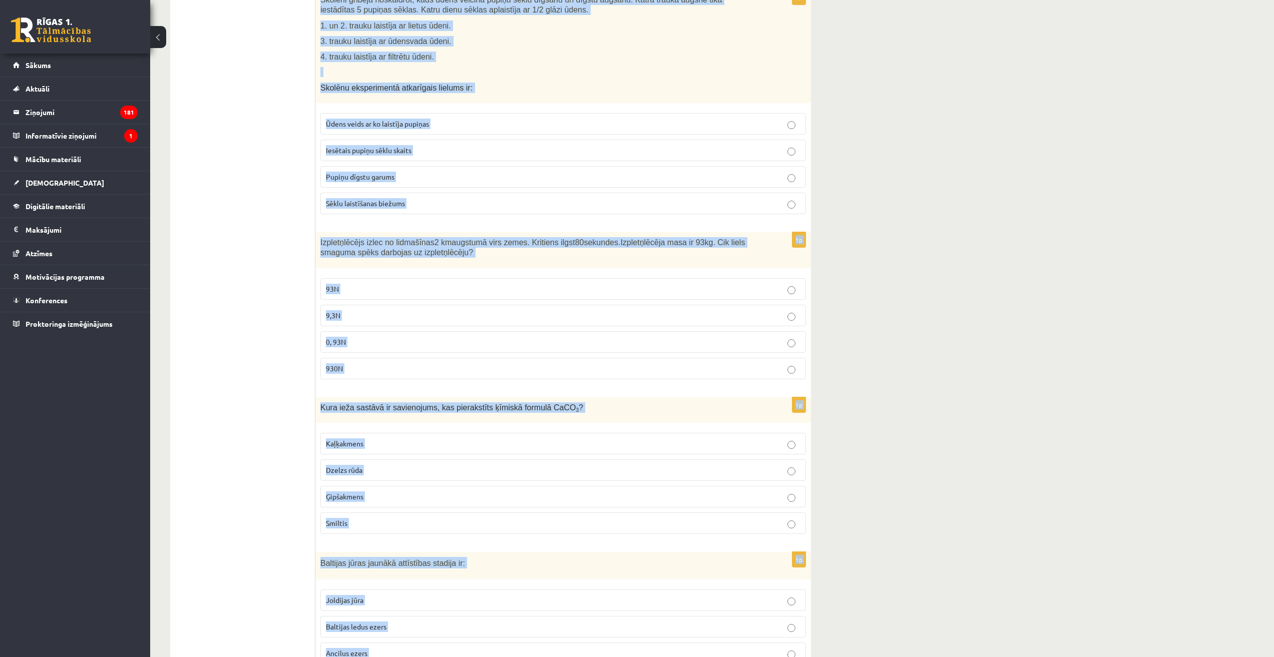
scroll to position [0, 0]
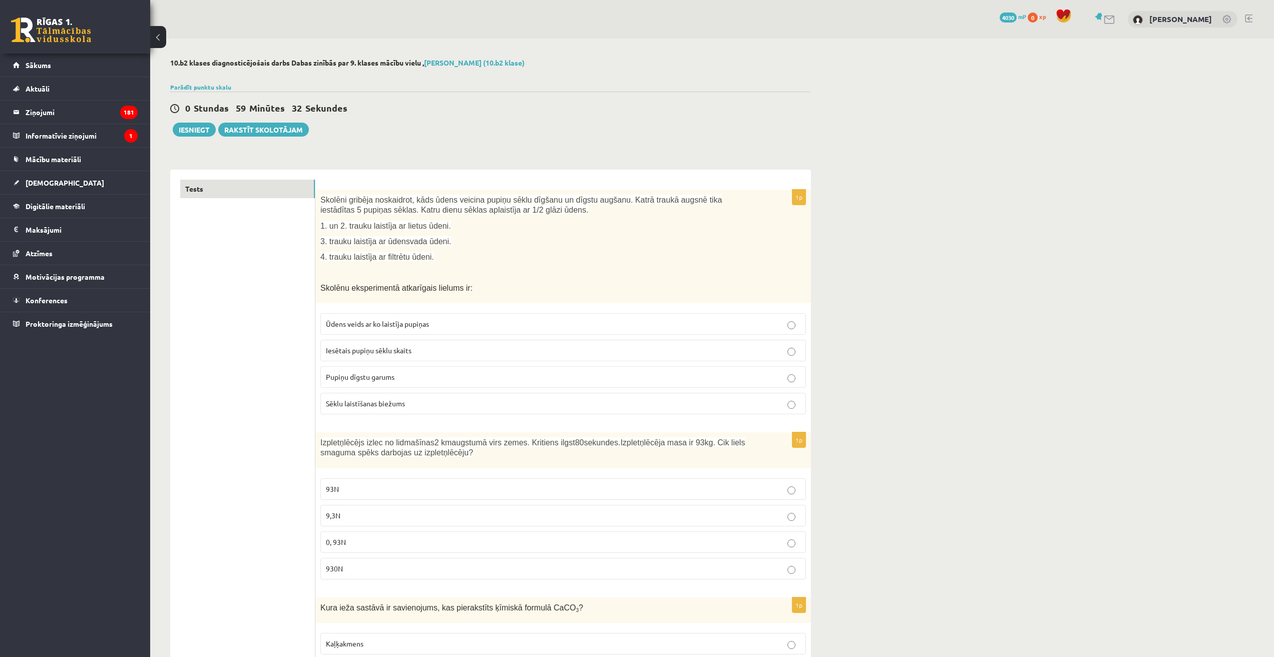
click at [393, 384] on label "Pupiņu dīgstu garums" at bounding box center [563, 378] width 486 height 22
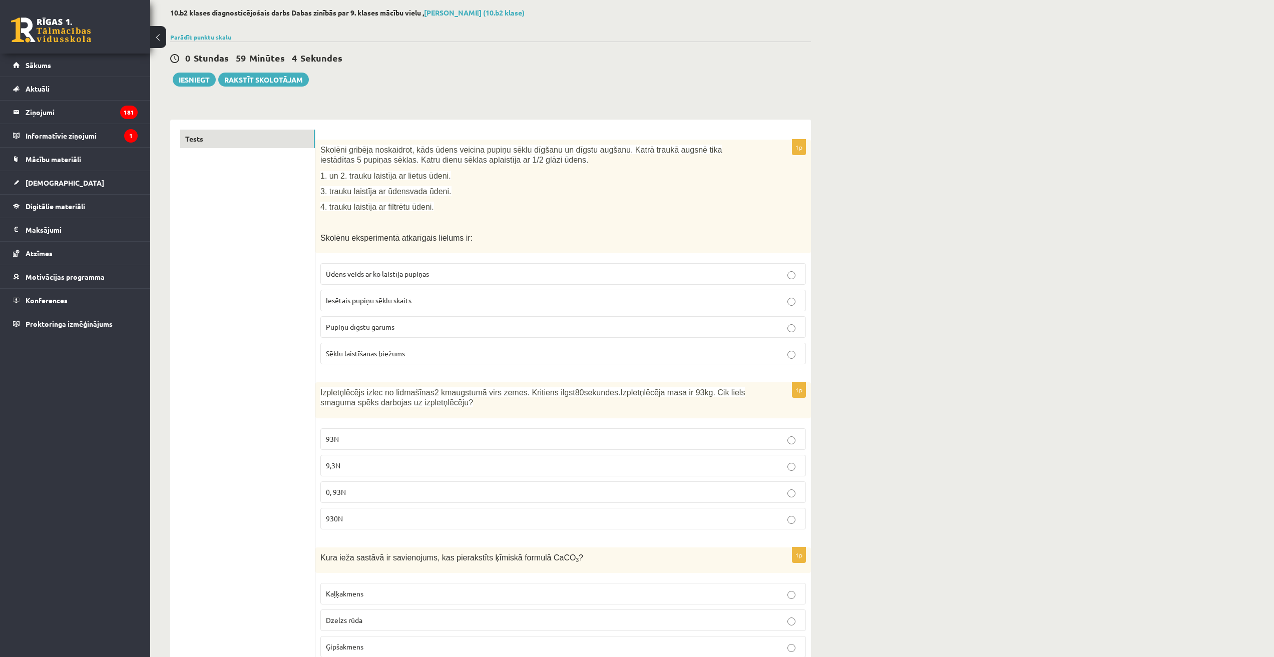
click at [369, 525] on label "930N" at bounding box center [563, 519] width 486 height 22
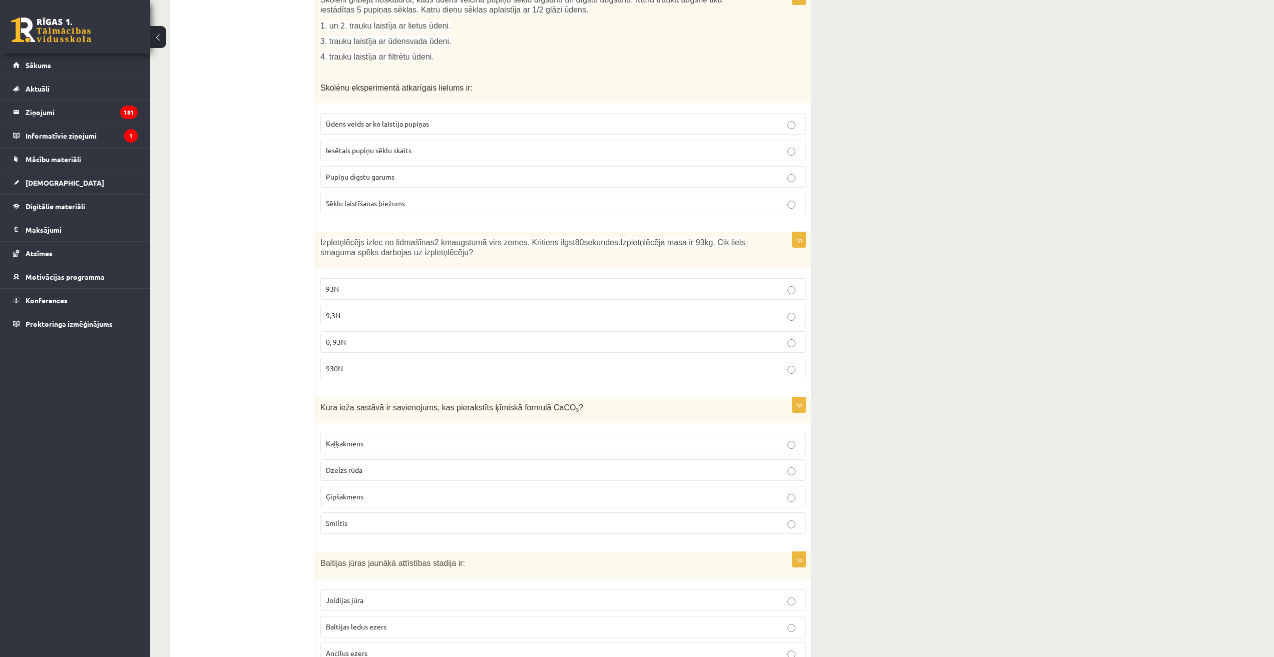
scroll to position [250, 0]
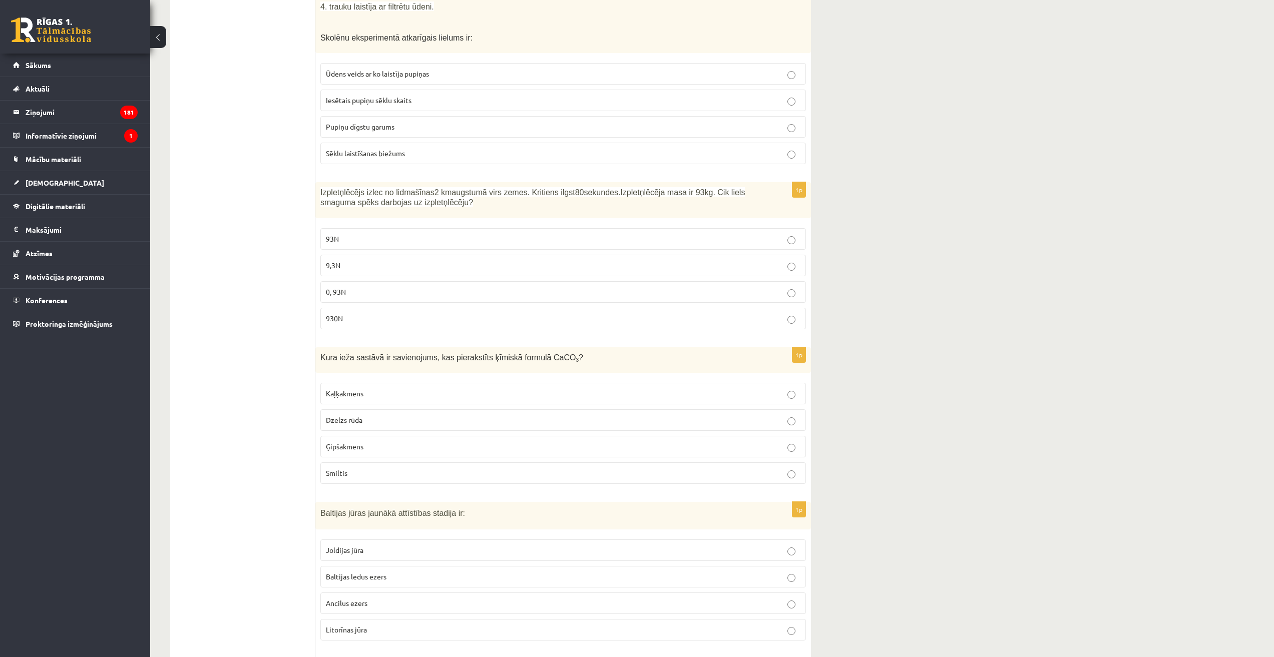
click at [385, 396] on p "Kaļķakmens" at bounding box center [563, 394] width 475 height 11
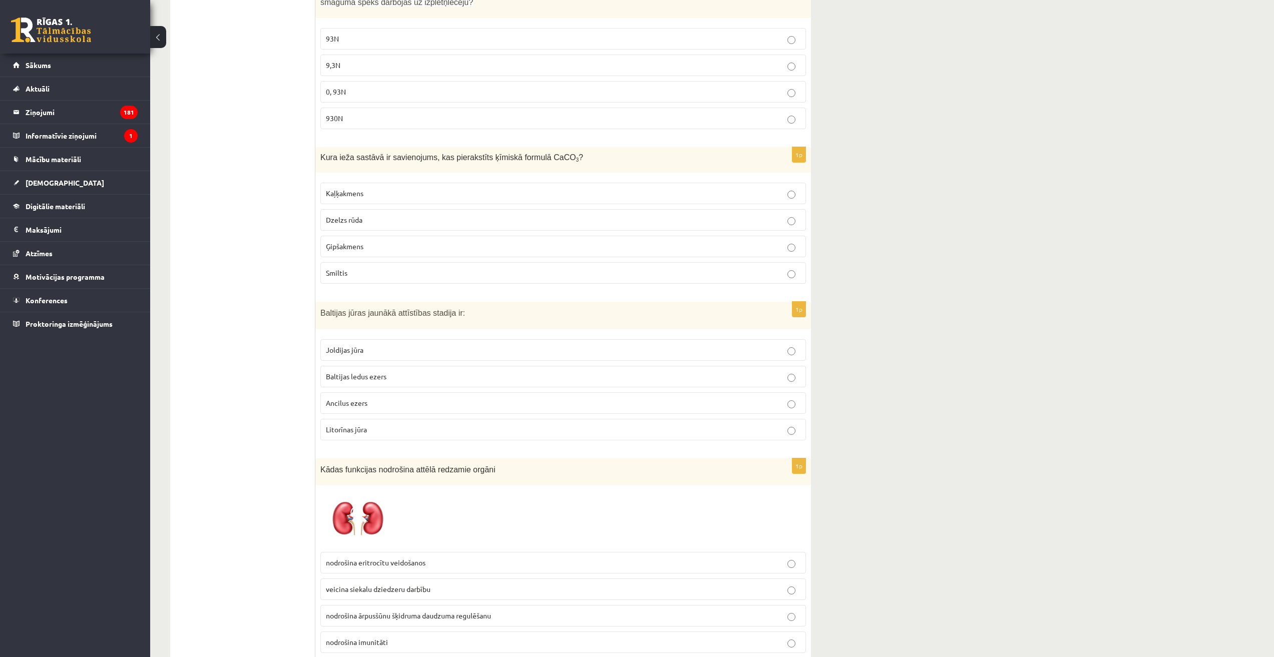
click at [376, 428] on p "Litorīnas jūra" at bounding box center [563, 430] width 475 height 11
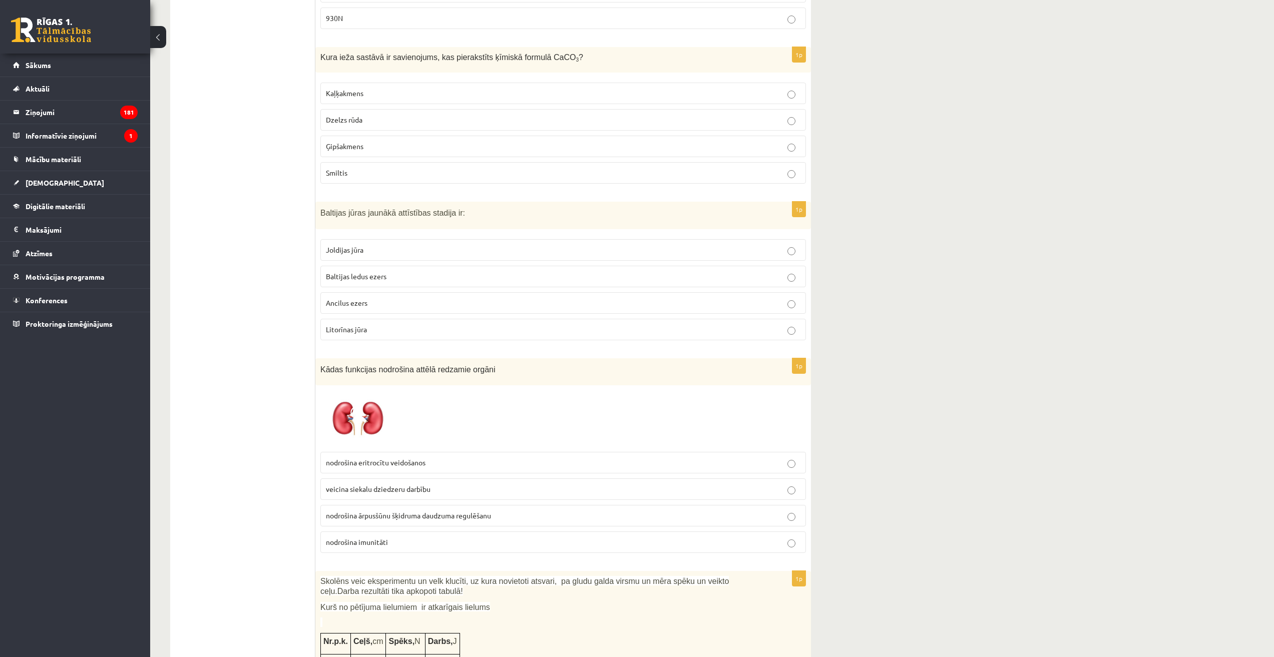
click at [376, 428] on img at bounding box center [357, 419] width 75 height 57
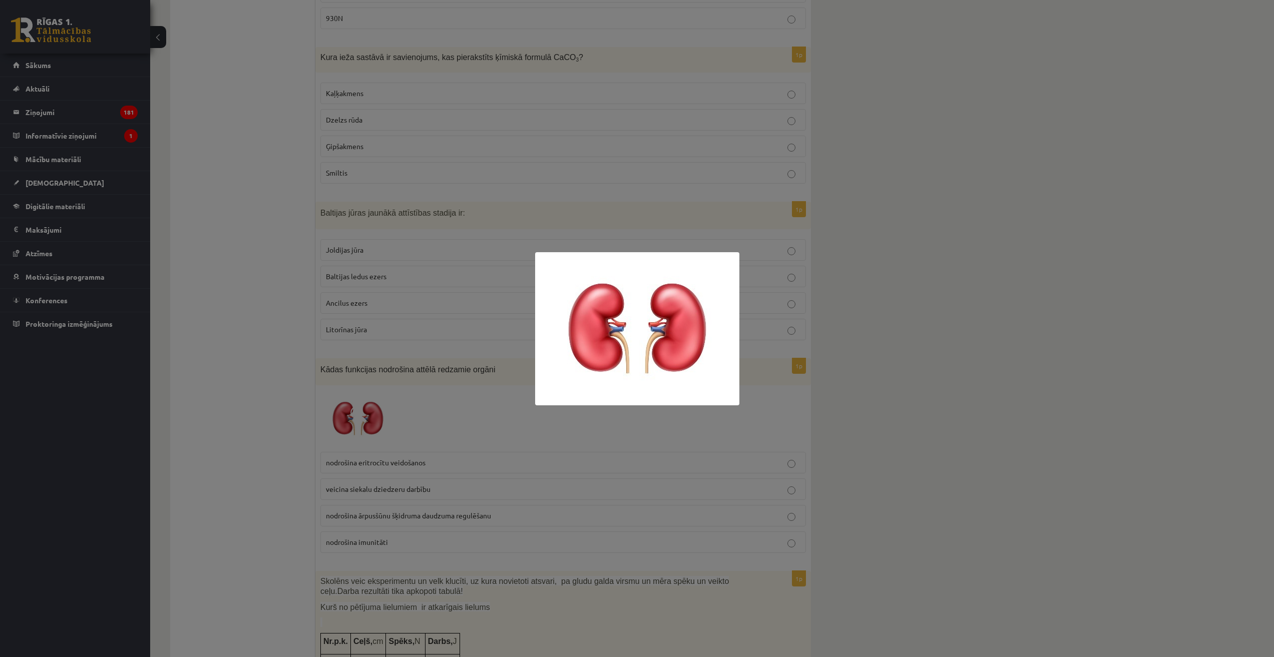
click at [871, 445] on div at bounding box center [637, 328] width 1274 height 657
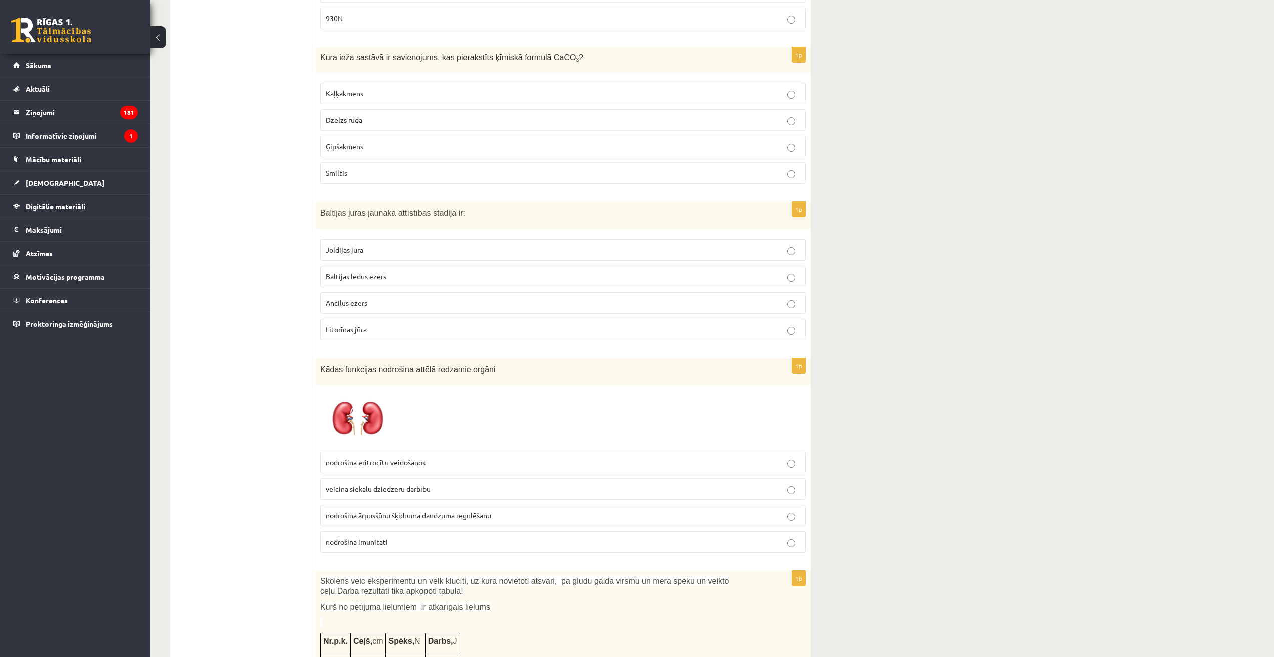
scroll to position [651, 0]
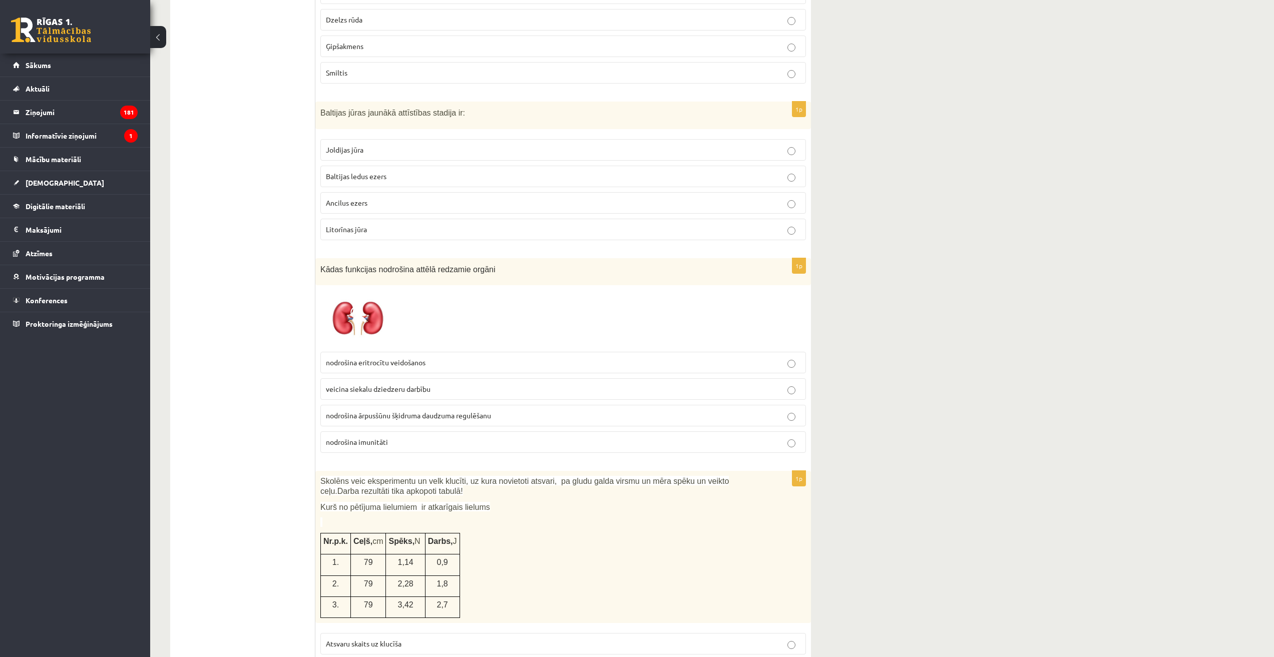
click at [448, 419] on span "nodrošina ārpusšūnu šķidruma daudzuma regulēšanu" at bounding box center [408, 415] width 165 height 9
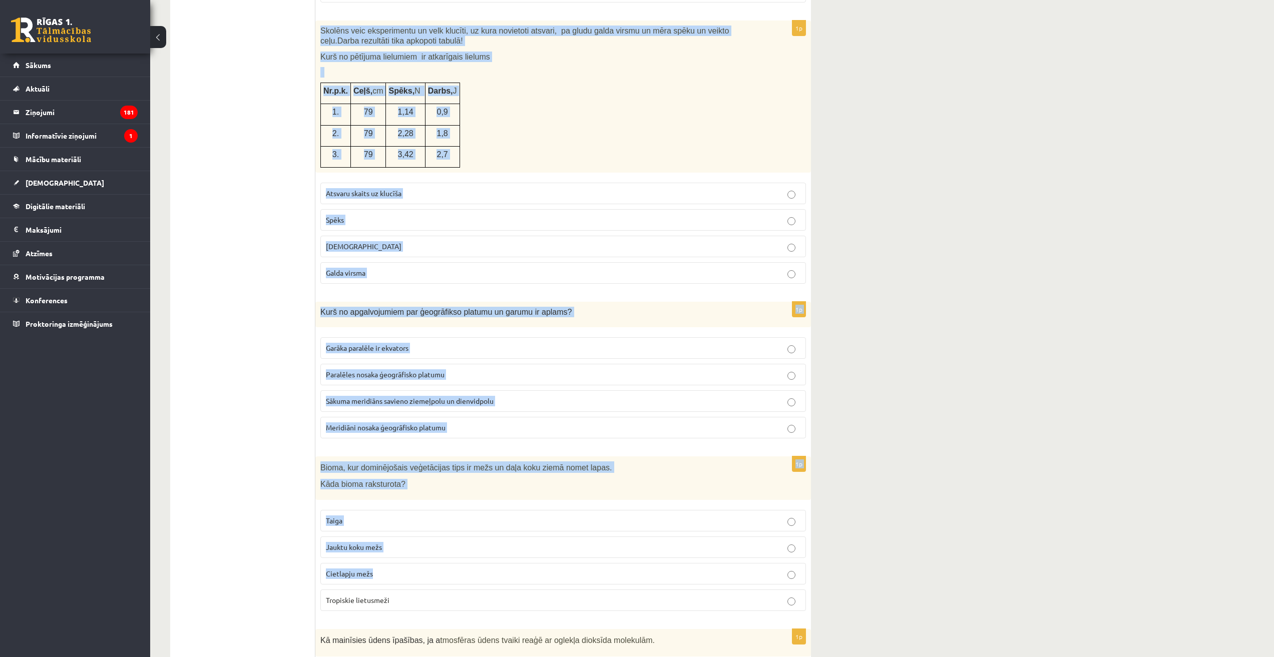
scroll to position [1302, 0]
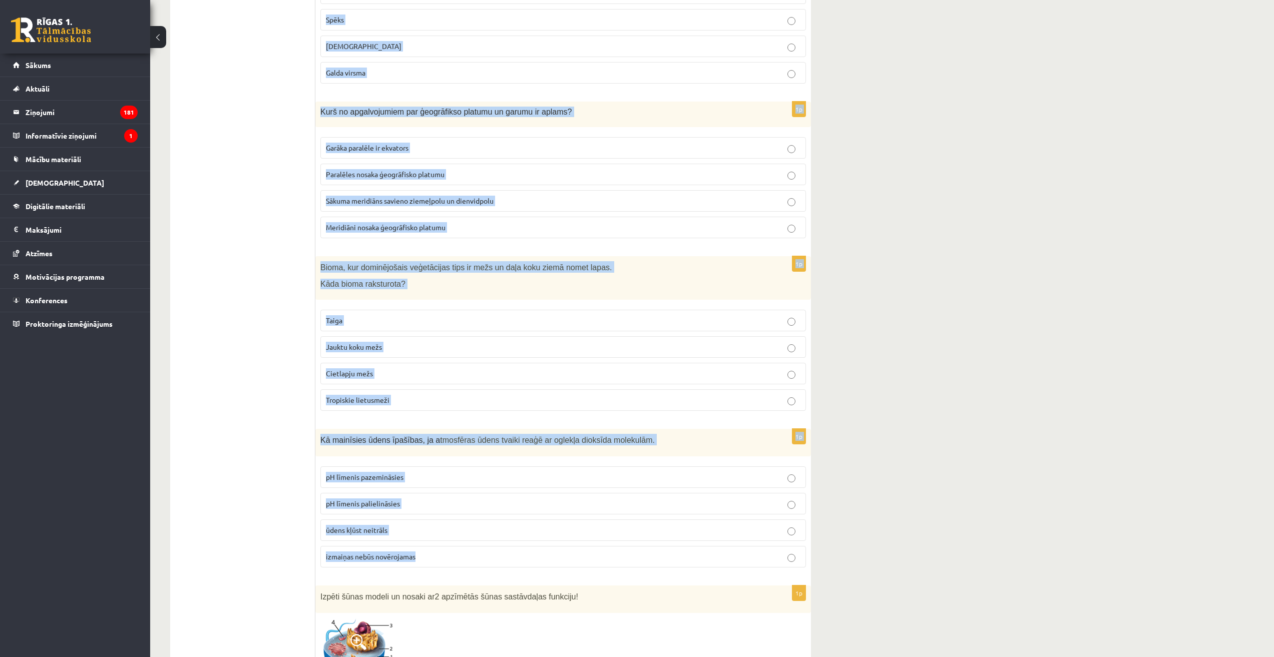
drag, startPoint x: 321, startPoint y: 324, endPoint x: 633, endPoint y: 562, distance: 392.0
copy form "Skolēns veic eksperimentu un velk klucīti, uz kura novietoti atsvari, pa gludu …"
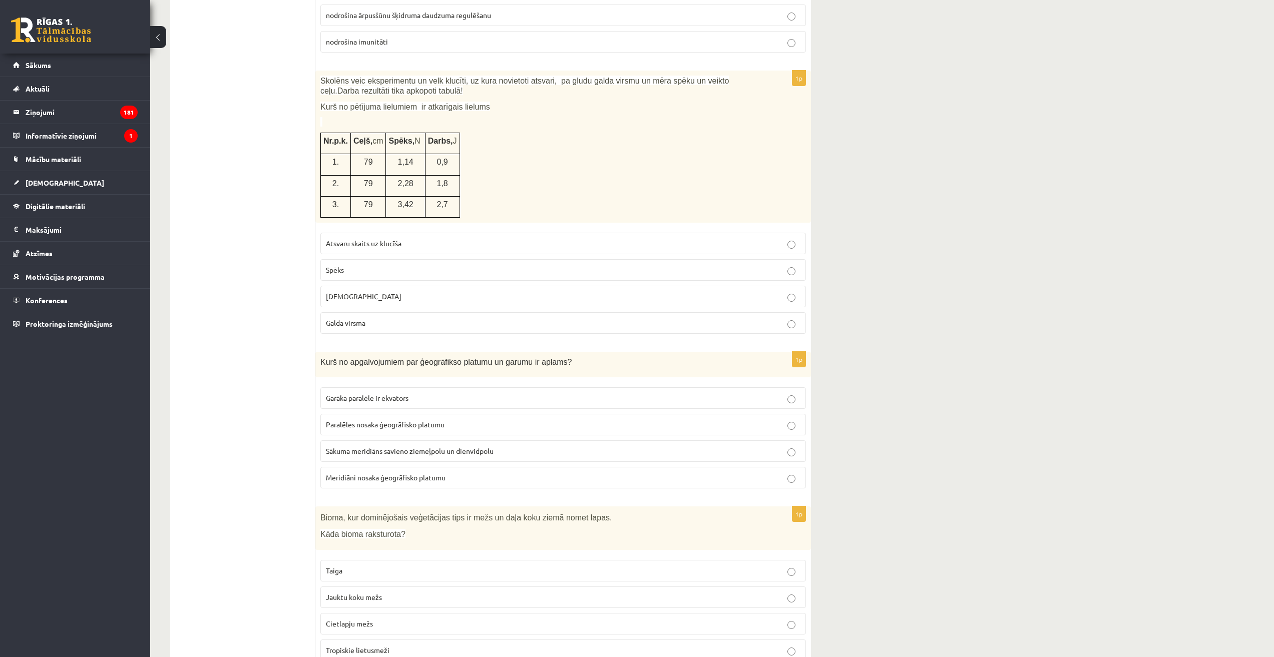
drag, startPoint x: 235, startPoint y: 318, endPoint x: 397, endPoint y: 306, distance: 162.2
click at [407, 273] on p "Spēks" at bounding box center [563, 270] width 475 height 11
click at [436, 477] on span "Meridiāni nosaka ģeogrāfisko platumu" at bounding box center [386, 477] width 120 height 9
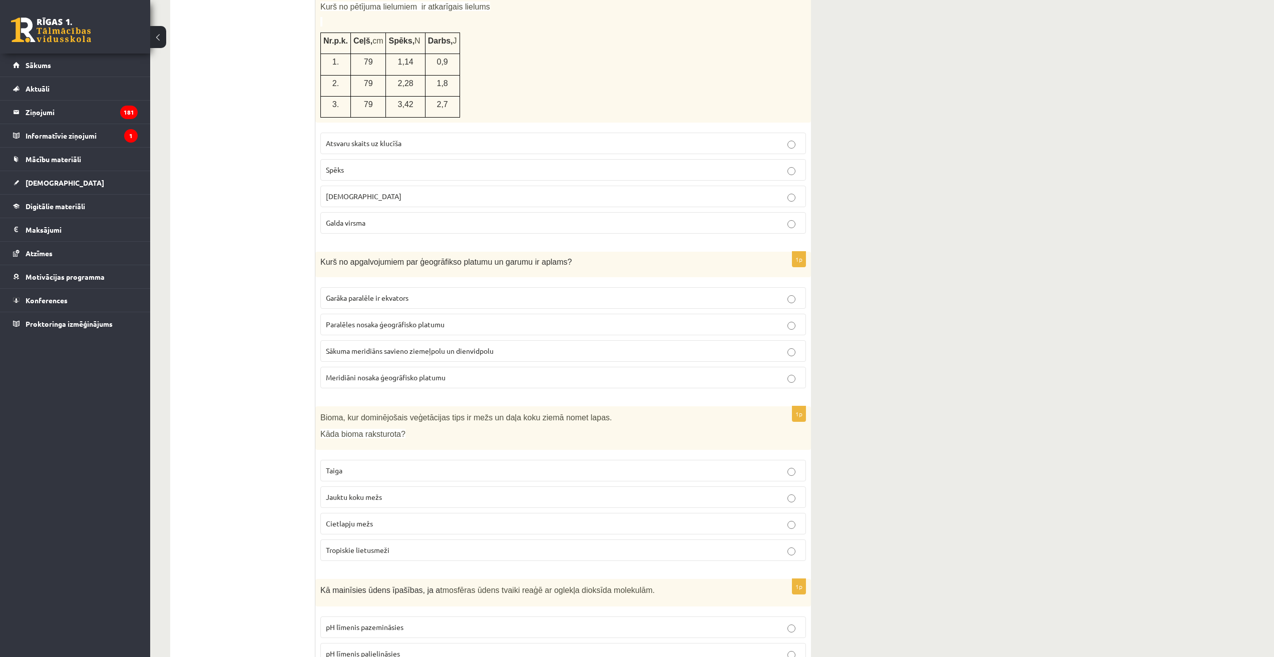
scroll to position [1252, 0]
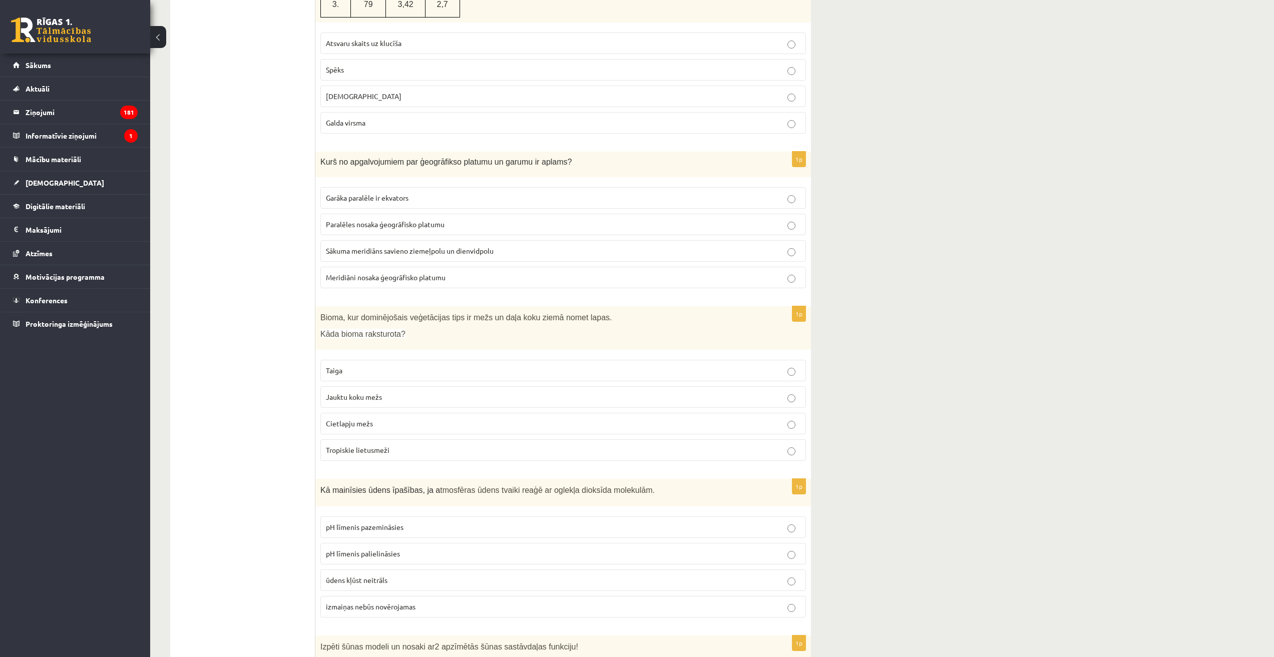
click at [415, 388] on label "Jauktu koku mežs" at bounding box center [563, 398] width 486 height 22
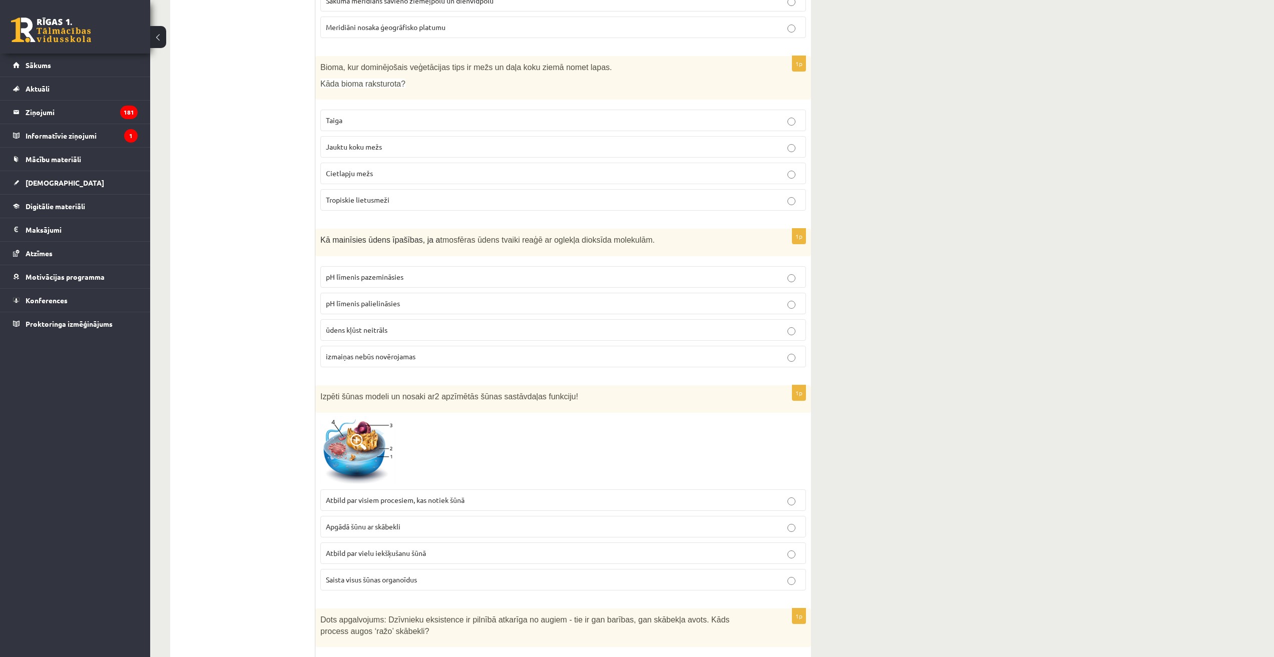
scroll to position [1552, 0]
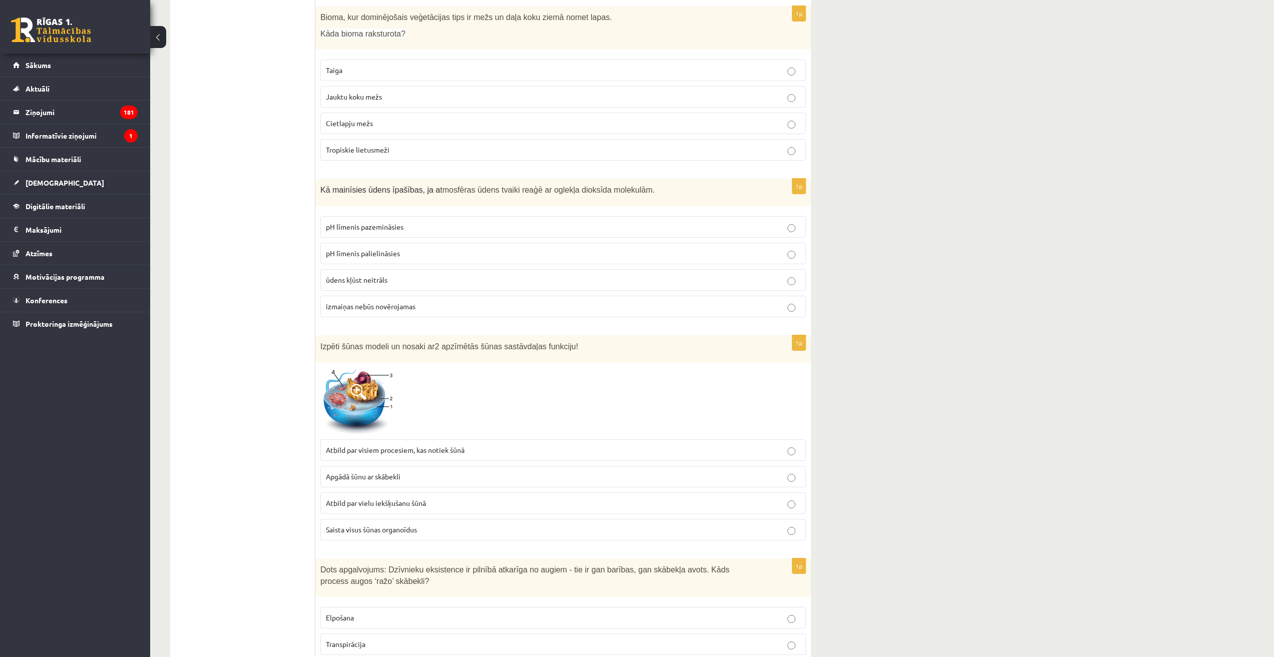
click at [338, 394] on img at bounding box center [357, 401] width 75 height 67
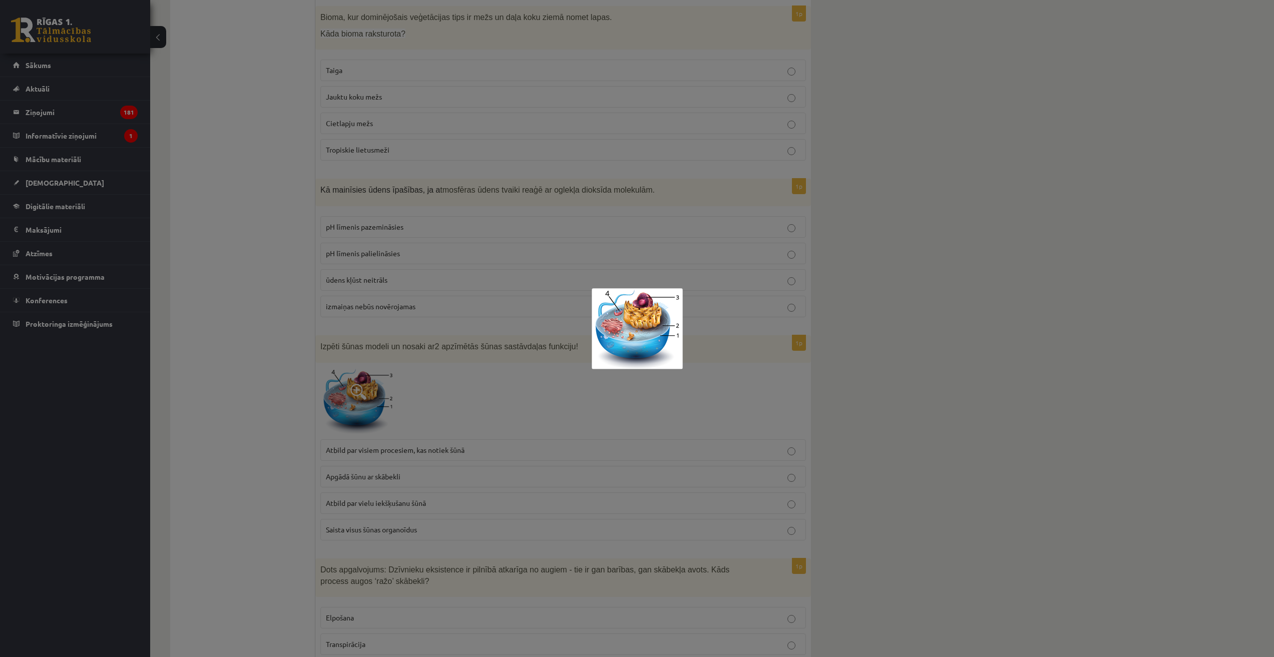
click at [684, 399] on div at bounding box center [637, 328] width 1274 height 657
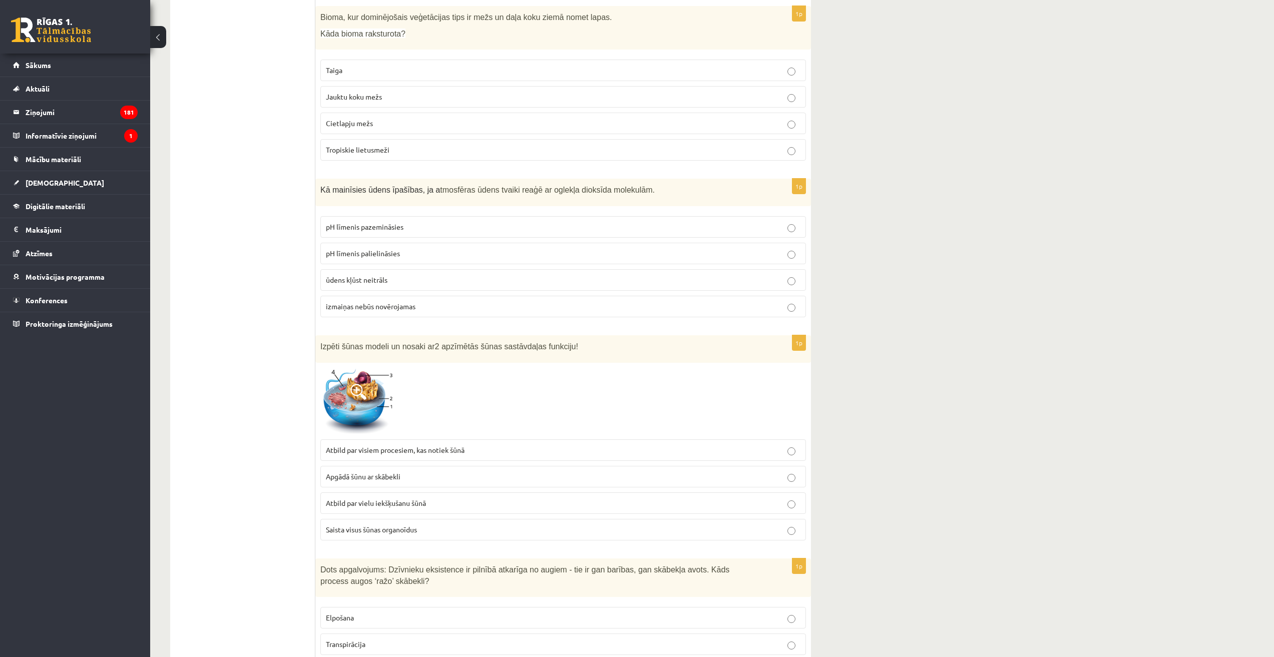
click at [335, 373] on img at bounding box center [357, 401] width 75 height 67
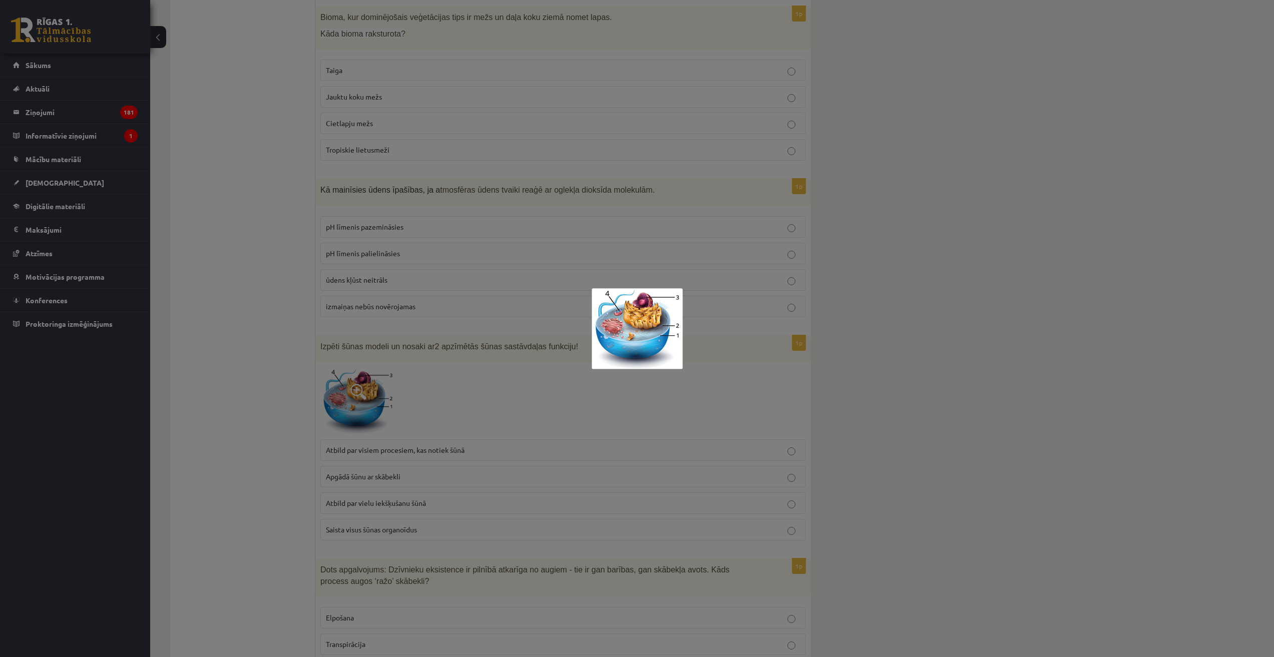
click at [579, 410] on div at bounding box center [637, 328] width 1274 height 657
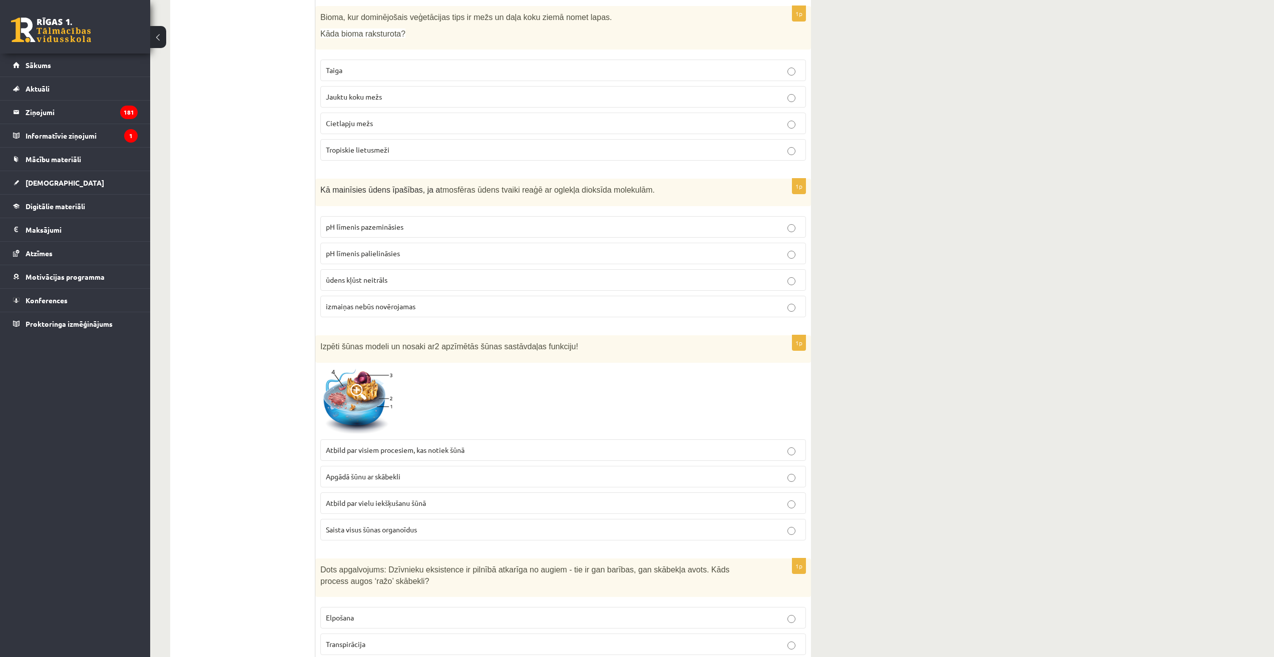
click at [431, 445] on label "Atbild par visiem procesiem, kas notiek šūnā" at bounding box center [563, 451] width 486 height 22
click at [337, 391] on img at bounding box center [357, 401] width 75 height 67
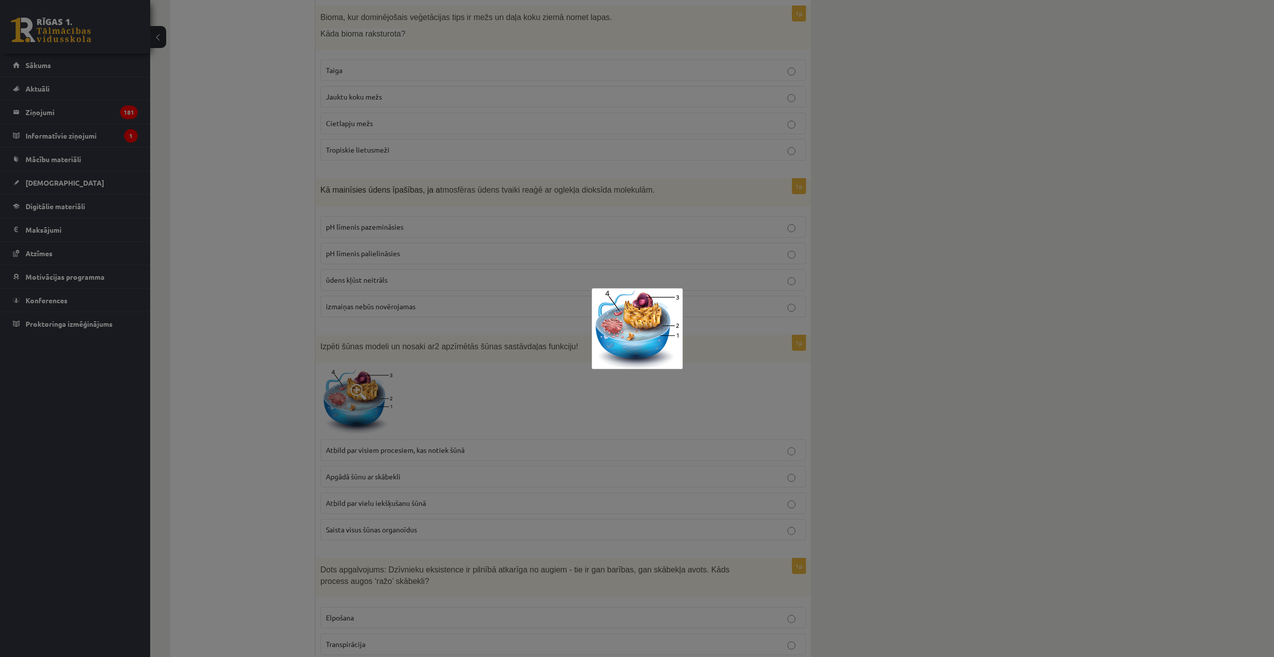
click at [755, 403] on div at bounding box center [637, 328] width 1274 height 657
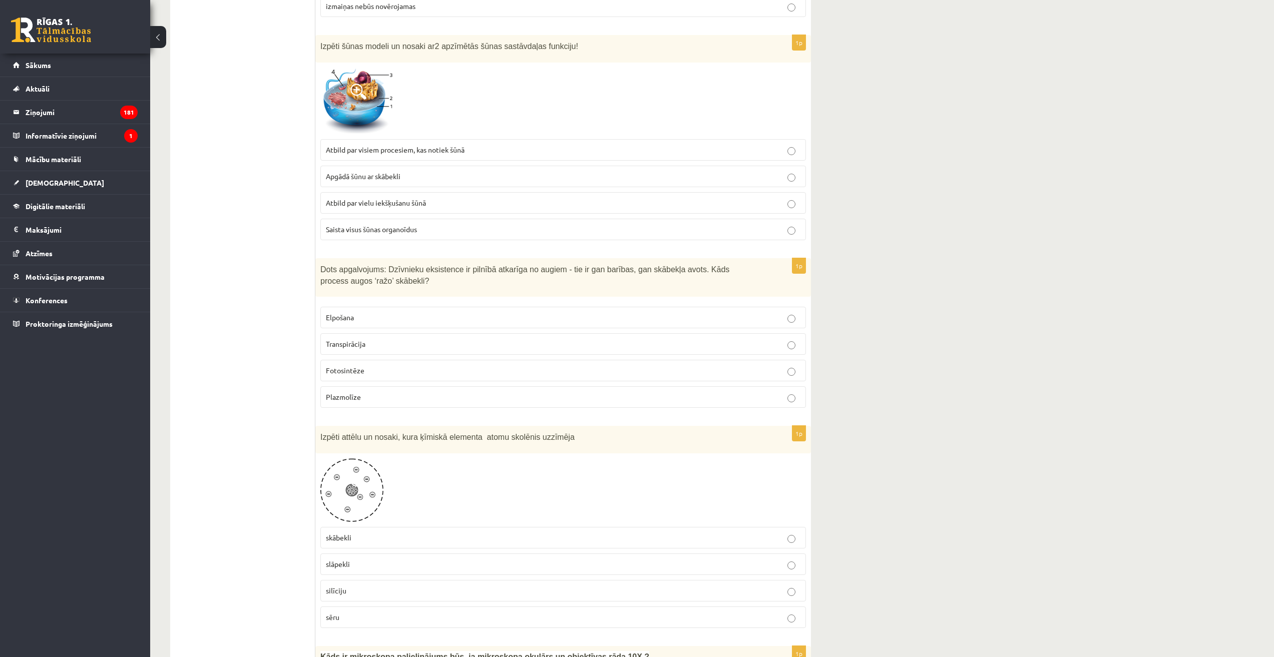
scroll to position [1903, 0]
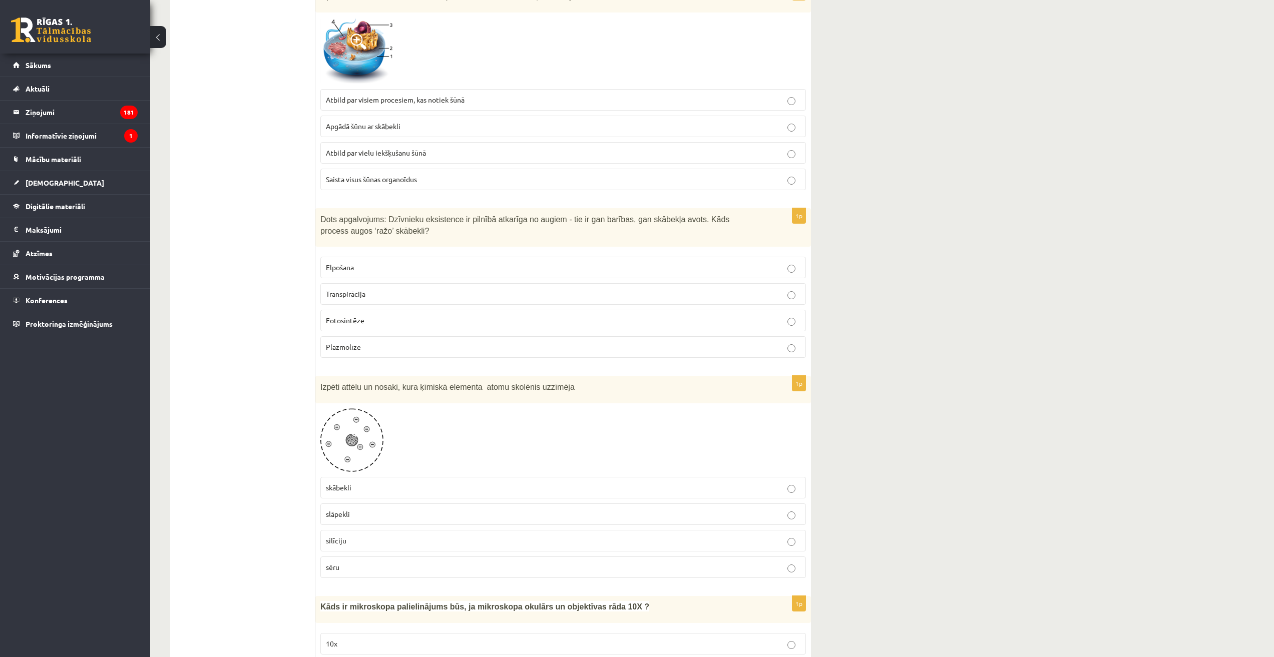
click at [371, 435] on img at bounding box center [351, 441] width 63 height 64
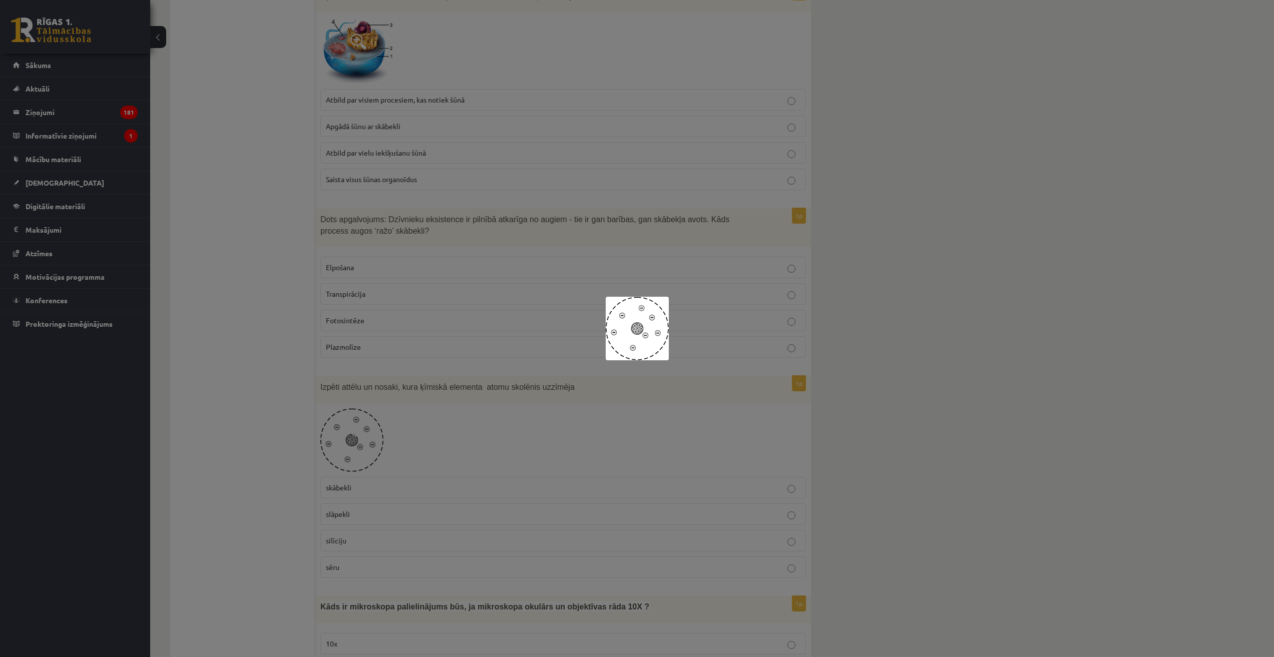
click at [465, 437] on div at bounding box center [637, 328] width 1274 height 657
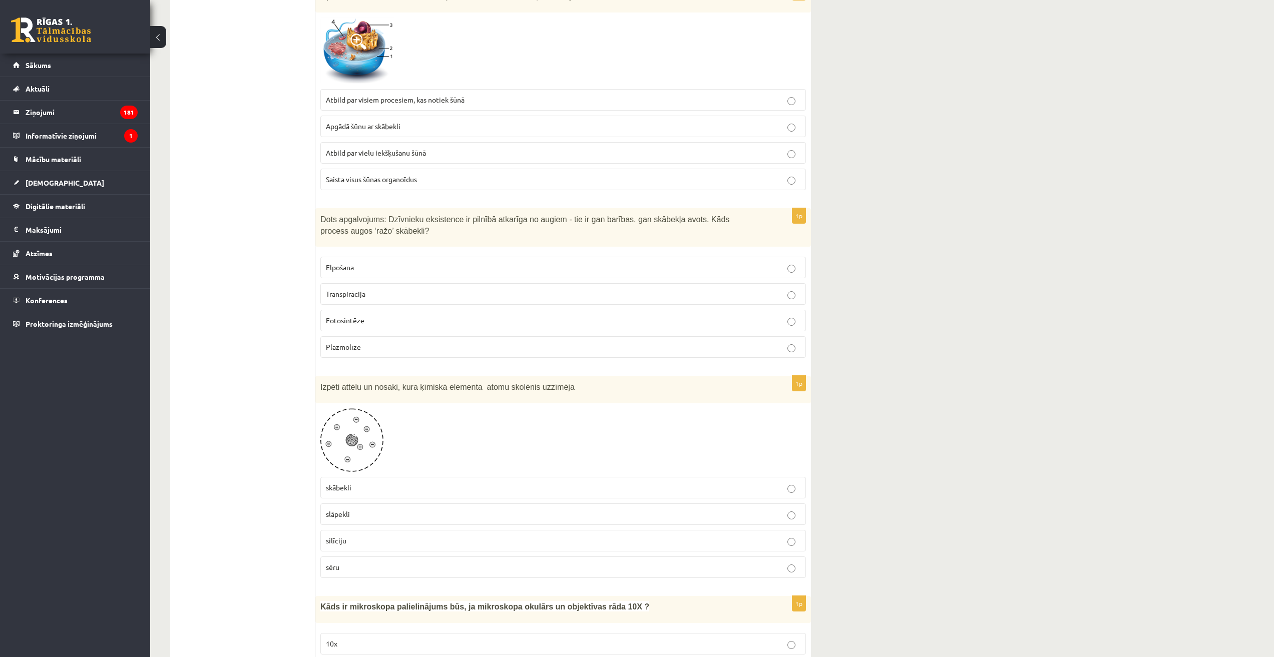
click at [369, 519] on p "slāpekli" at bounding box center [563, 514] width 475 height 11
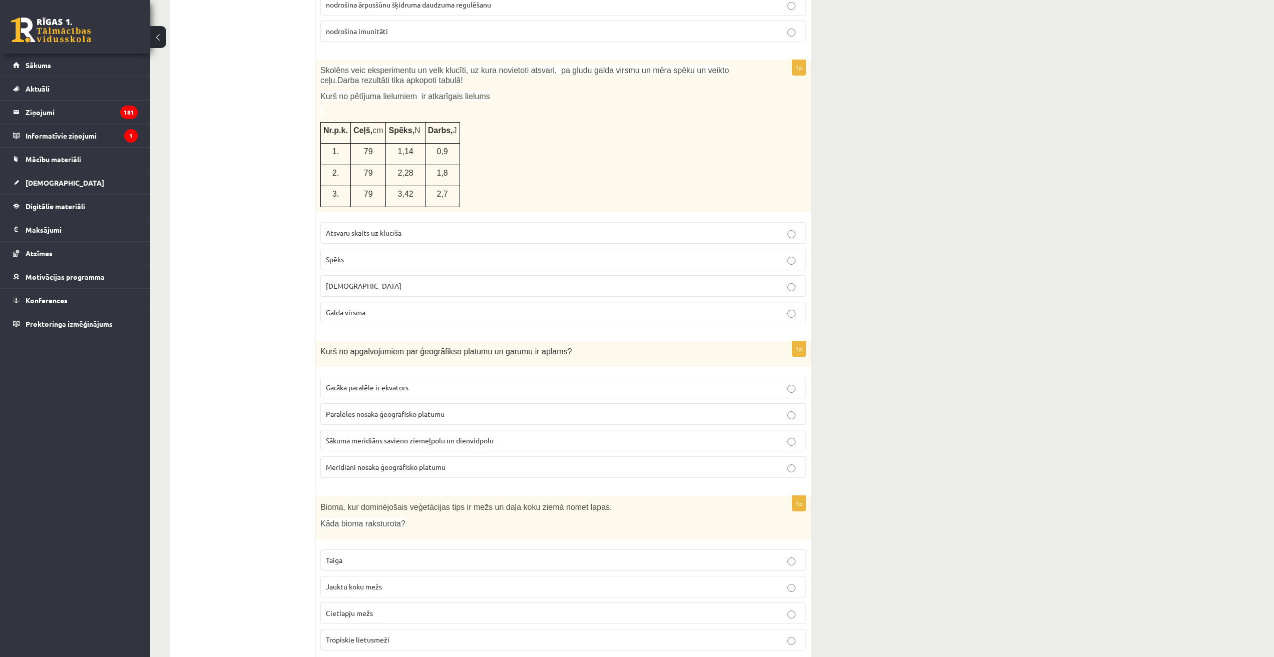
scroll to position [1363, 0]
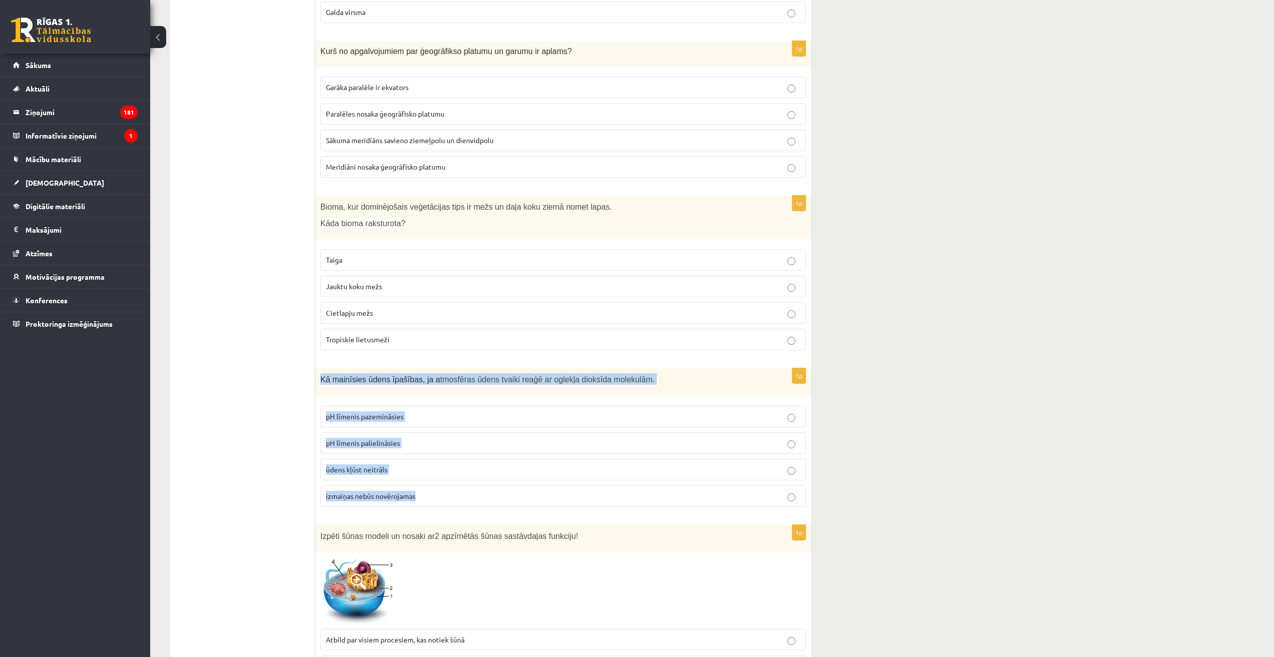
drag, startPoint x: 322, startPoint y: 376, endPoint x: 454, endPoint y: 500, distance: 181.0
click at [454, 500] on div "1p Kā mainīsies ūdens īpašības, ja a tmosfēras ūdens tvaiki reaģē ar oglekļa di…" at bounding box center [563, 442] width 496 height 147
copy div "Kā mainīsies ūdens īpašības, ja a tmosfēras ūdens tvaiki reaģē ar oglekļa dioks…"
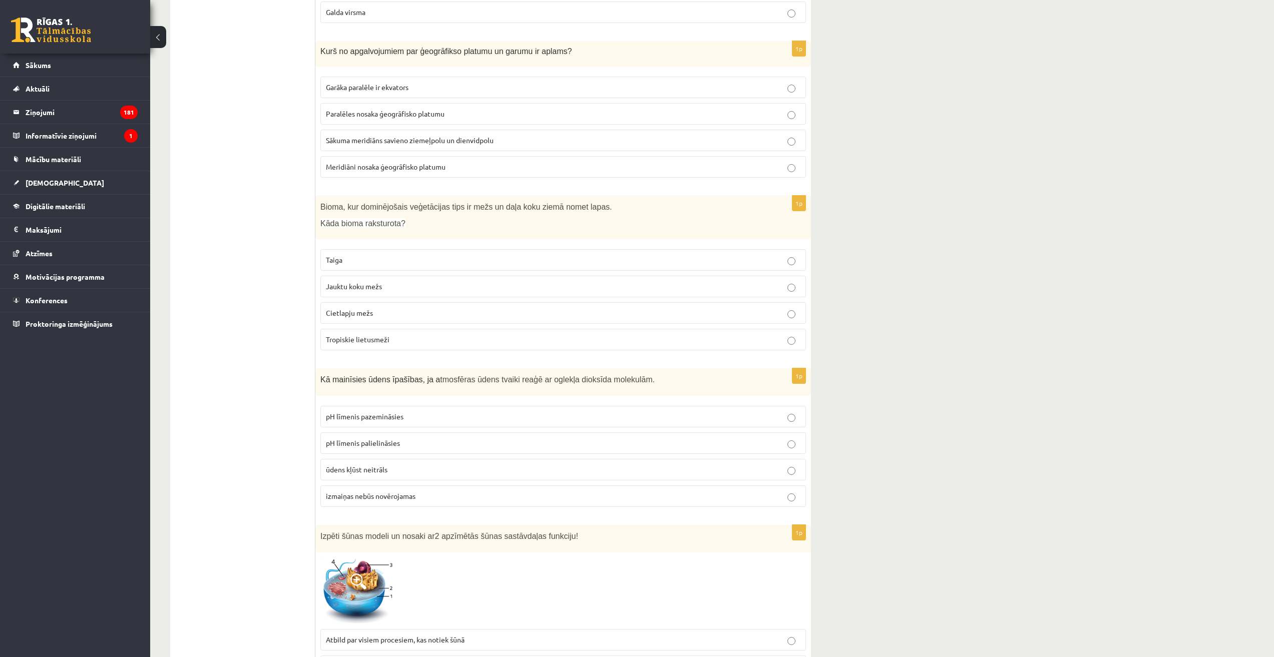
drag, startPoint x: 220, startPoint y: 445, endPoint x: 240, endPoint y: 445, distance: 20.5
click at [364, 410] on label "pH līmenis pazemināsies" at bounding box center [563, 417] width 486 height 22
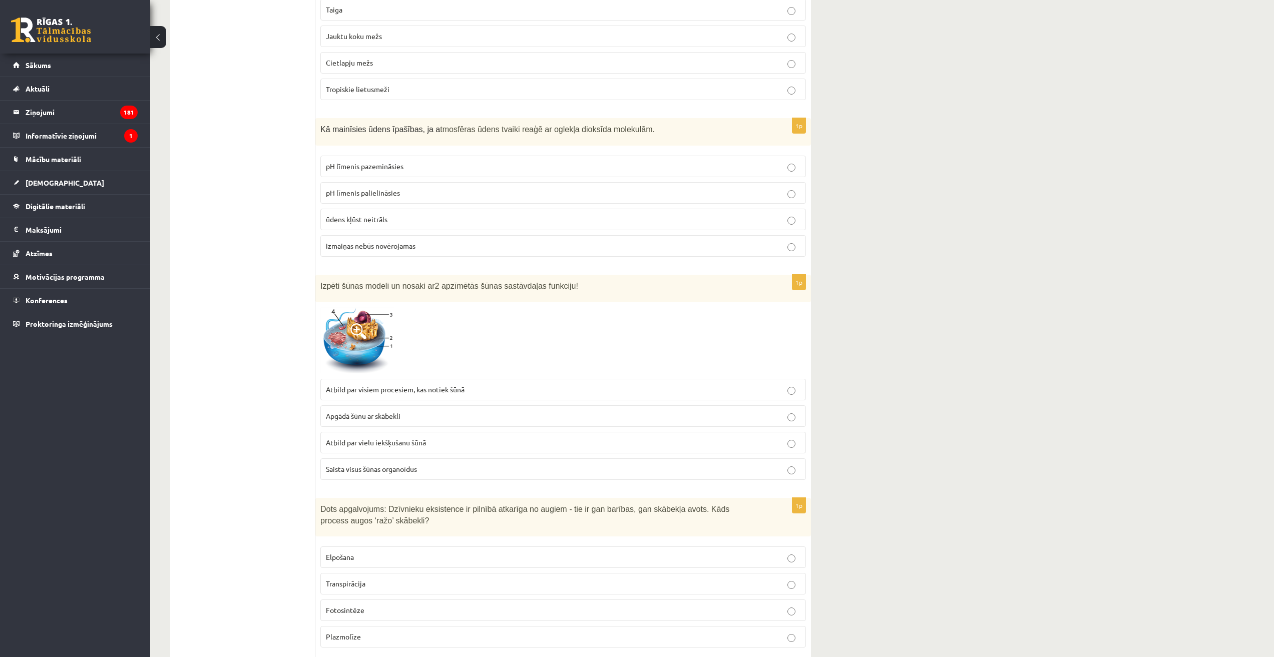
scroll to position [1713, 0]
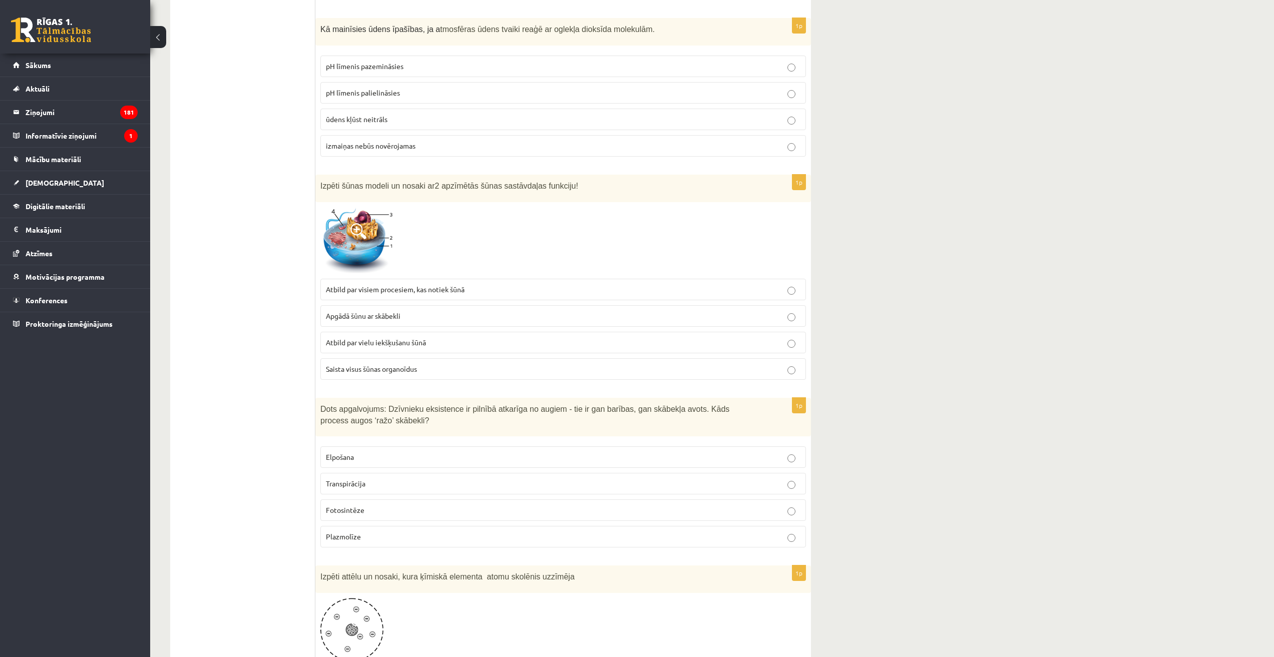
click at [366, 507] on p "Fotosintēze" at bounding box center [563, 510] width 475 height 11
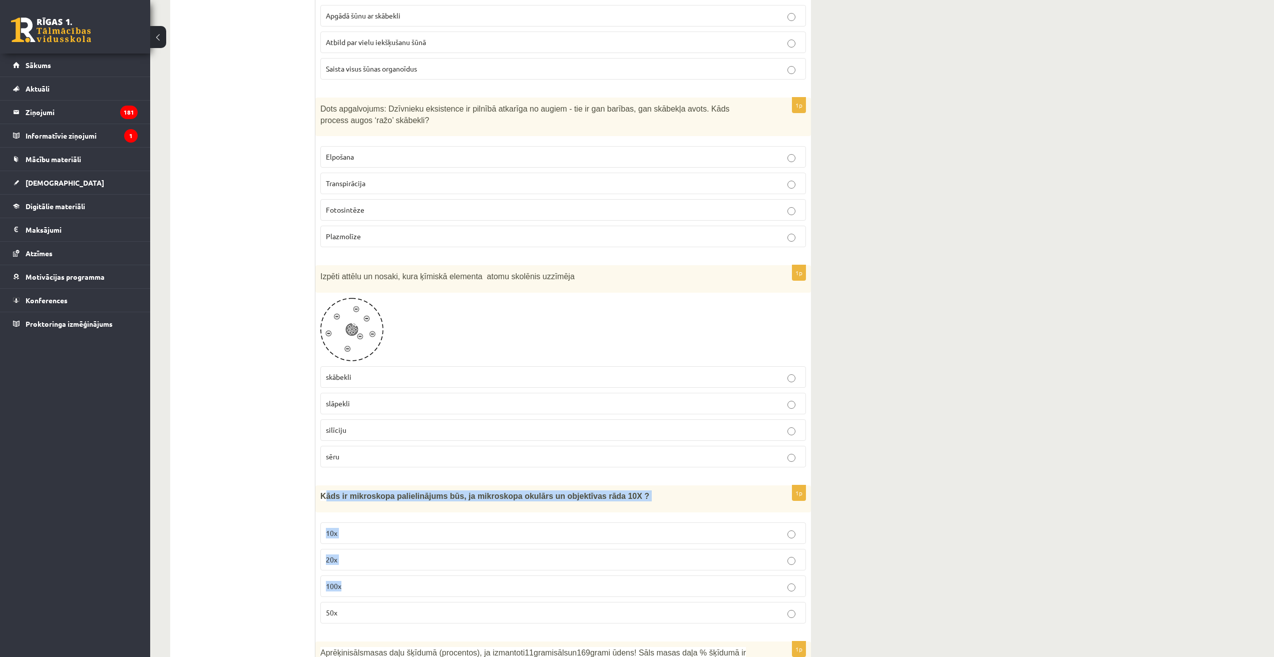
drag, startPoint x: 325, startPoint y: 492, endPoint x: 353, endPoint y: 572, distance: 85.2
click at [370, 581] on div "1p Kāds ir mikroskopa palielinājums būs, ja mikroskopa okulārs un objektīvas rā…" at bounding box center [563, 559] width 496 height 146
drag, startPoint x: 309, startPoint y: 550, endPoint x: 315, endPoint y: 523, distance: 28.2
click at [309, 549] on ul "Tests" at bounding box center [247, 610] width 135 height 4888
drag, startPoint x: 346, startPoint y: 530, endPoint x: 390, endPoint y: 608, distance: 89.4
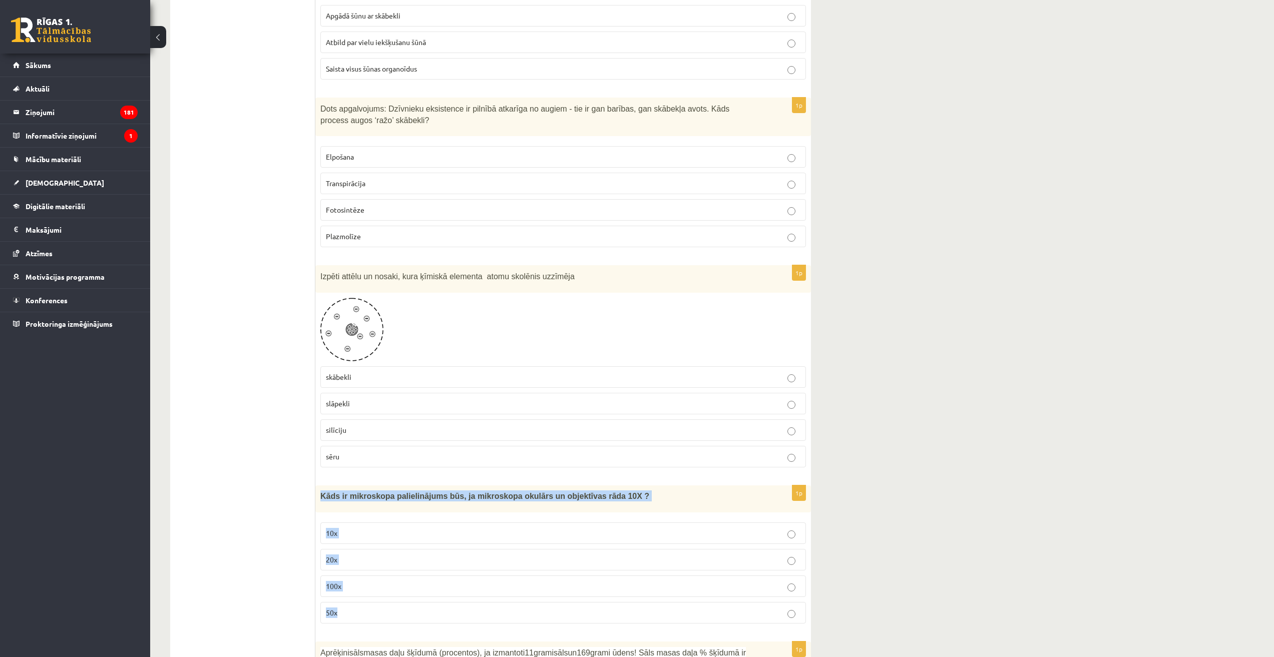
click at [390, 608] on div "1p Kāds ir mikroskopa palielinājums būs, ja mikroskopa okulārs un objektīvas rā…" at bounding box center [563, 559] width 496 height 146
copy div "Kāds ir mikroskopa palielinājums būs, ja mikroskopa okulārs un objektīvas rāda …"
drag, startPoint x: 217, startPoint y: 340, endPoint x: 276, endPoint y: 430, distance: 107.5
click at [224, 351] on ul "Tests" at bounding box center [247, 610] width 135 height 4888
click at [358, 586] on p "100x" at bounding box center [563, 586] width 475 height 11
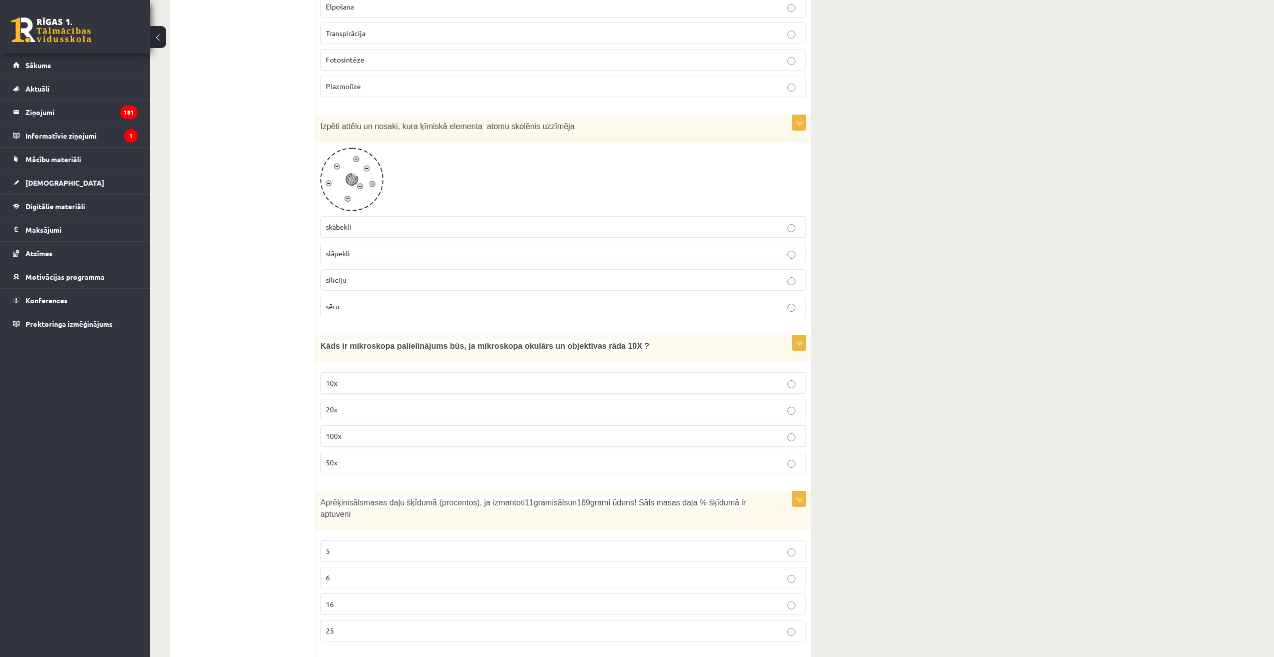
scroll to position [2314, 0]
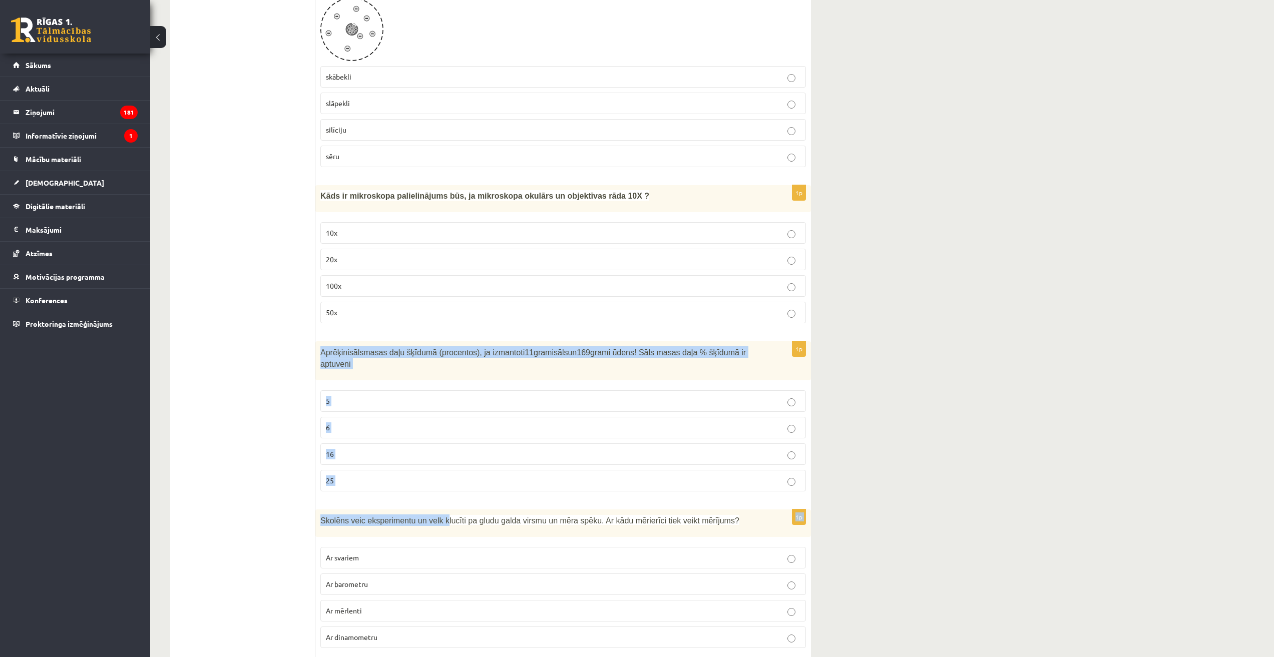
drag, startPoint x: 317, startPoint y: 346, endPoint x: 438, endPoint y: 493, distance: 190.0
click at [438, 493] on form "1p Skolēni gribēja noskaidrot, kāds ūdens veicina pupiņu sēklu dīgšanu un dīgst…" at bounding box center [563, 310] width 476 height 4888
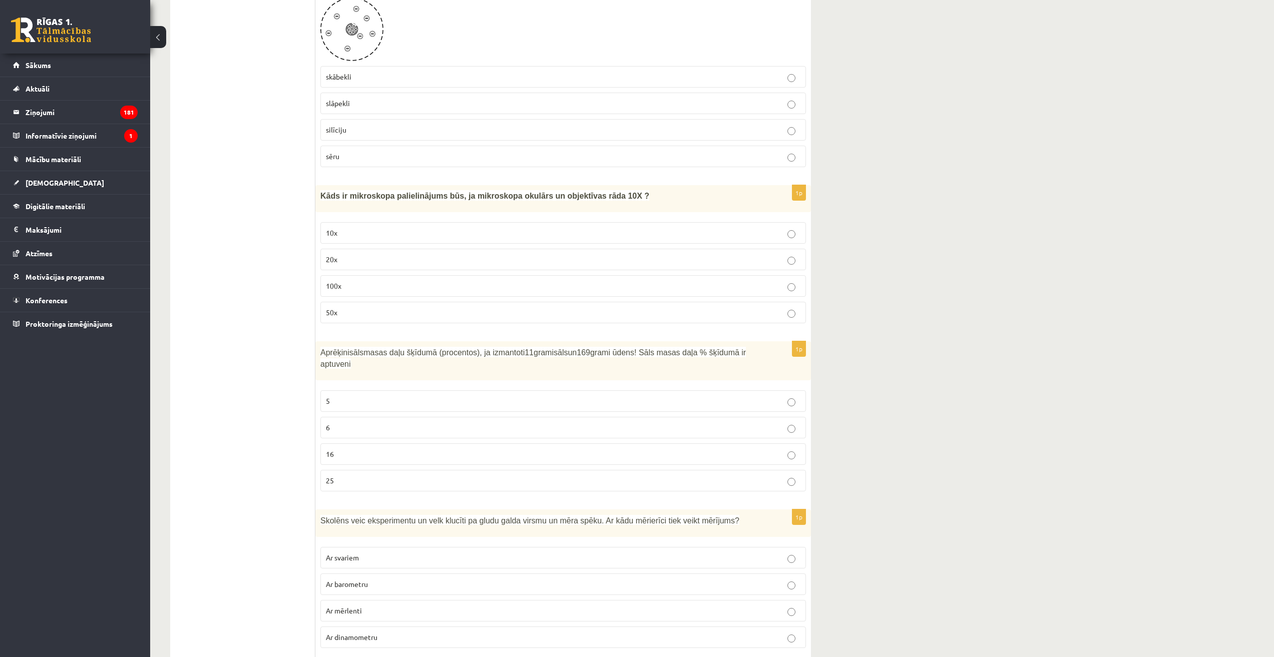
drag, startPoint x: 292, startPoint y: 448, endPoint x: 309, endPoint y: 449, distance: 17.1
click at [294, 449] on ul "Tests" at bounding box center [247, 310] width 135 height 4888
drag, startPoint x: 317, startPoint y: 351, endPoint x: 405, endPoint y: 481, distance: 157.1
click at [405, 481] on div "1p Aprēķini sāls masas daļu šķīdumā (procentos), ja izmantoti 11 grami sāls un …" at bounding box center [563, 421] width 496 height 158
copy div "Aprēķini sāls masas daļu šķīdumā (procentos), ja izmantoti 11 grami sāls un 169…"
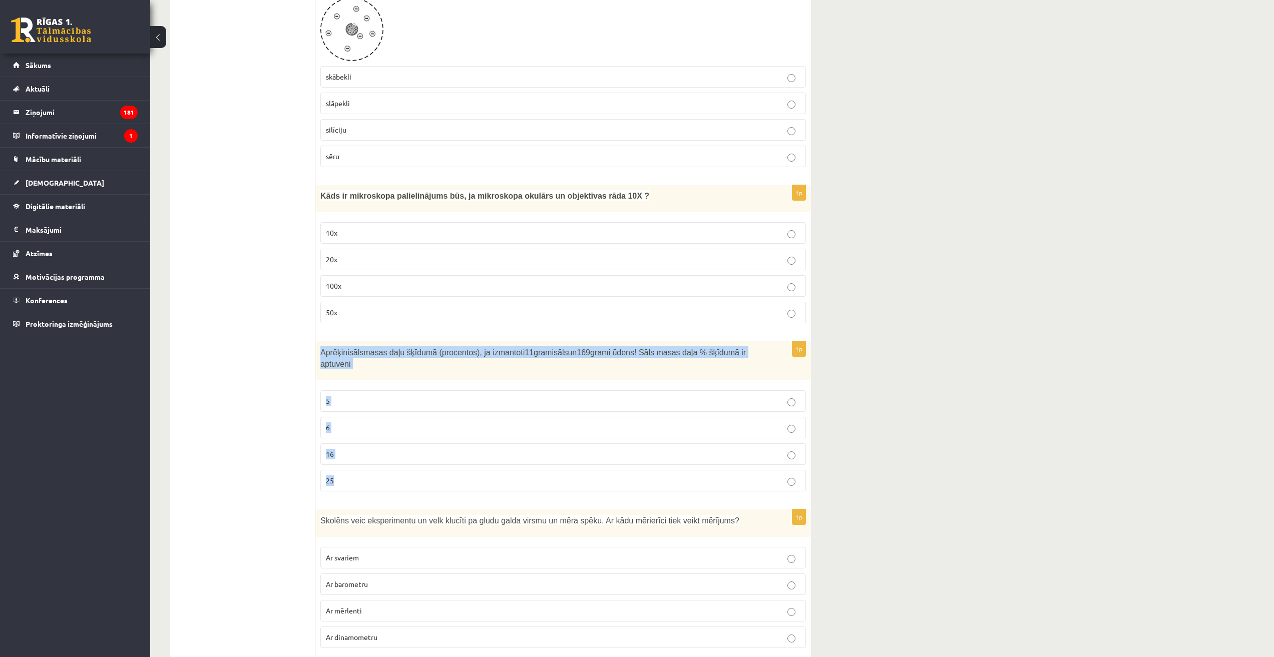
click at [373, 423] on p "6" at bounding box center [563, 428] width 475 height 11
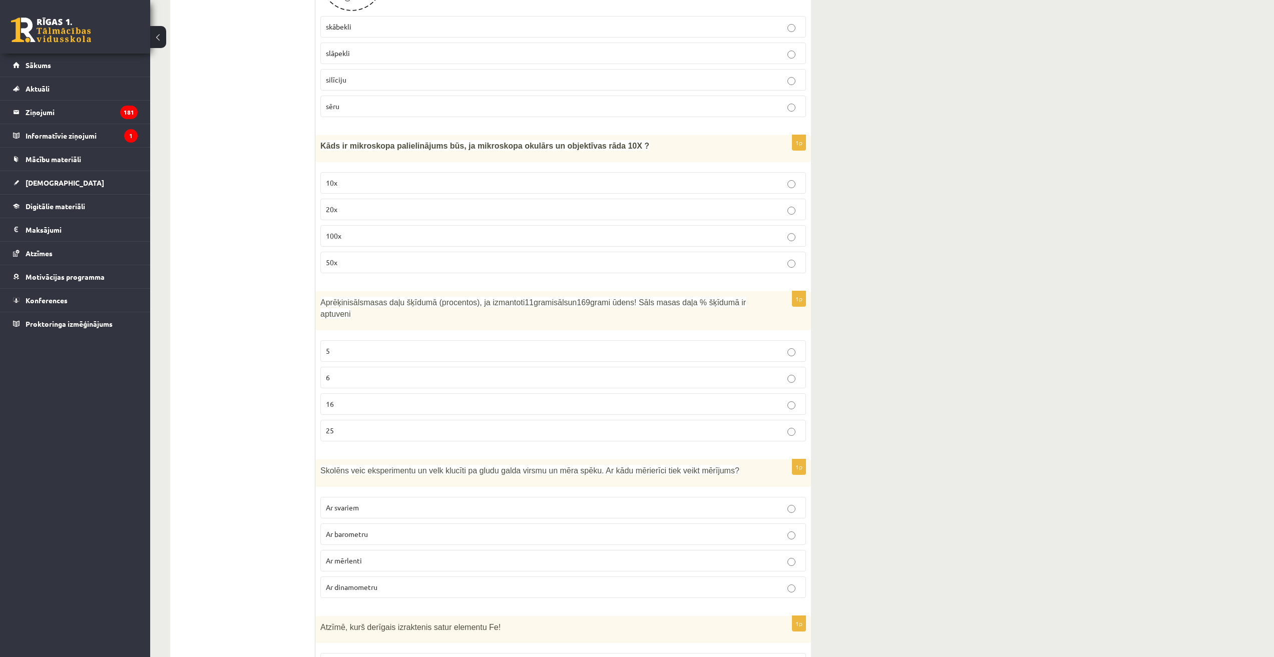
scroll to position [2464, 0]
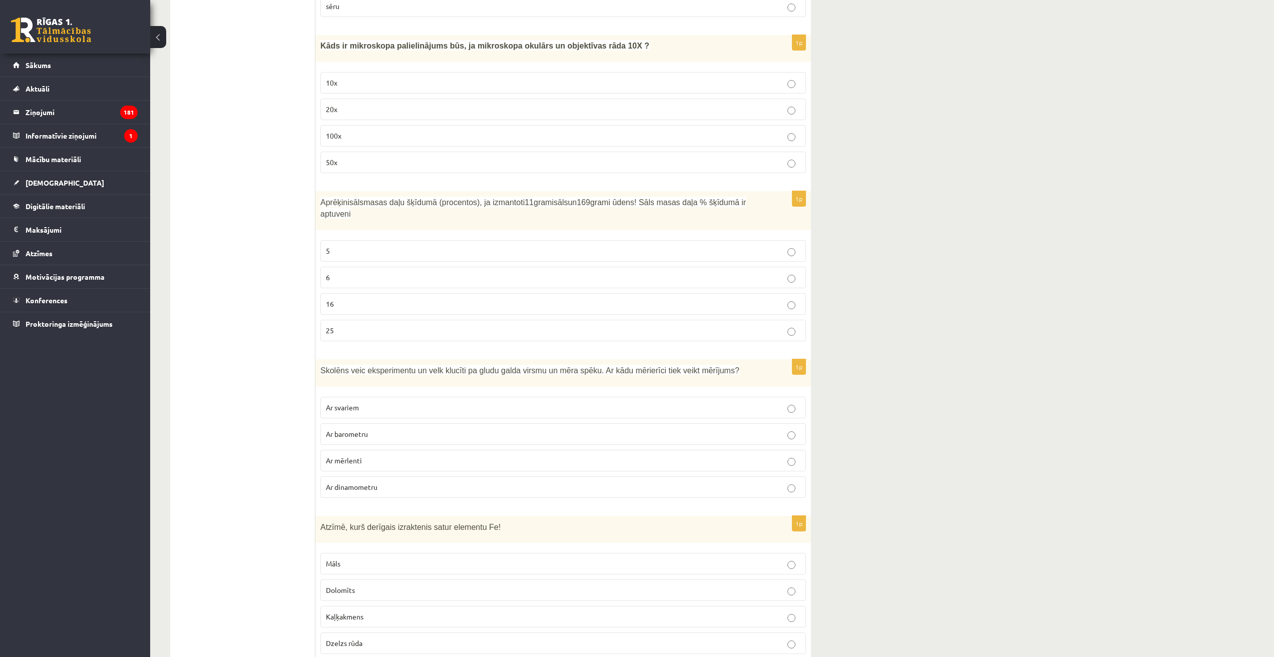
click at [390, 482] on p "Ar dinamometru" at bounding box center [563, 487] width 475 height 11
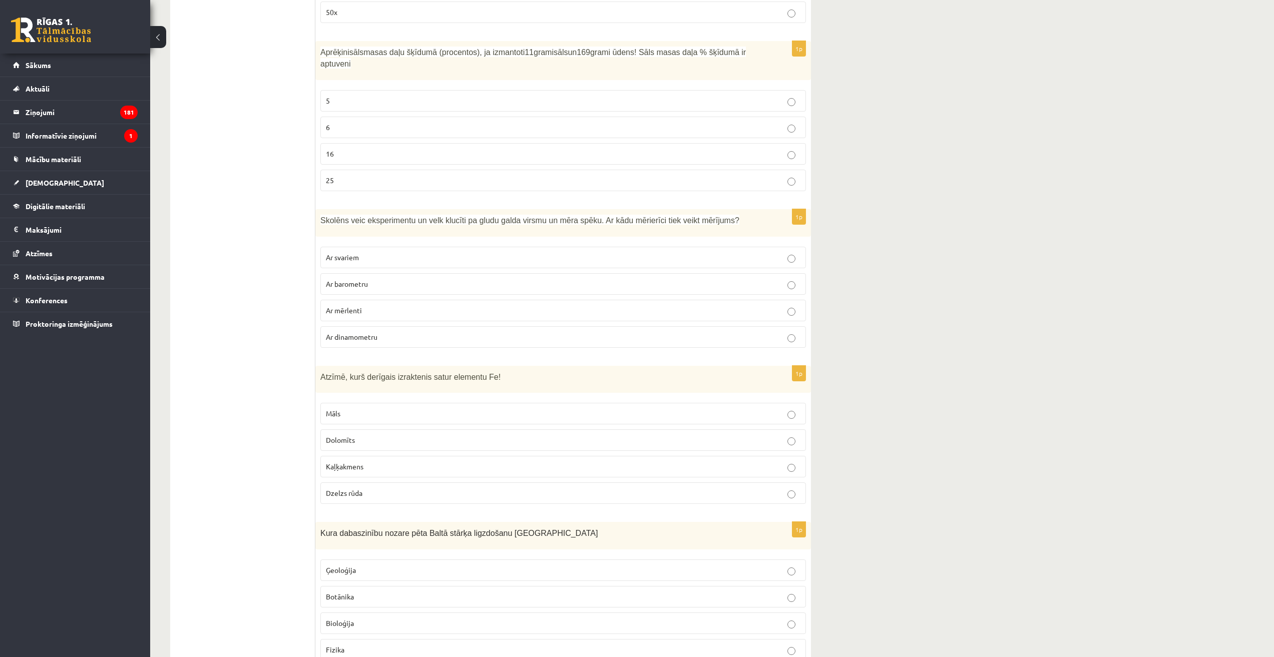
scroll to position [2665, 0]
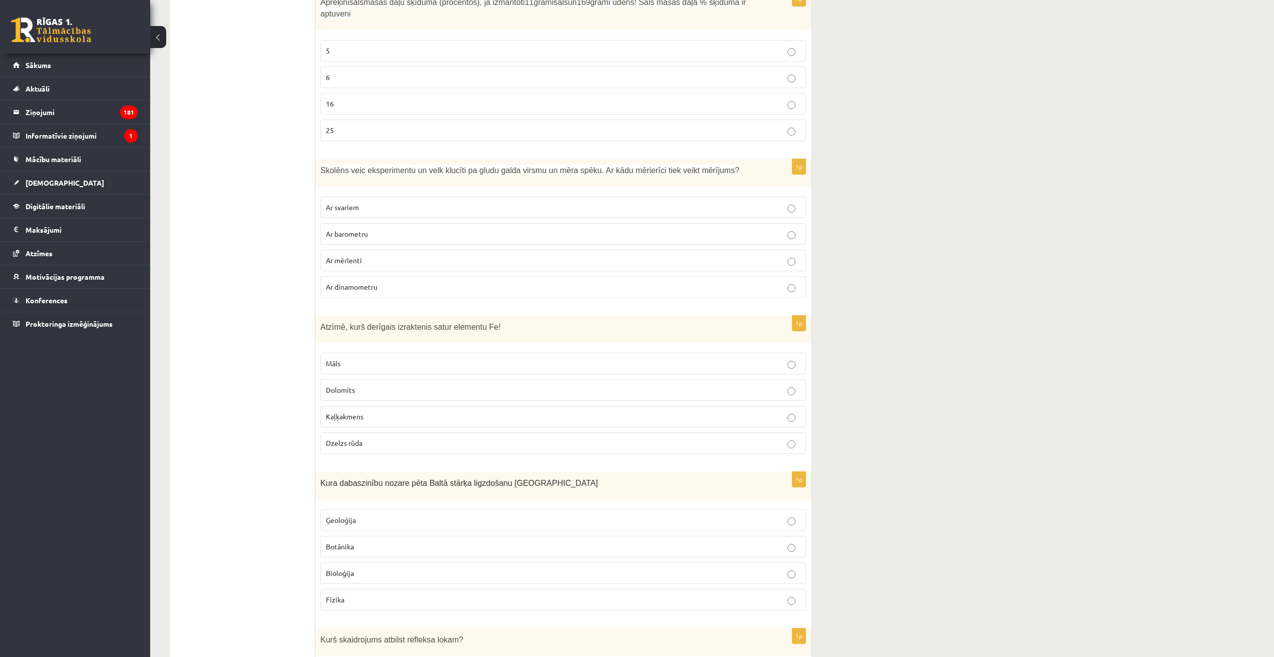
click at [383, 385] on p "Dolomīts" at bounding box center [563, 390] width 475 height 11
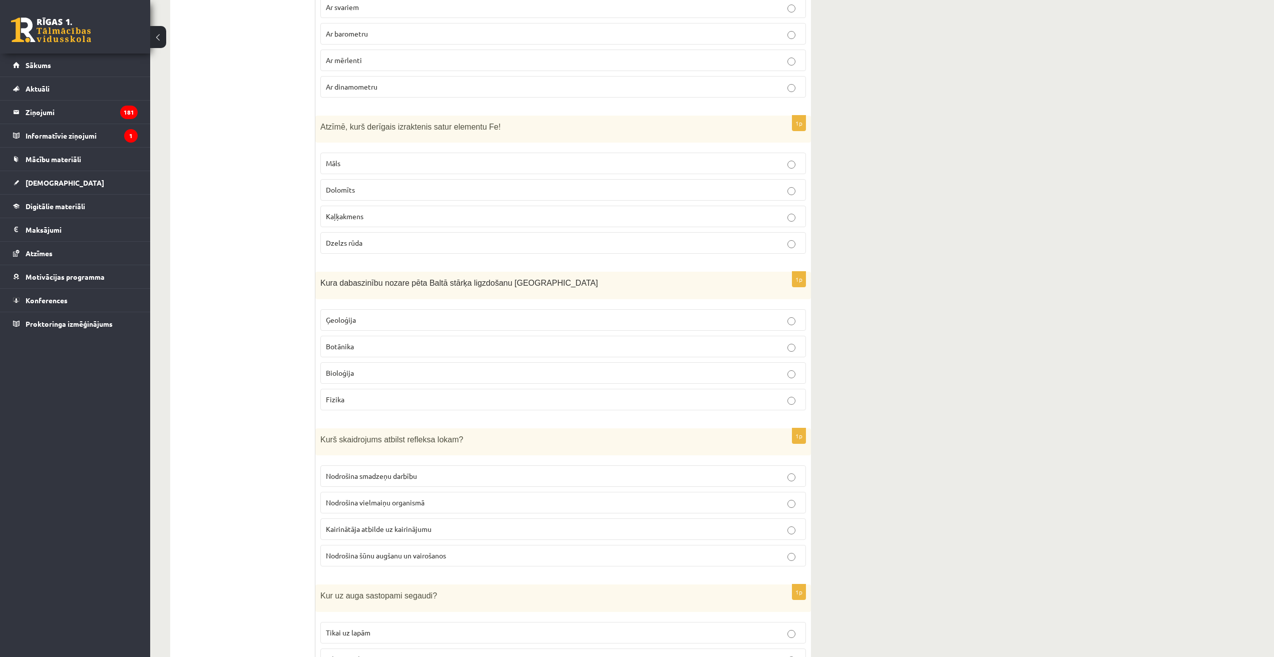
click at [363, 315] on p "Ģeoloģija" at bounding box center [563, 320] width 475 height 11
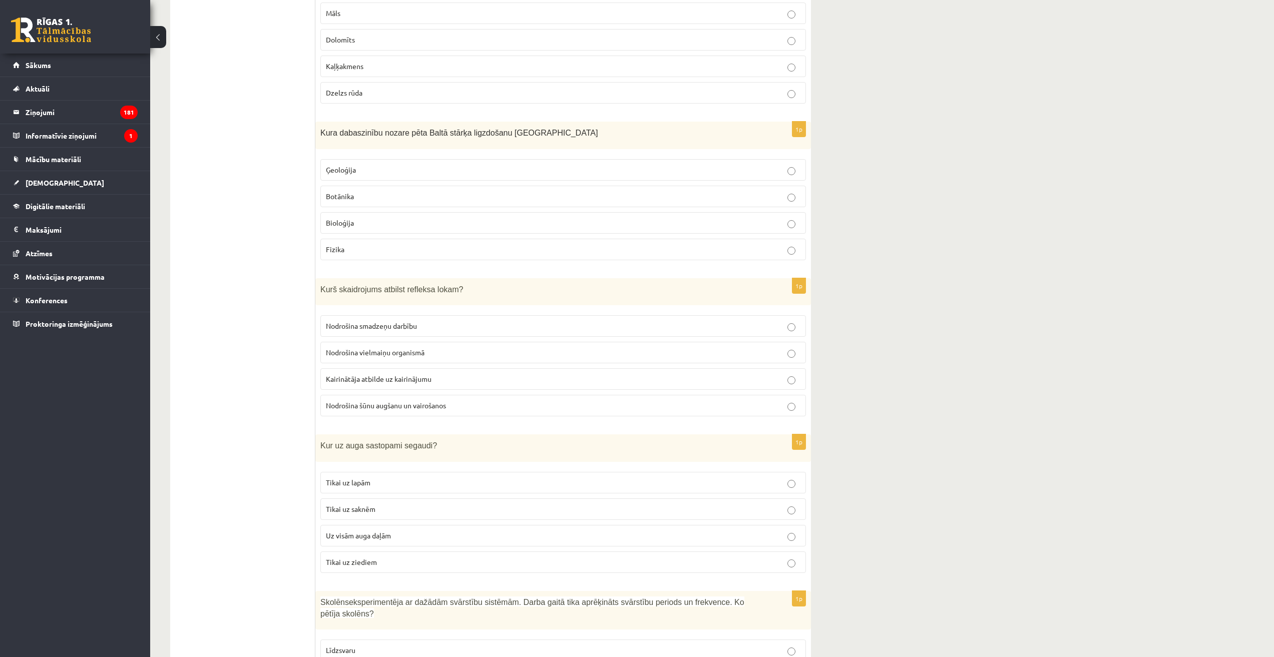
scroll to position [2965, 0]
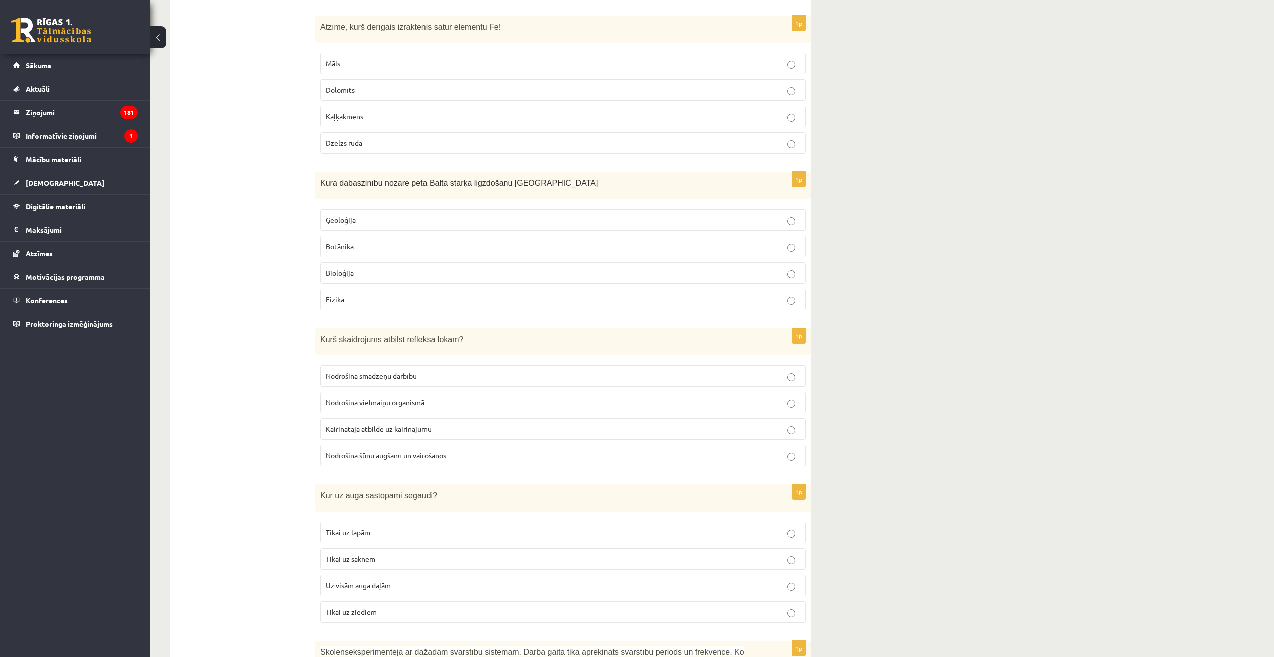
click at [363, 268] on p "Bioloģija" at bounding box center [563, 273] width 475 height 11
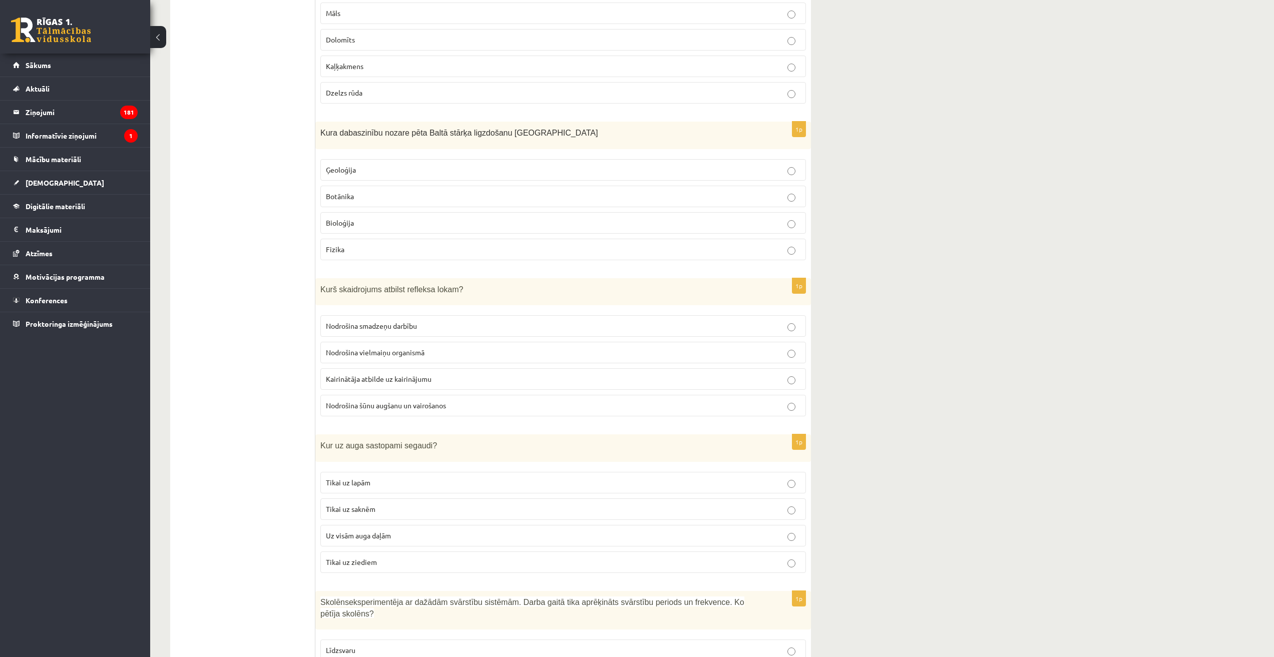
scroll to position [3065, 0]
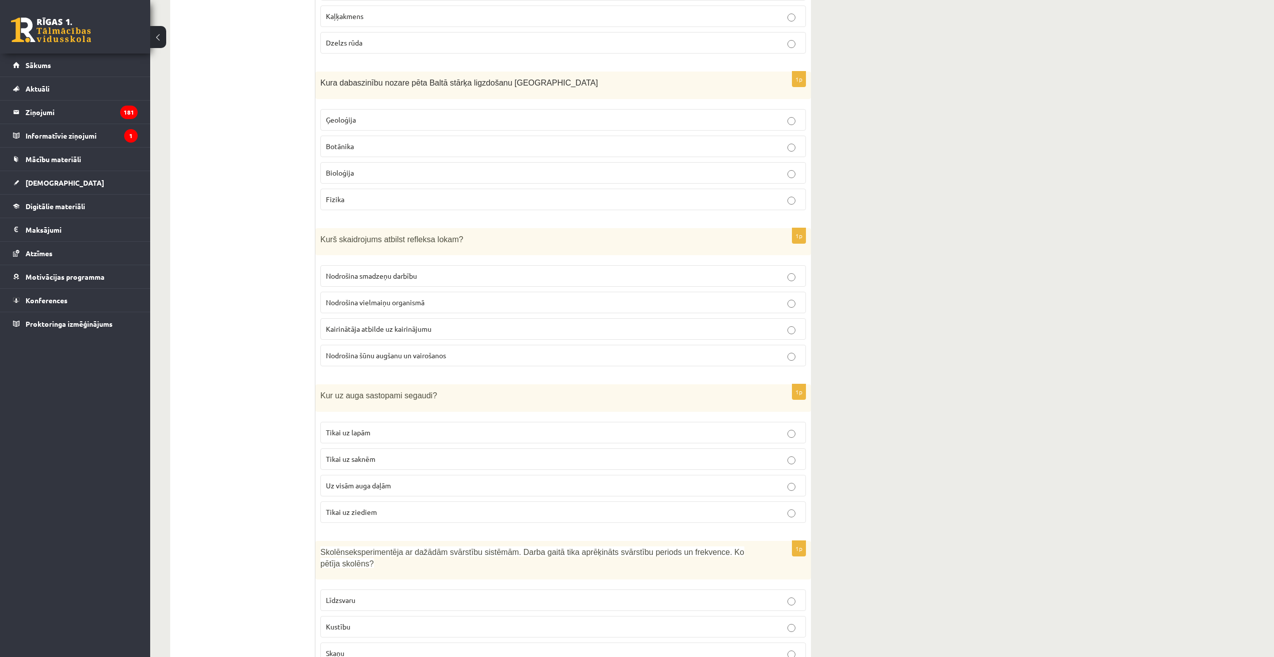
click at [414, 271] on p "Nodrošina smadzeņu darbību" at bounding box center [563, 276] width 475 height 11
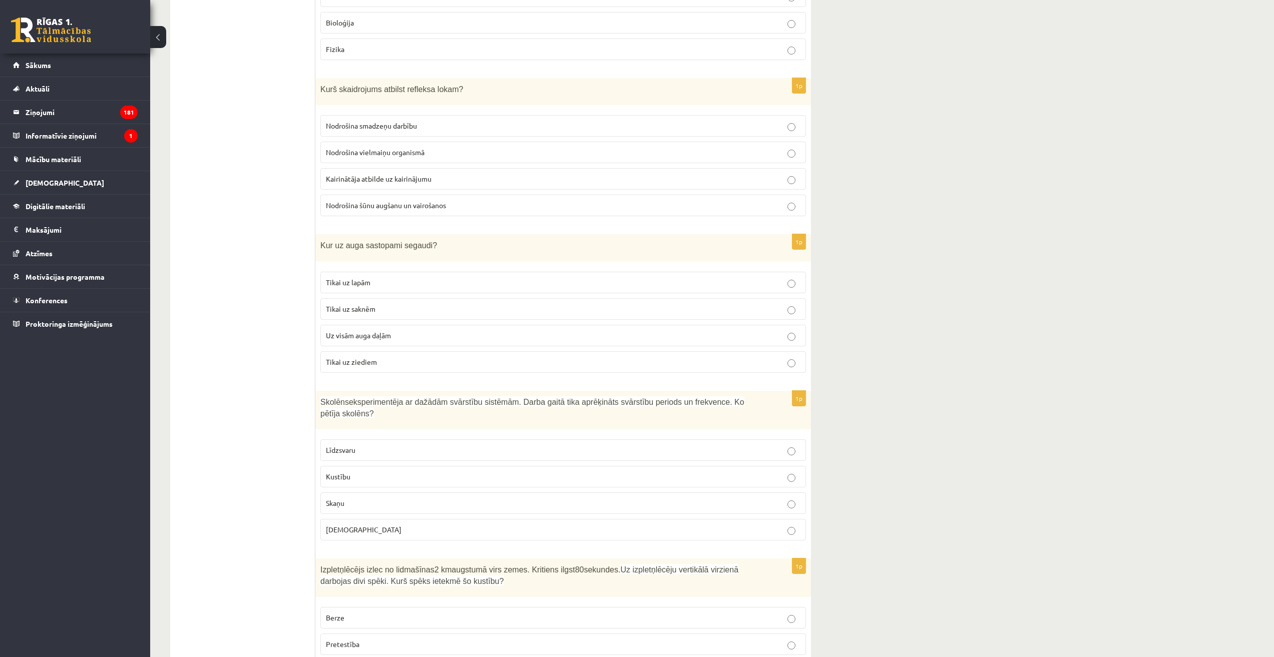
scroll to position [3265, 0]
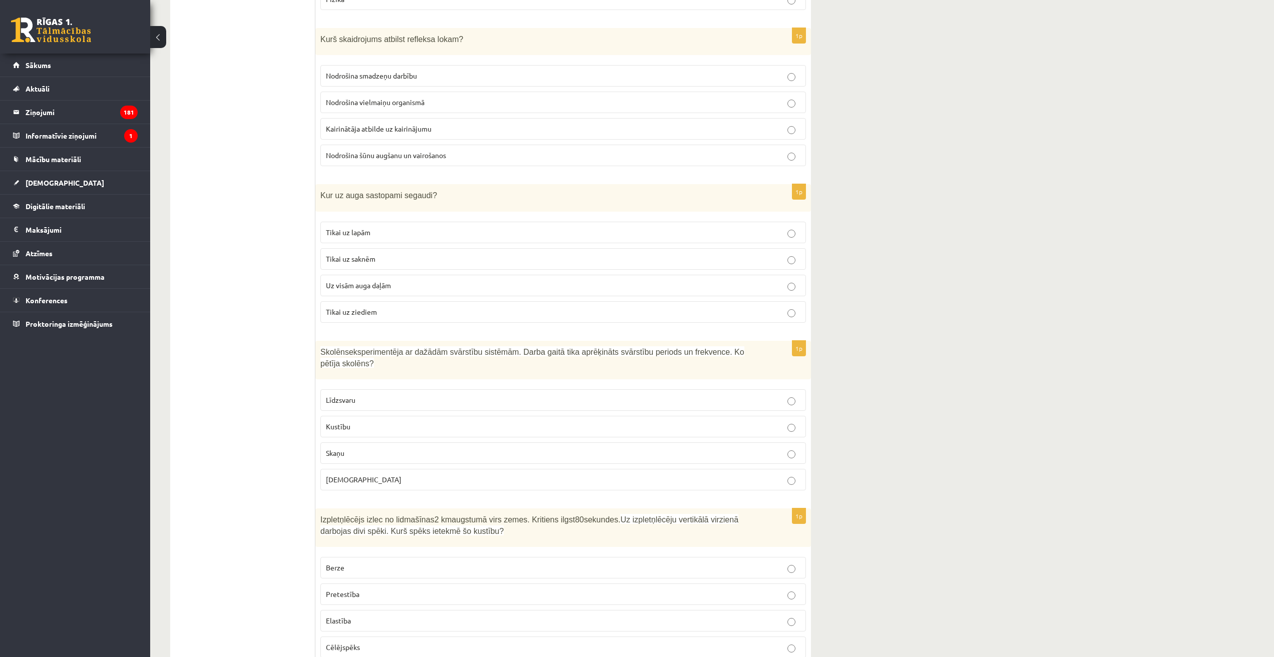
click at [396, 280] on p "Uz visām auga daļām" at bounding box center [563, 285] width 475 height 11
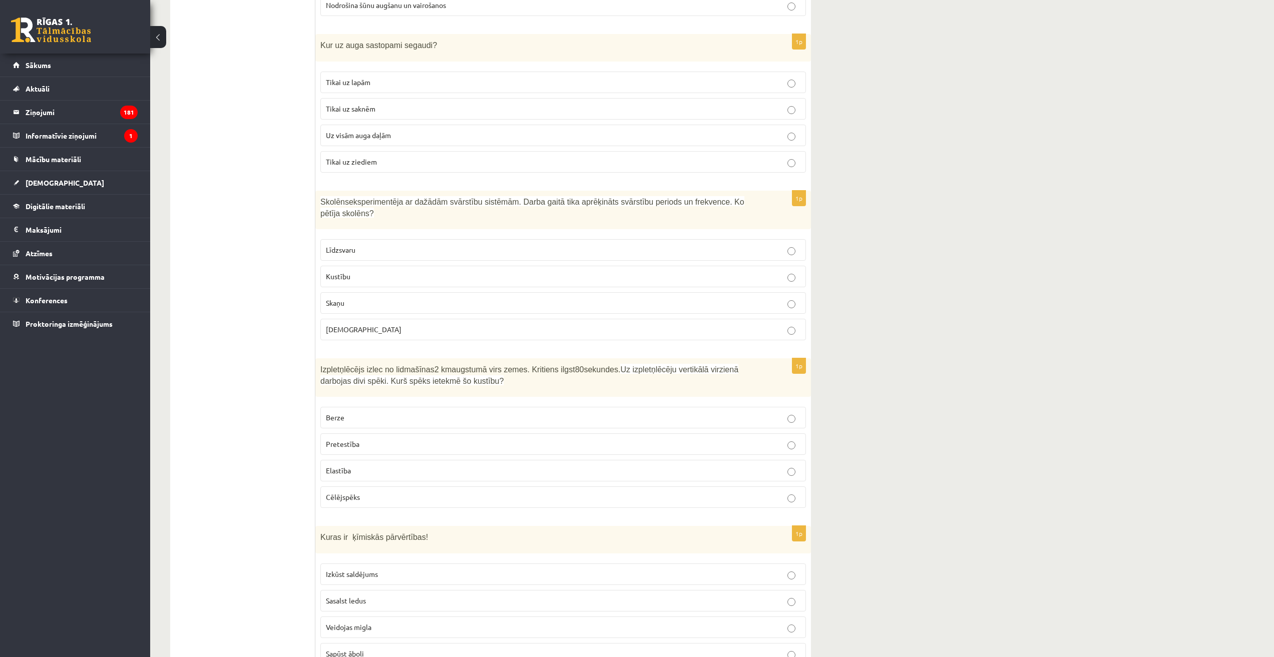
click at [366, 271] on p "Kustību" at bounding box center [563, 276] width 475 height 11
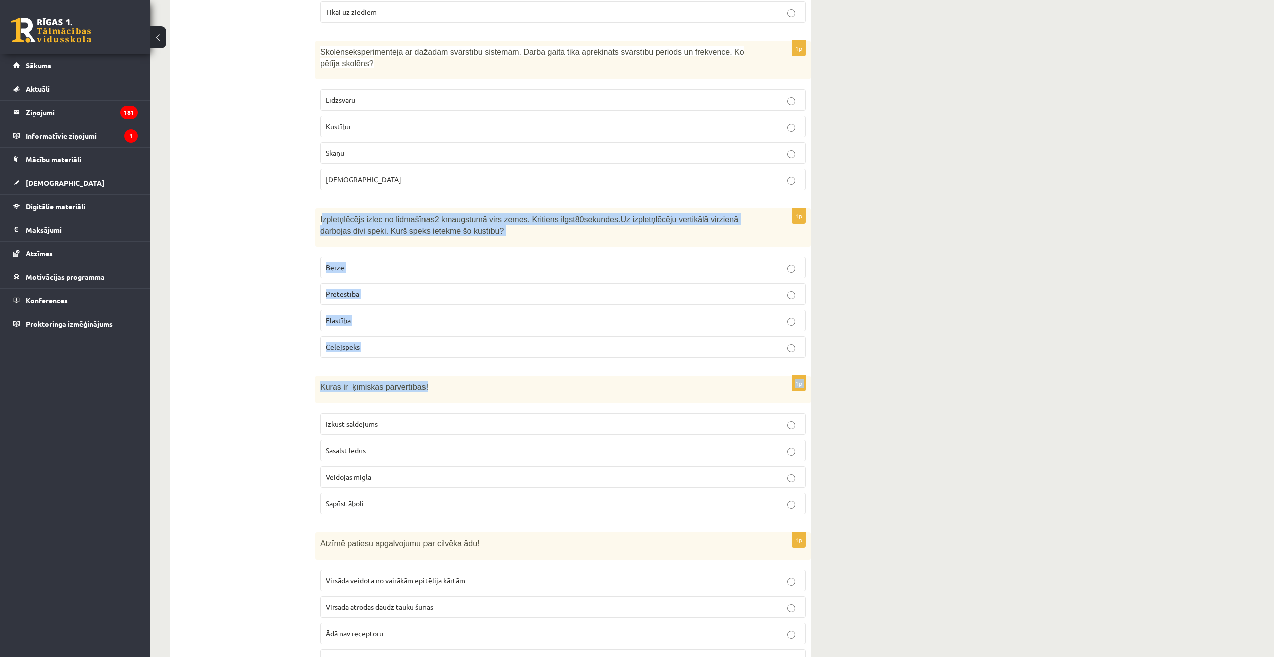
drag, startPoint x: 322, startPoint y: 195, endPoint x: 400, endPoint y: 337, distance: 161.1
click at [416, 343] on div "1p Izpletņlēcējs izlec no lidmašīnas 2 km augstumā virs zemes. Kritiens ilgst 8…" at bounding box center [563, 287] width 496 height 158
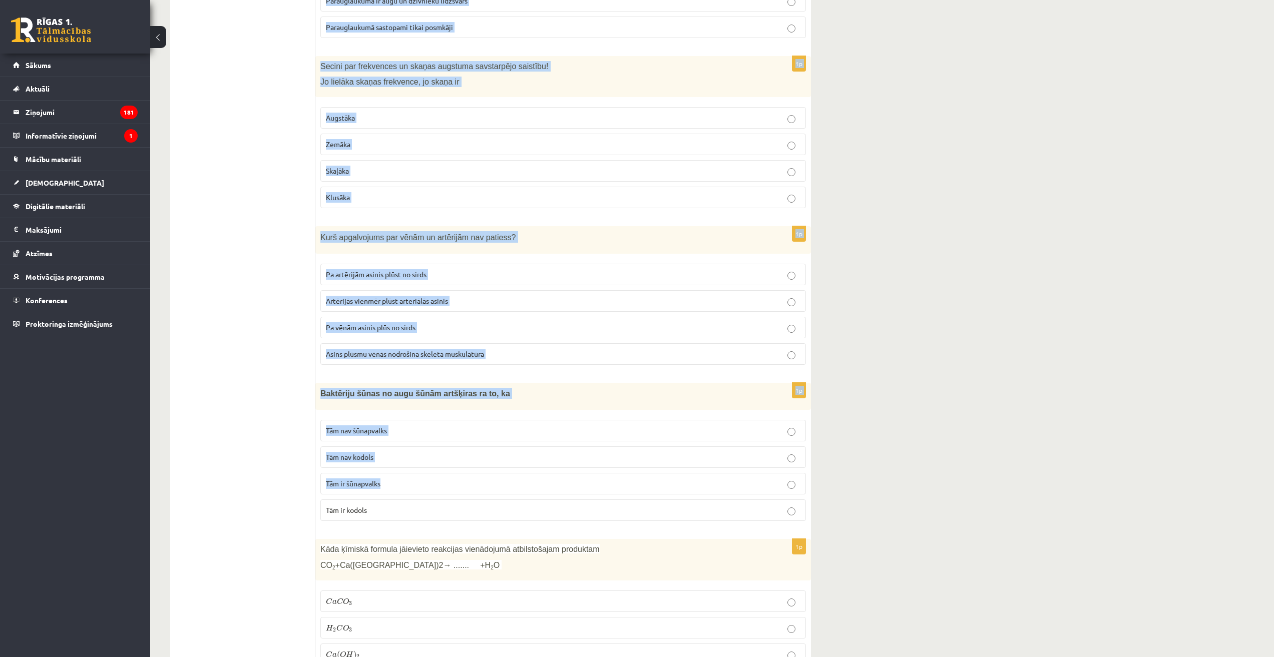
scroll to position [4417, 0]
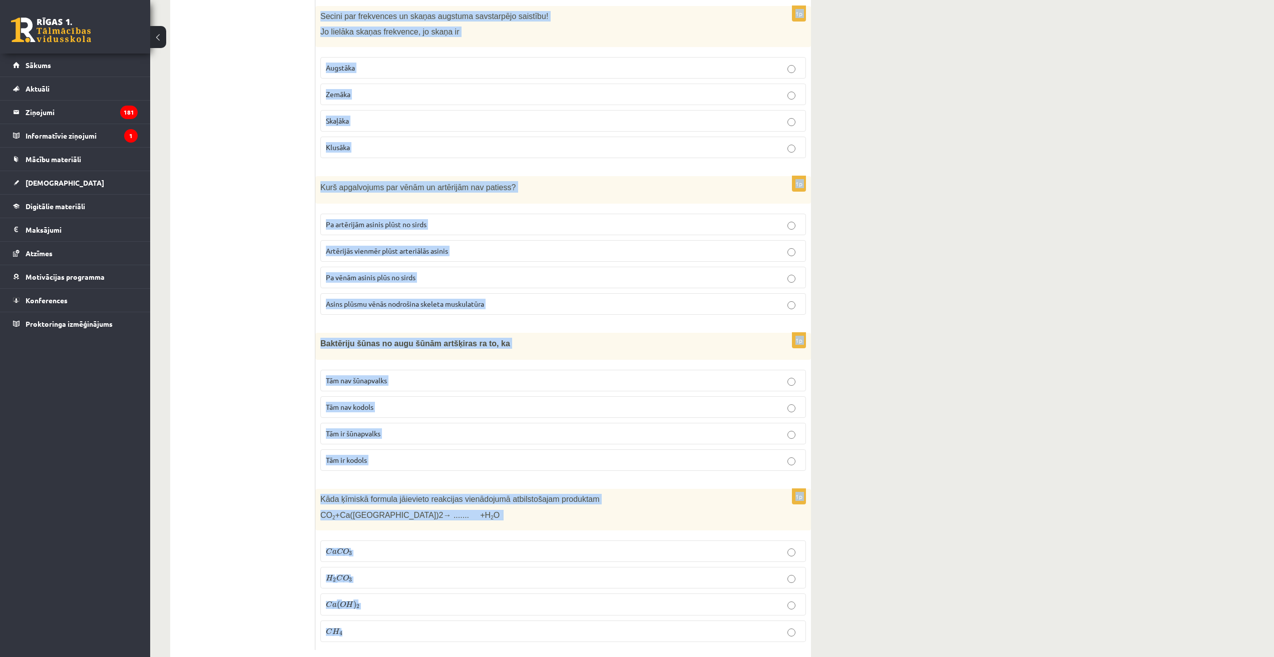
drag, startPoint x: 319, startPoint y: 194, endPoint x: 478, endPoint y: 624, distance: 457.9
copy form "Izpletņlēcējs izlec no lidmašīnas 2 km augstumā virs zemes. Kritiens ilgst 80 s…"
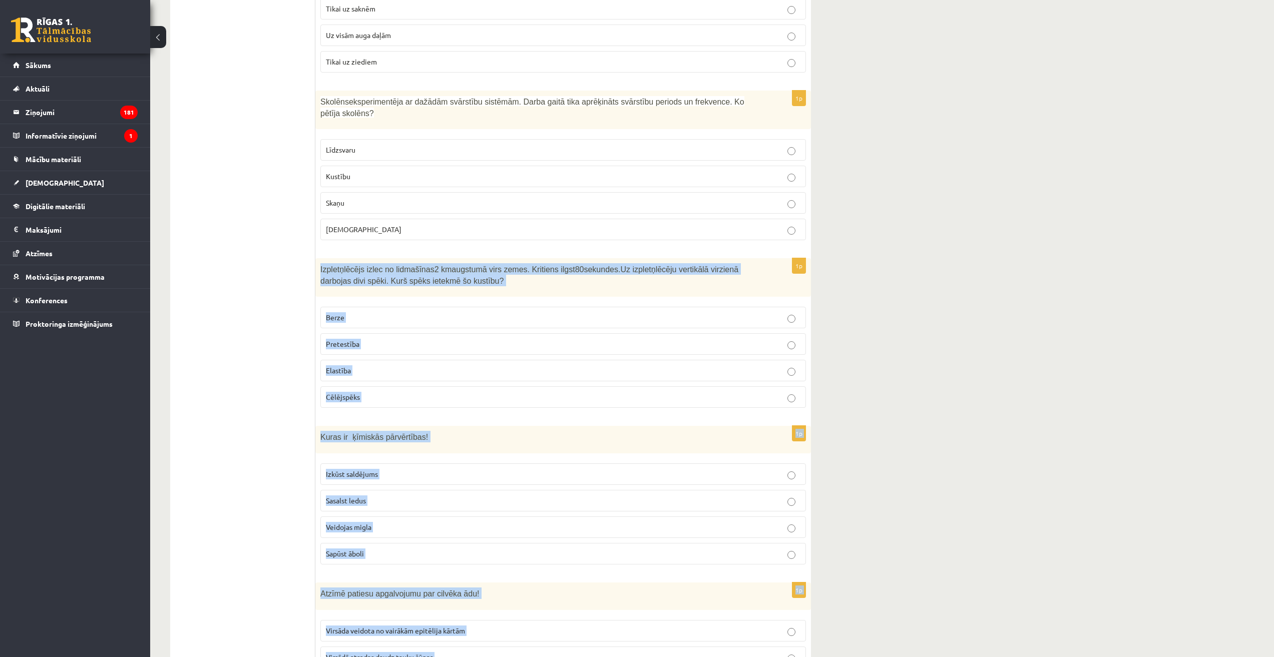
scroll to position [3366, 0]
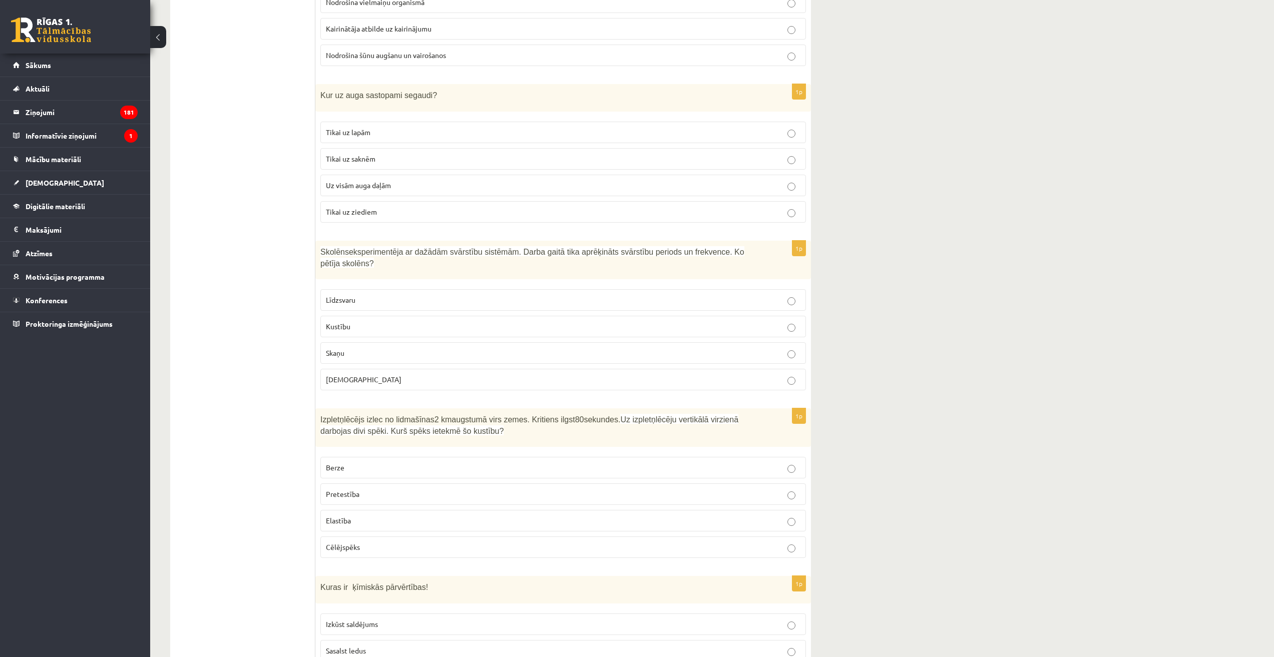
scroll to position [3466, 0]
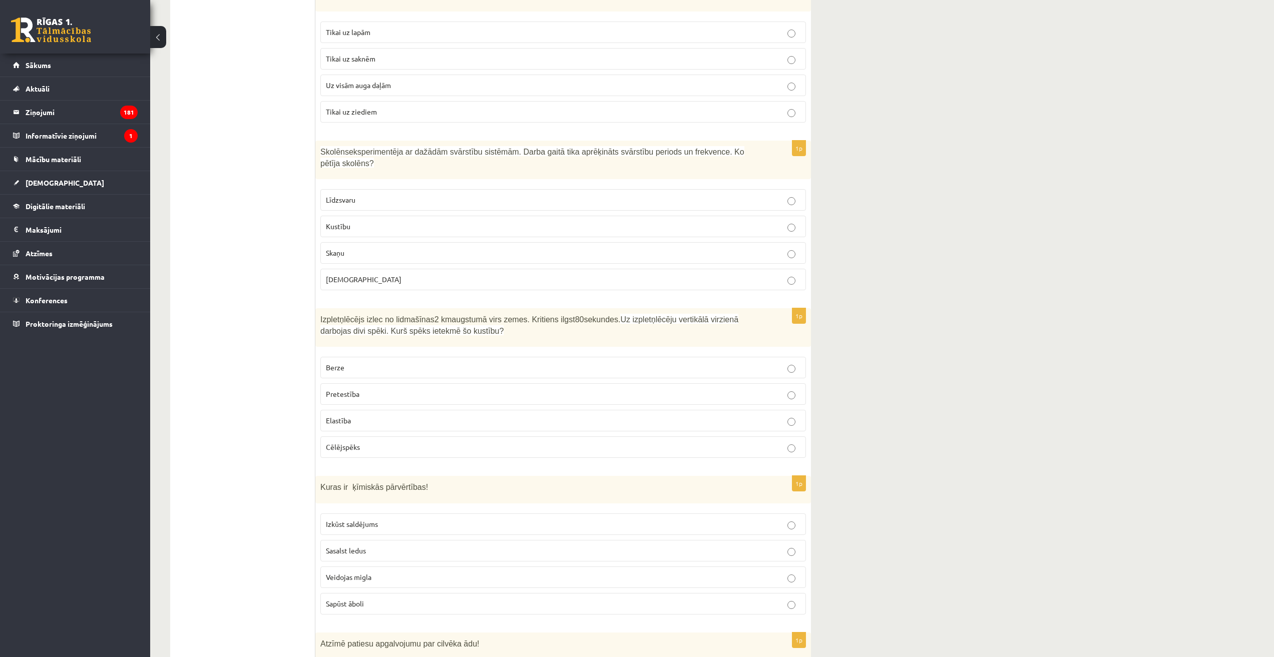
click at [394, 389] on p "Pretestība" at bounding box center [563, 394] width 475 height 11
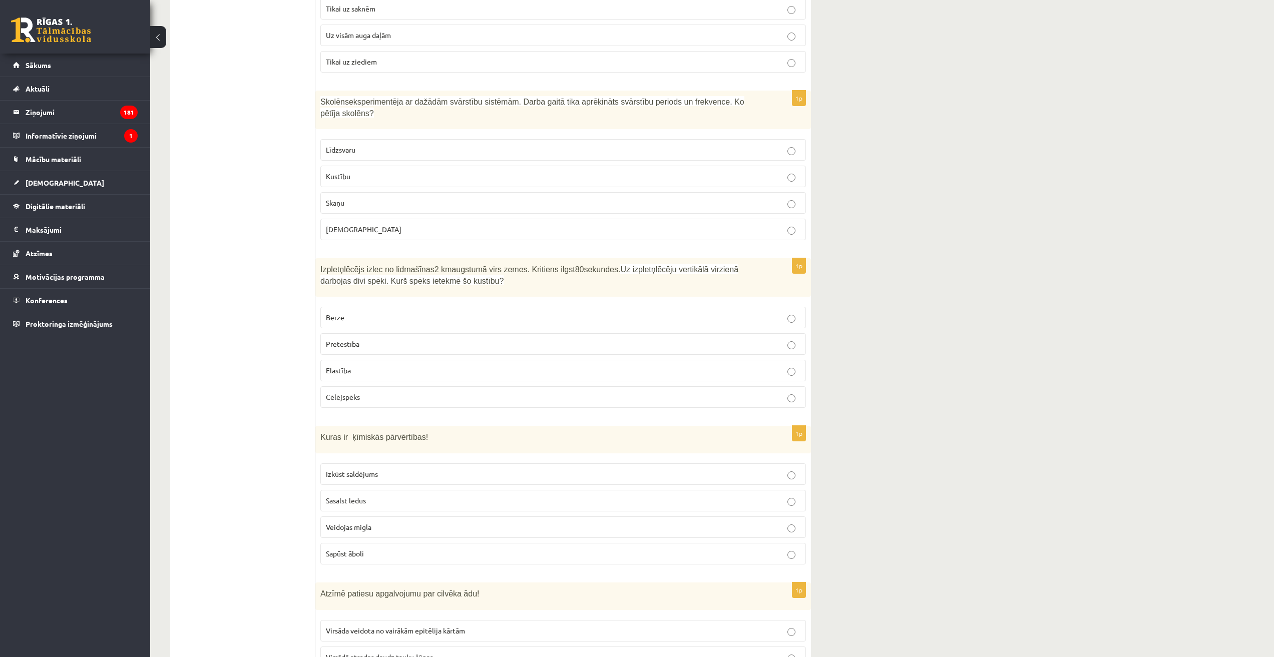
scroll to position [3566, 0]
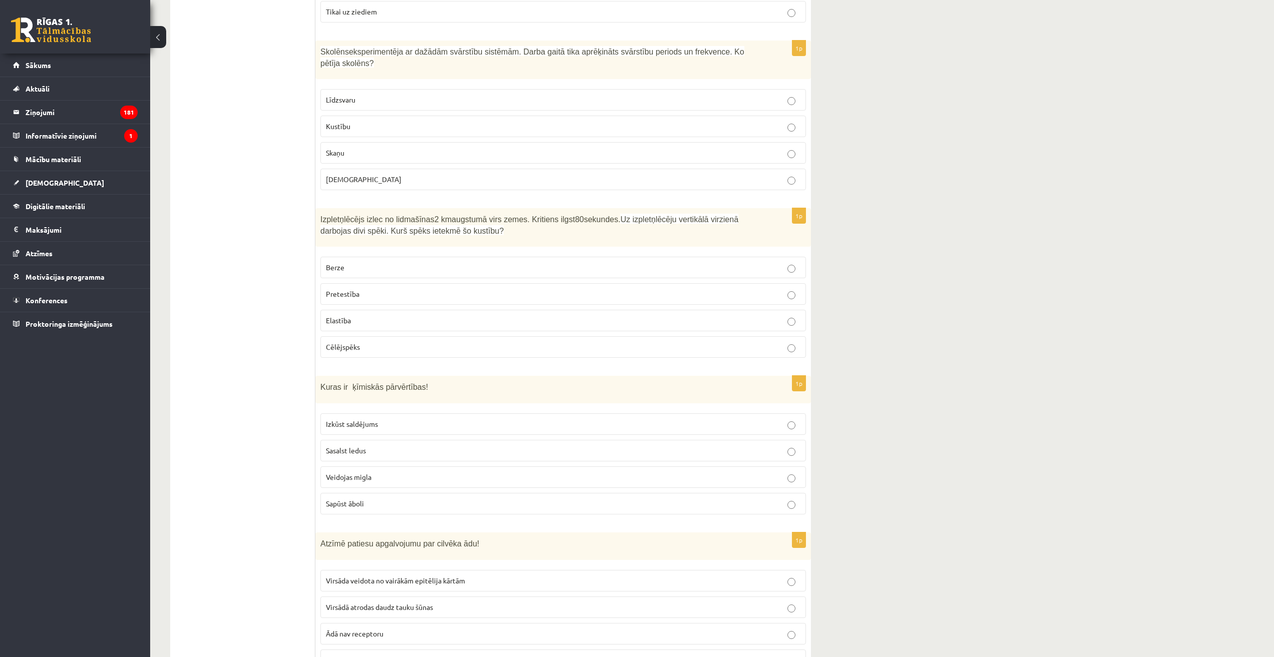
click at [370, 499] on p "Sapūst āboli" at bounding box center [563, 504] width 475 height 11
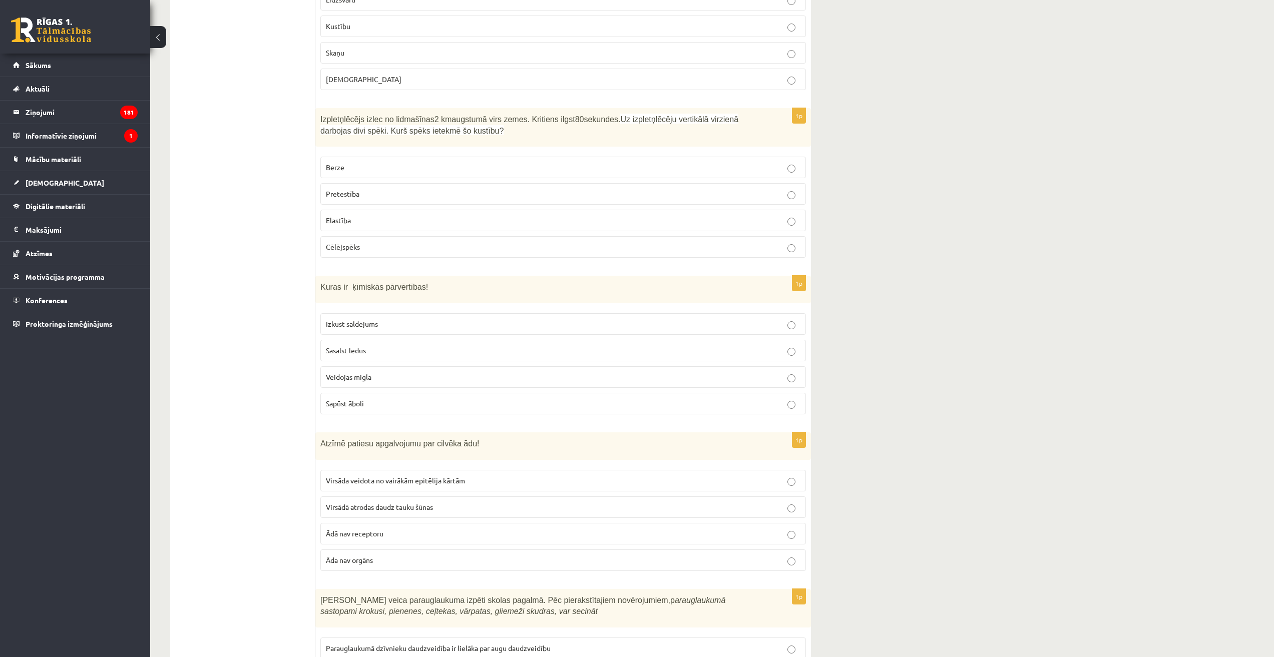
scroll to position [3766, 0]
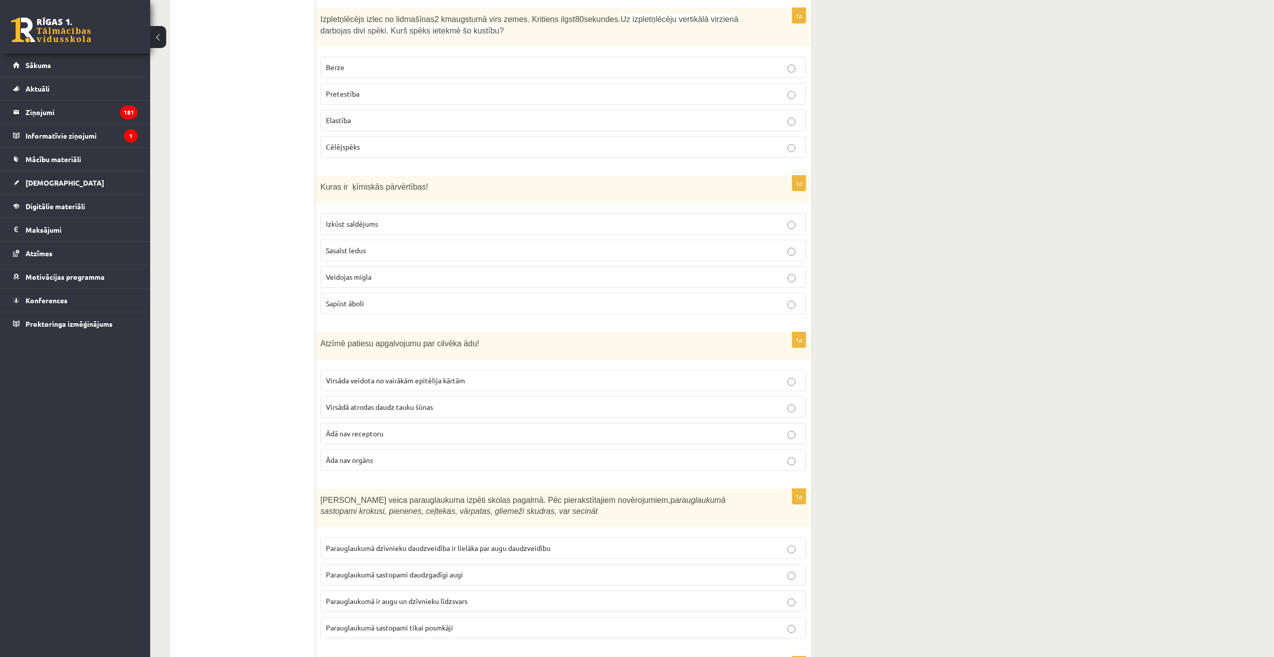
click at [465, 376] on span "Virsāda veidota no vairākām epitēlija kārtām" at bounding box center [395, 380] width 139 height 9
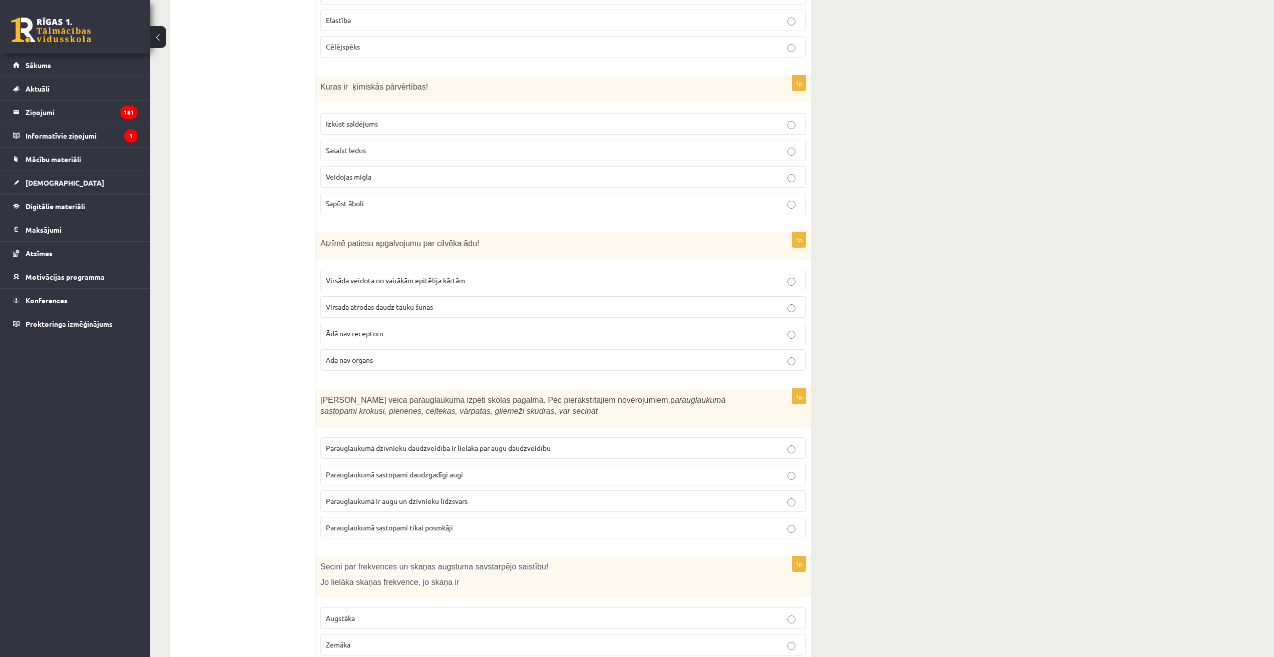
click at [409, 497] on span "Parauglaukumā ir augu un dzīvnieku līdzsvars" at bounding box center [397, 501] width 142 height 9
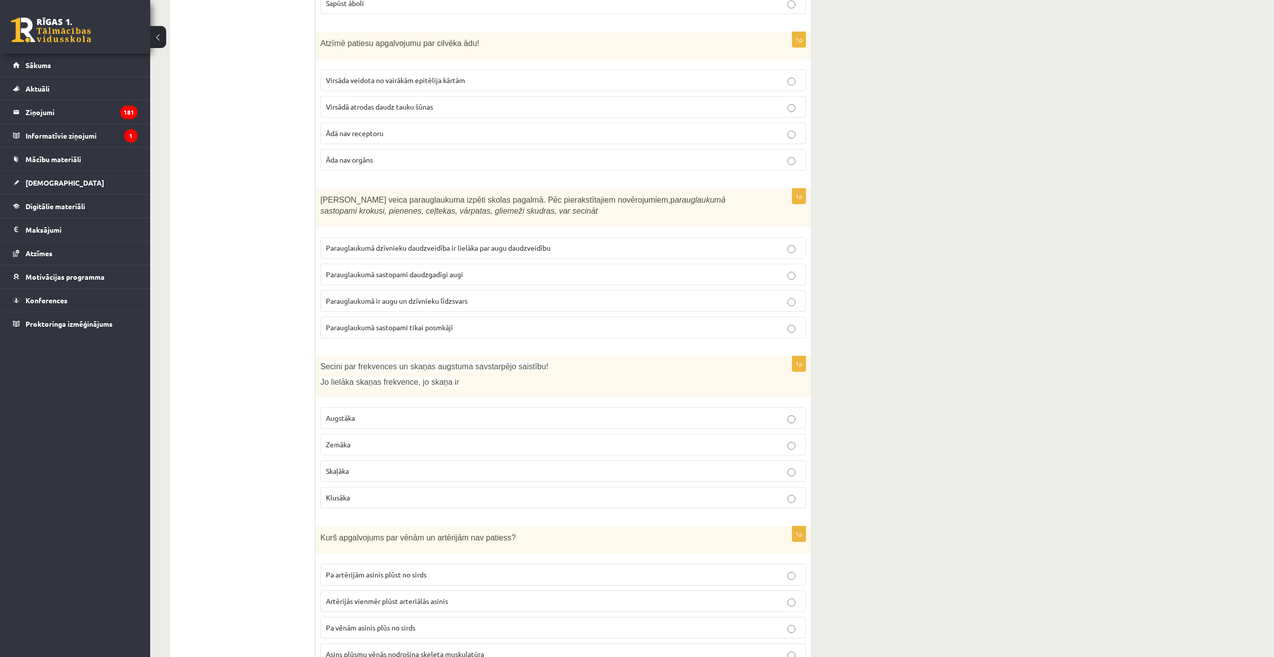
click at [398, 408] on label "Augstāka" at bounding box center [563, 419] width 486 height 22
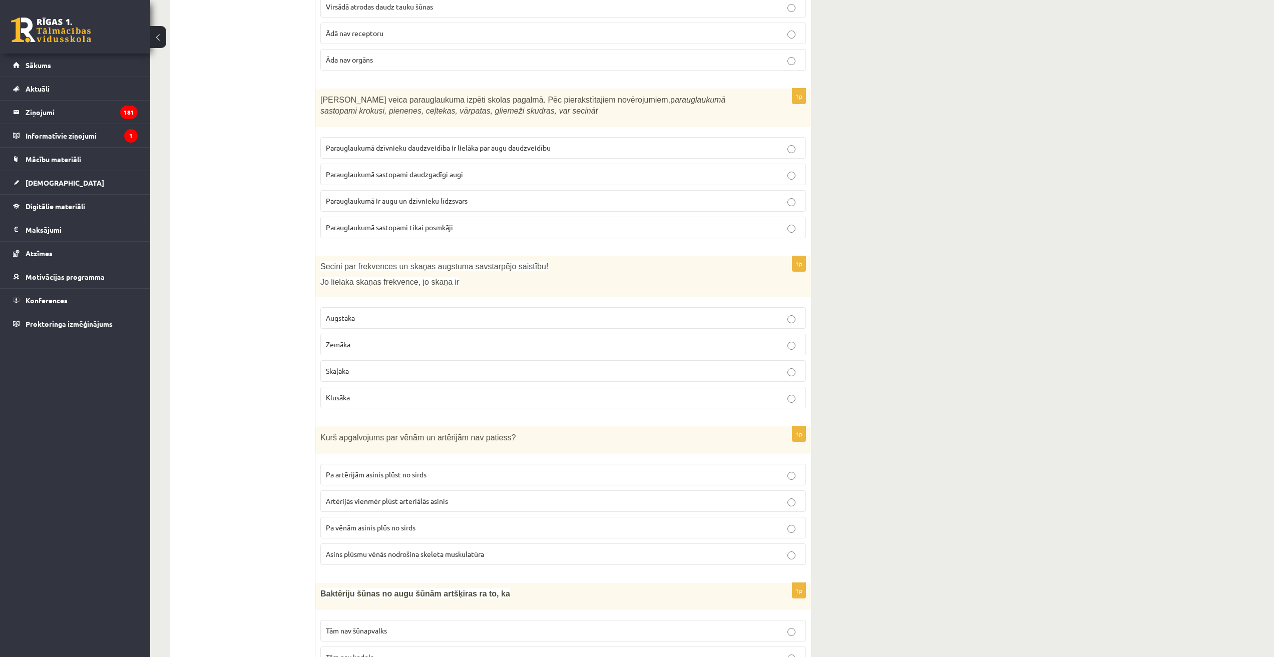
scroll to position [4217, 0]
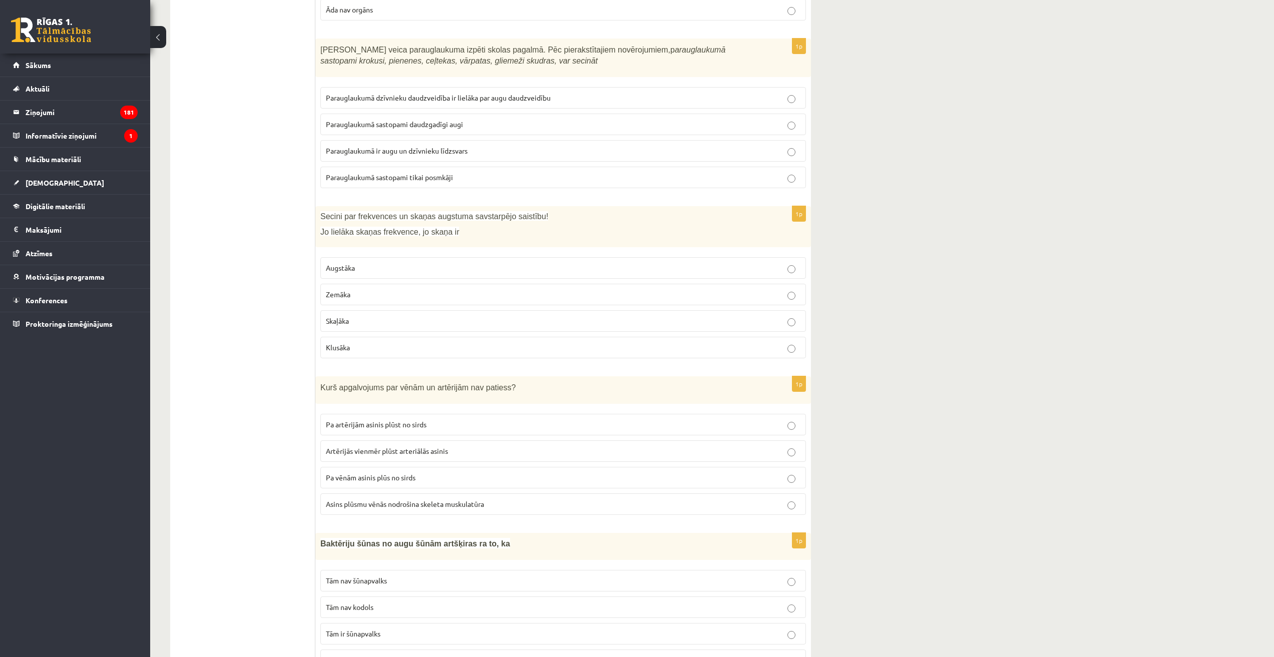
click at [376, 473] on span "Pa vēnām asinis plūs no sirds" at bounding box center [371, 477] width 90 height 9
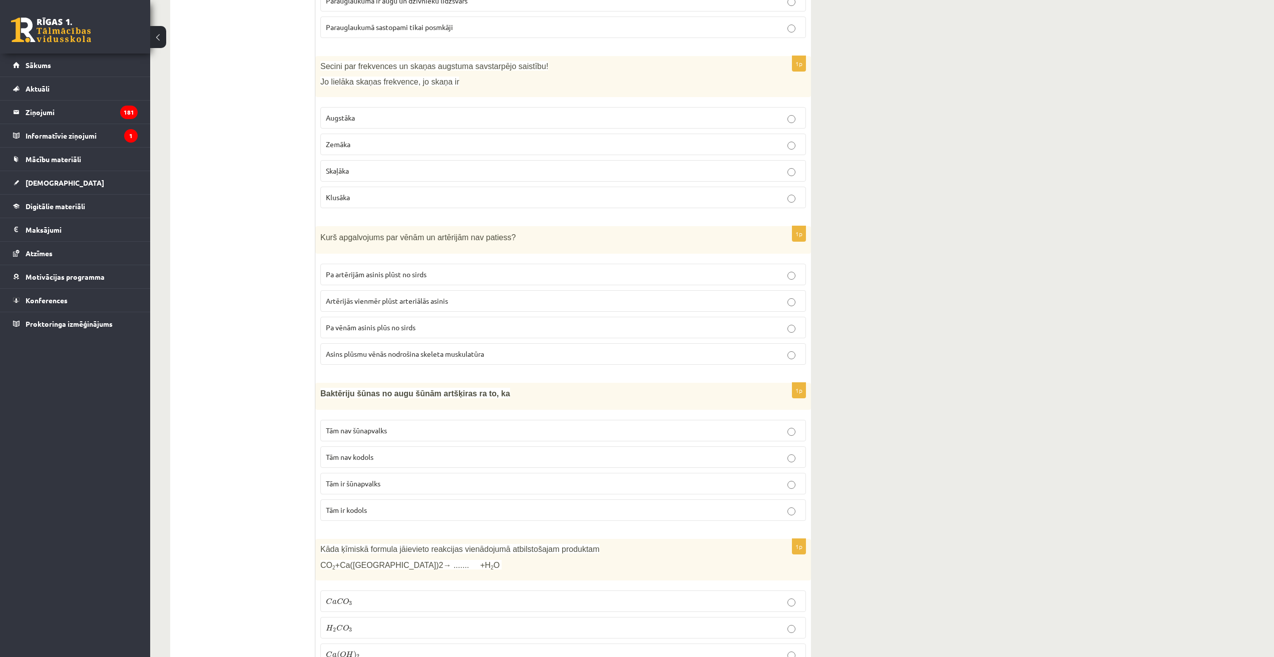
scroll to position [4417, 0]
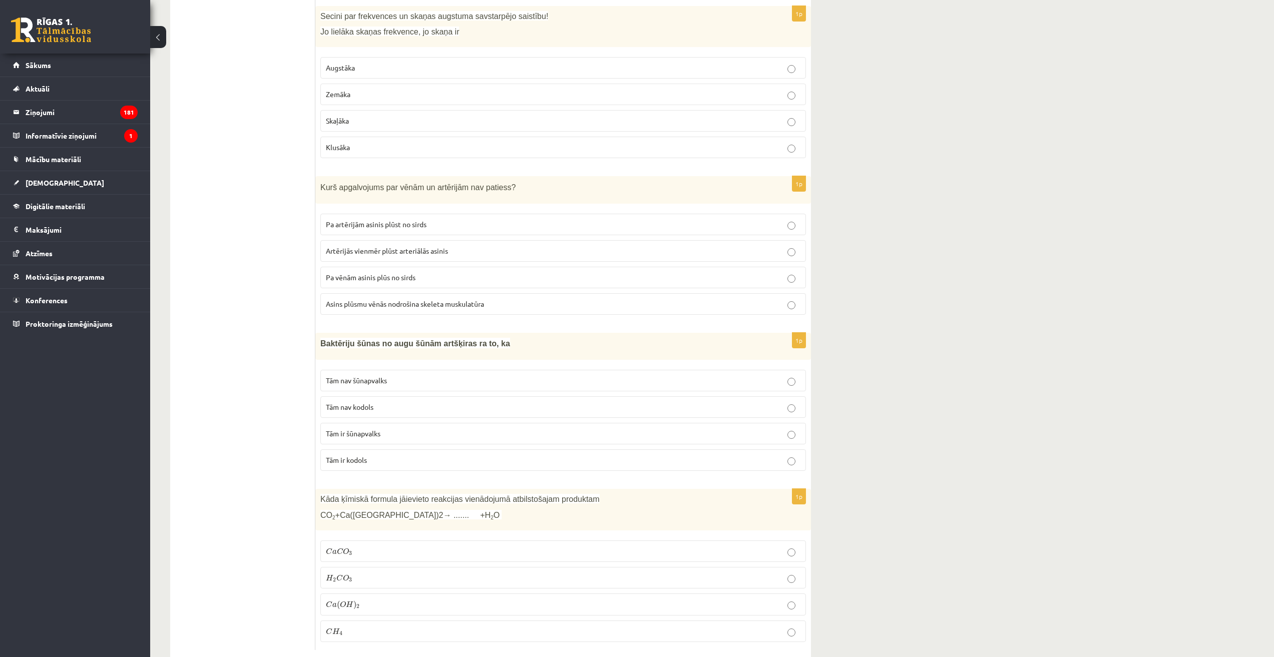
click at [406, 402] on p "Tām nav kodols" at bounding box center [563, 407] width 475 height 11
click at [404, 573] on p "H 2 C O 3 H 2 C O 3" at bounding box center [563, 578] width 475 height 11
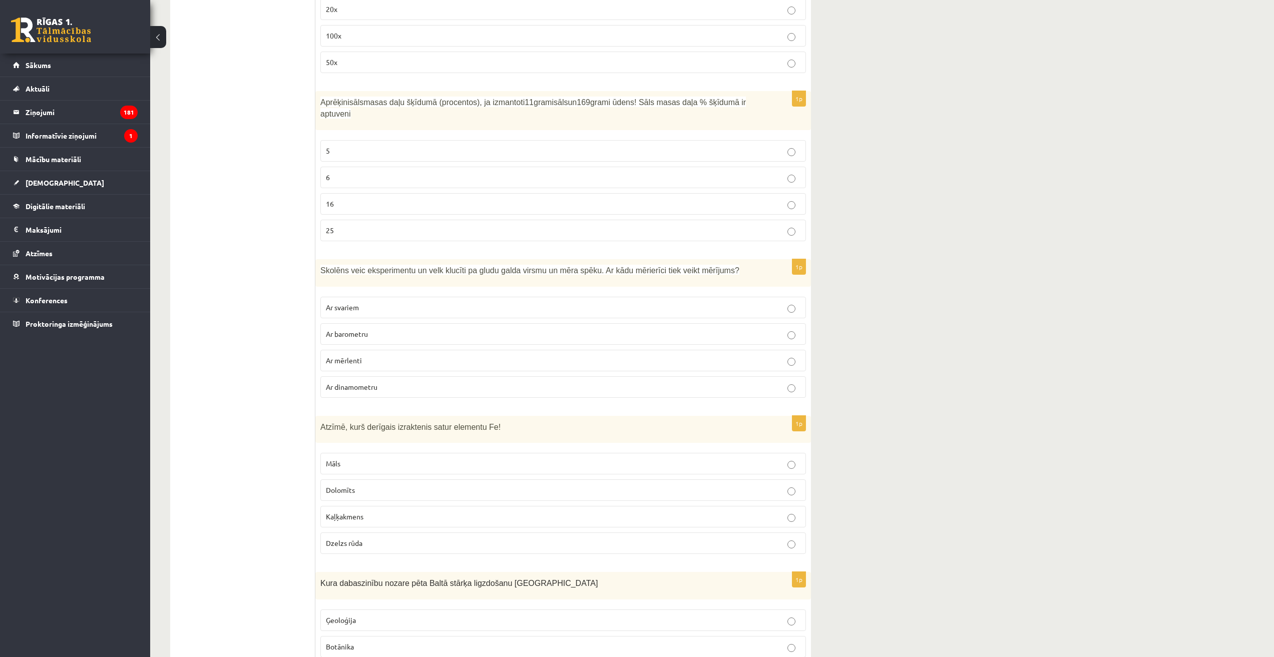
scroll to position [2715, 0]
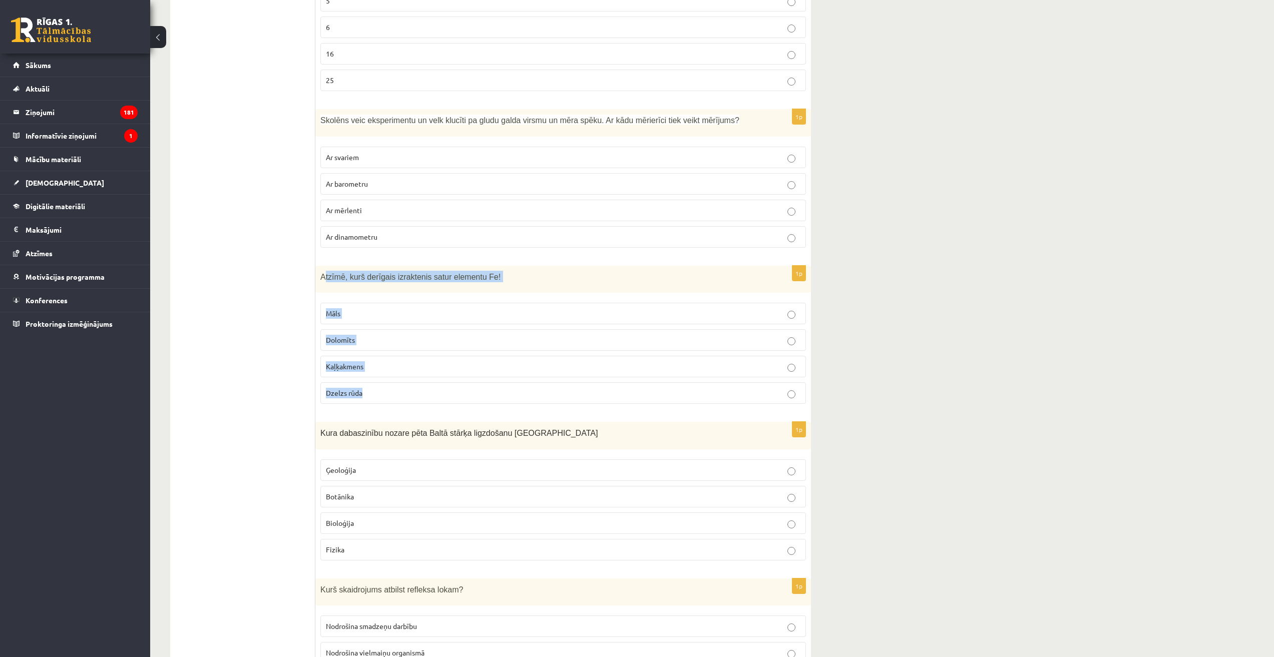
drag, startPoint x: 324, startPoint y: 262, endPoint x: 442, endPoint y: 381, distance: 167.5
click at [442, 381] on div "1p Atzīmē, kurš derīgais izraktenis satur elementu Fe! Māls Dolomīts Kaļķakmens…" at bounding box center [563, 339] width 496 height 147
copy div "tzīmē, kurš derīgais izraktenis satur elementu Fe! Māls Dolomīts Kaļķakmens Dze…"
click at [466, 336] on label "Dolomīts" at bounding box center [563, 340] width 486 height 22
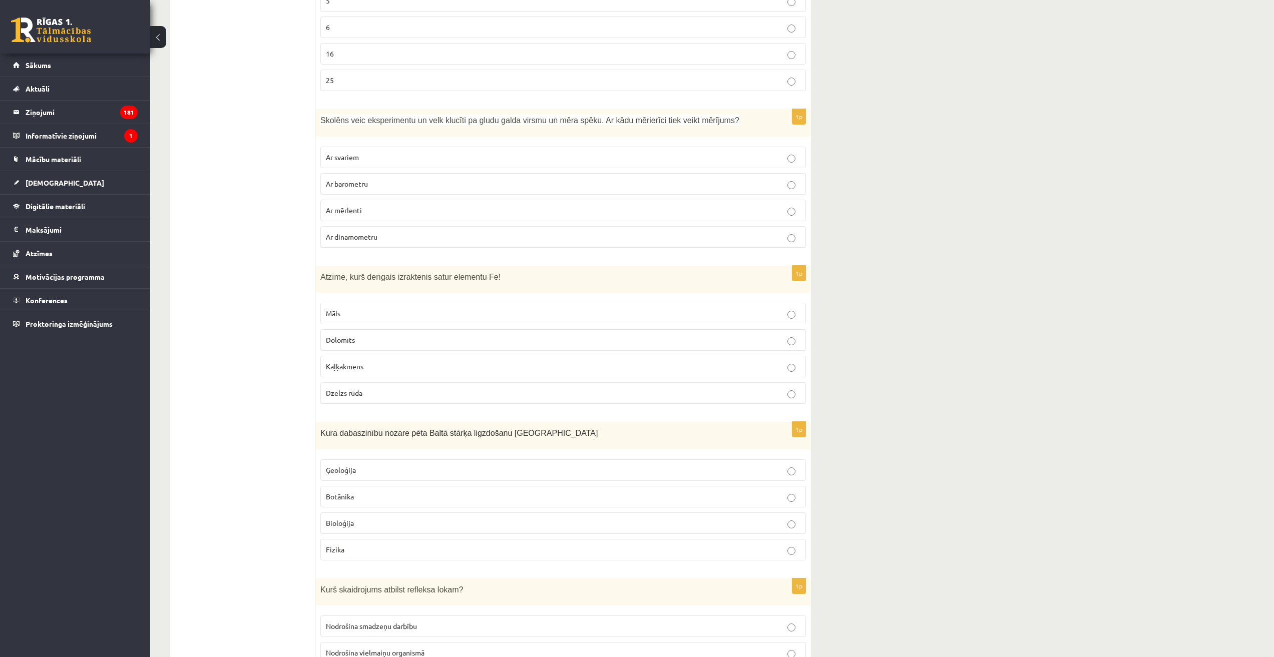
drag, startPoint x: 486, startPoint y: 242, endPoint x: 501, endPoint y: 266, distance: 28.1
click at [487, 244] on div "1p Skolēns veic eksperimentu un velk klucīti pa gludu galda virsmu un mēra spēk…" at bounding box center [563, 182] width 496 height 147
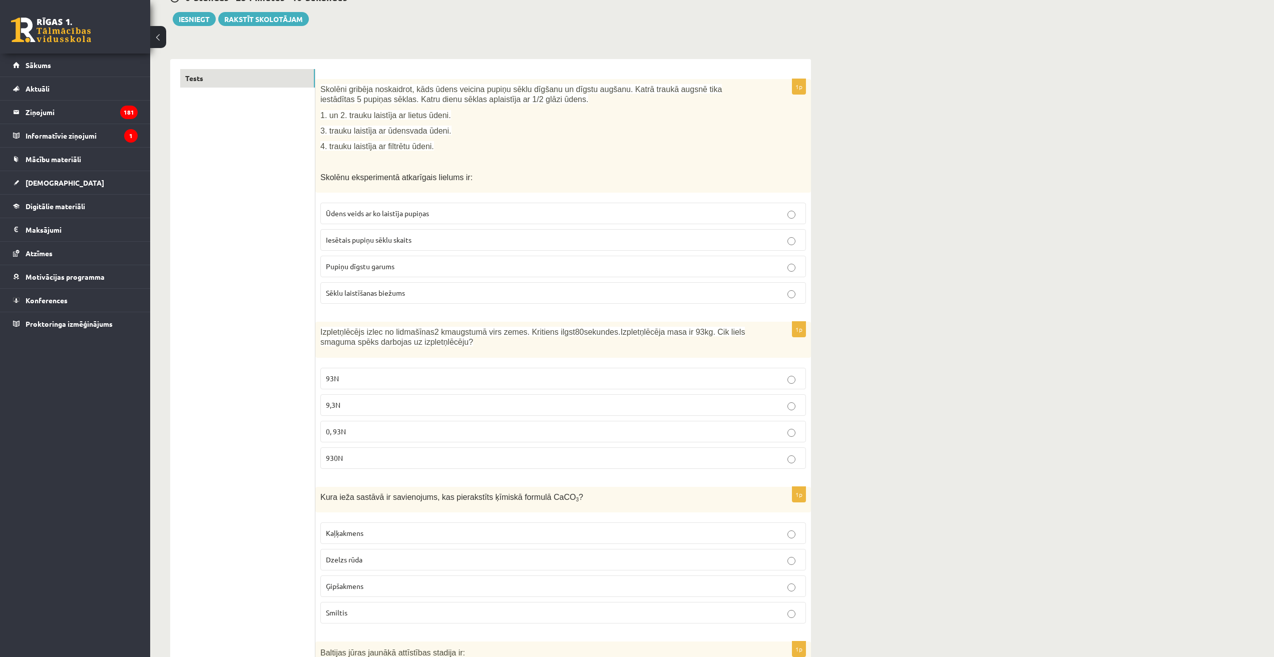
scroll to position [0, 0]
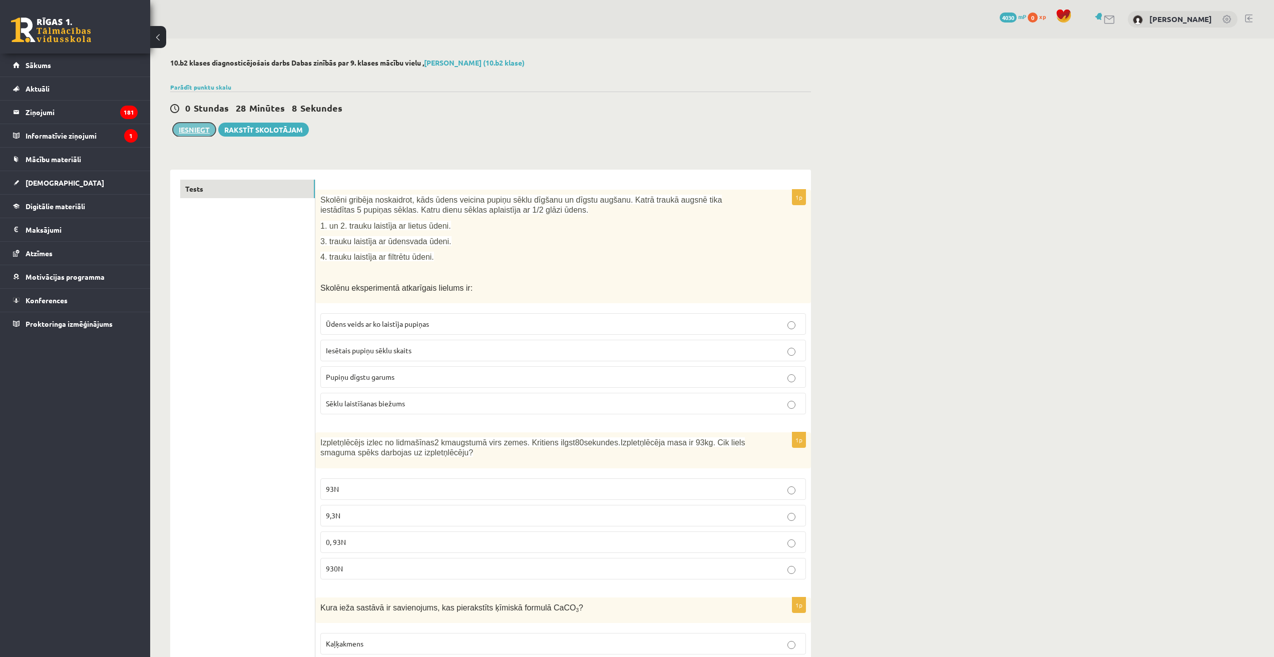
click at [184, 133] on button "Iesniegt" at bounding box center [194, 130] width 43 height 14
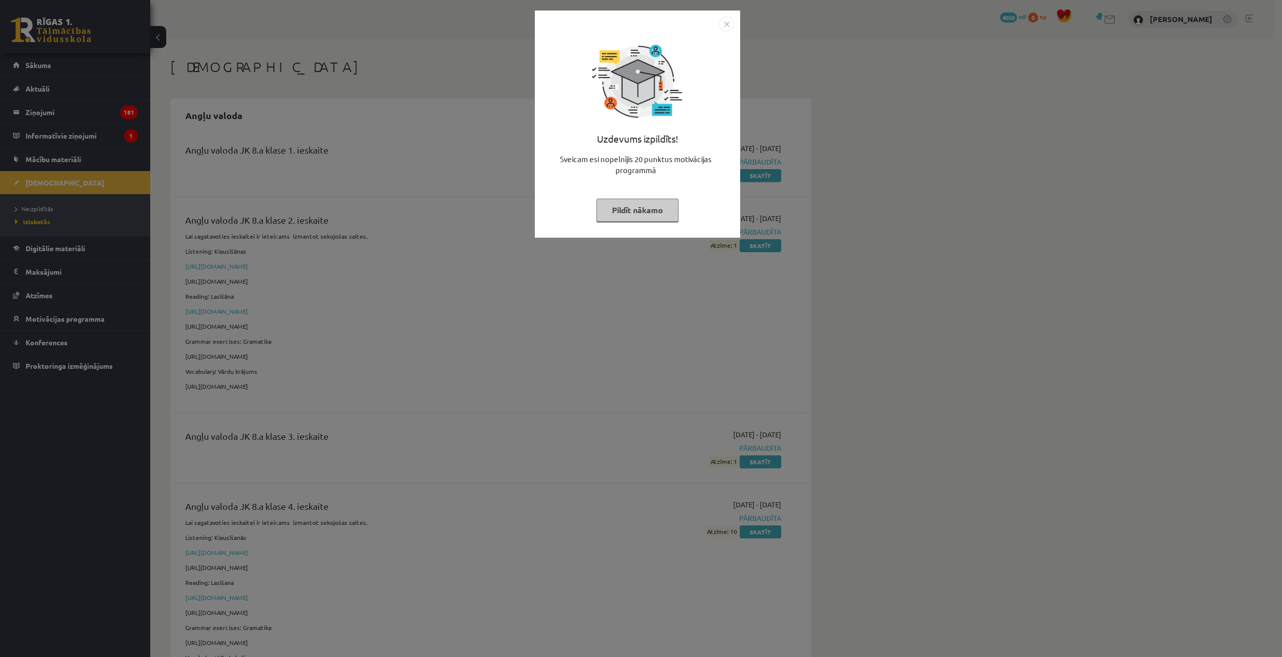
click at [725, 25] on img "Close" at bounding box center [726, 24] width 15 height 15
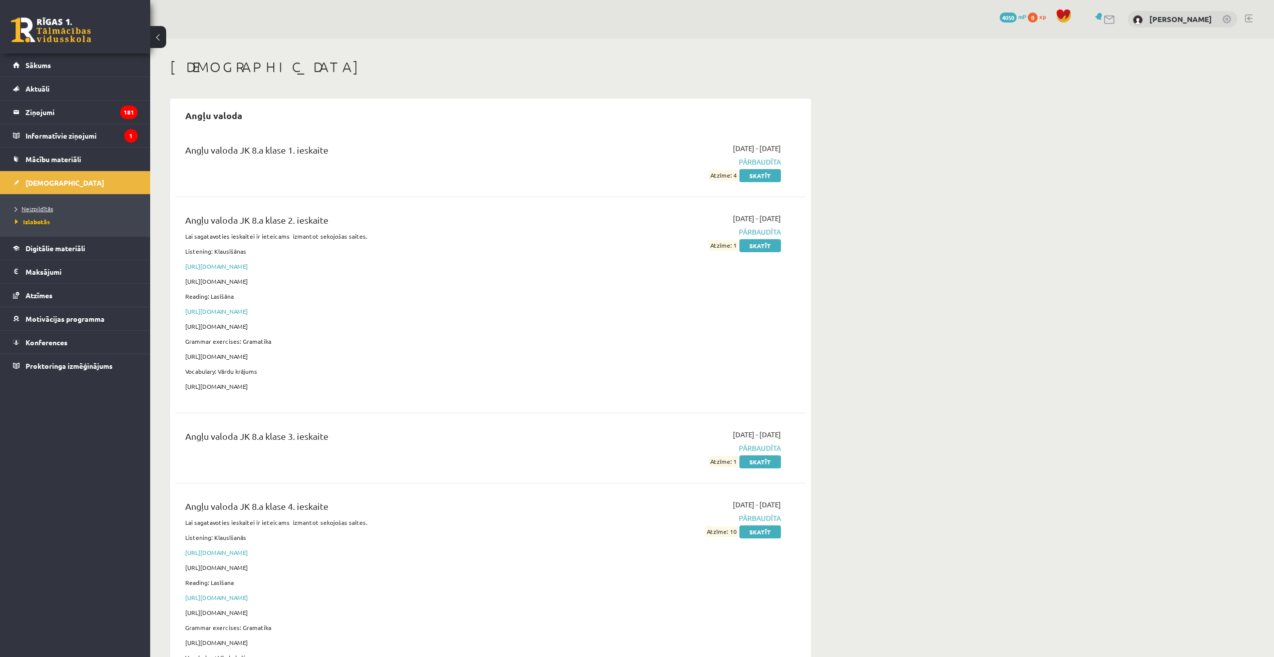
click at [34, 211] on span "Neizpildītās" at bounding box center [34, 209] width 38 height 8
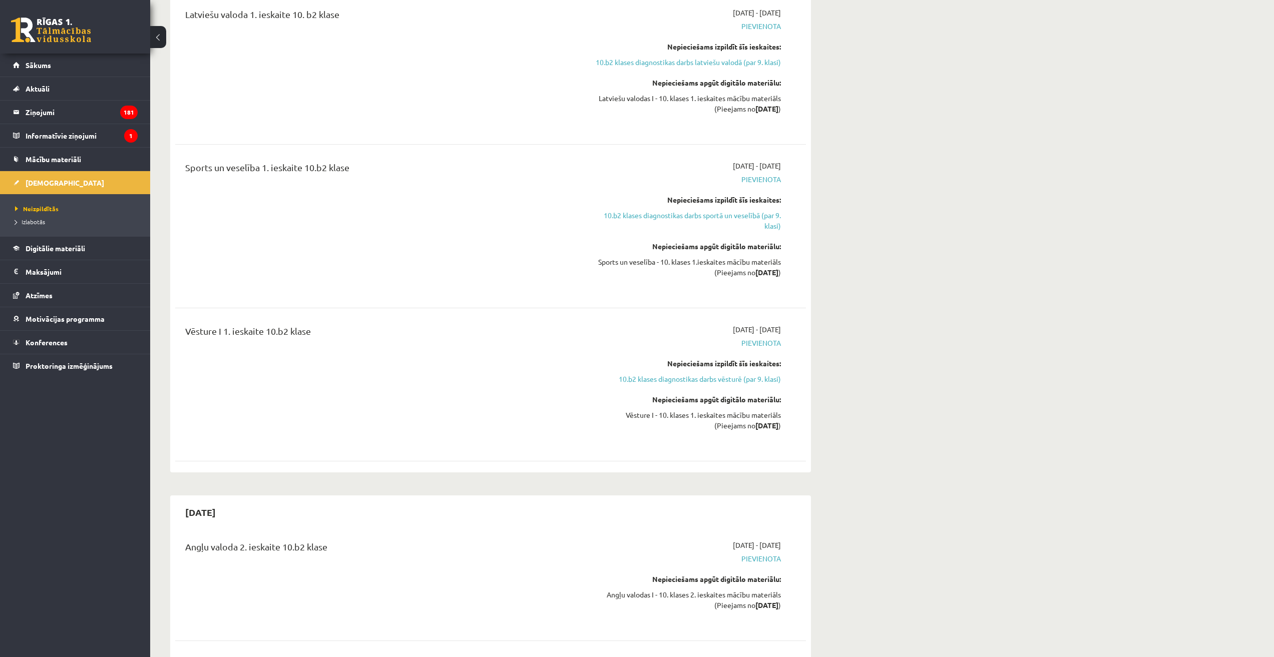
scroll to position [1853, 0]
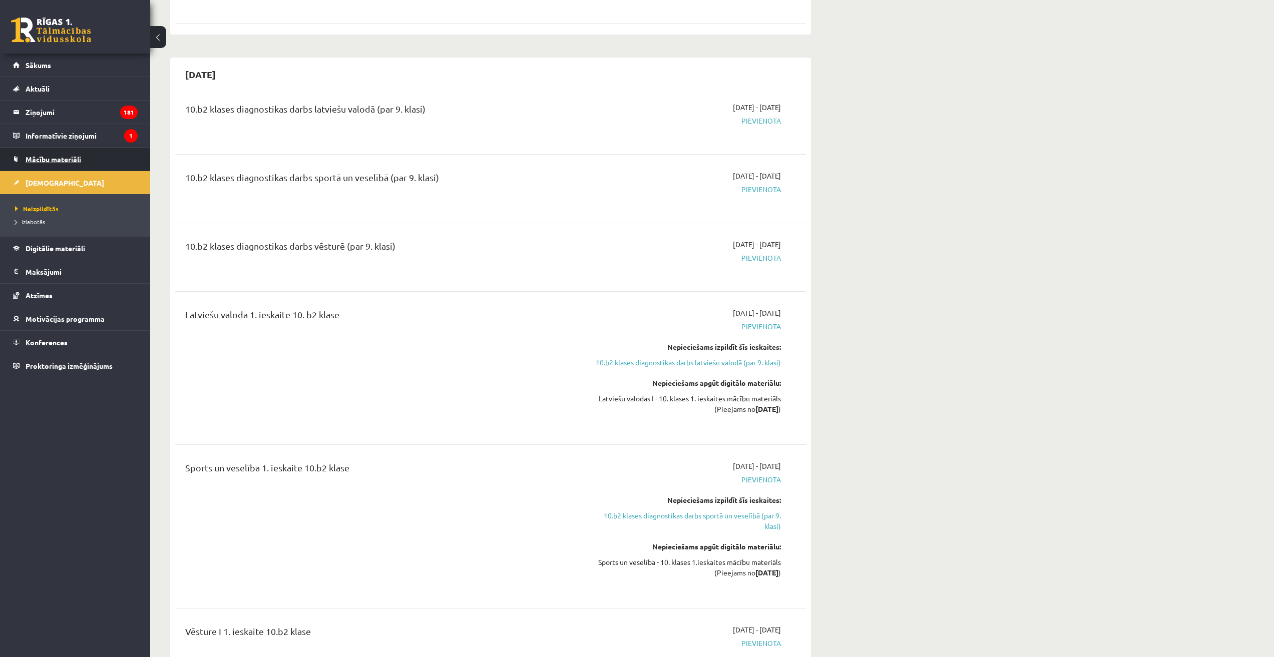
click at [78, 155] on span "Mācību materiāli" at bounding box center [54, 159] width 56 height 9
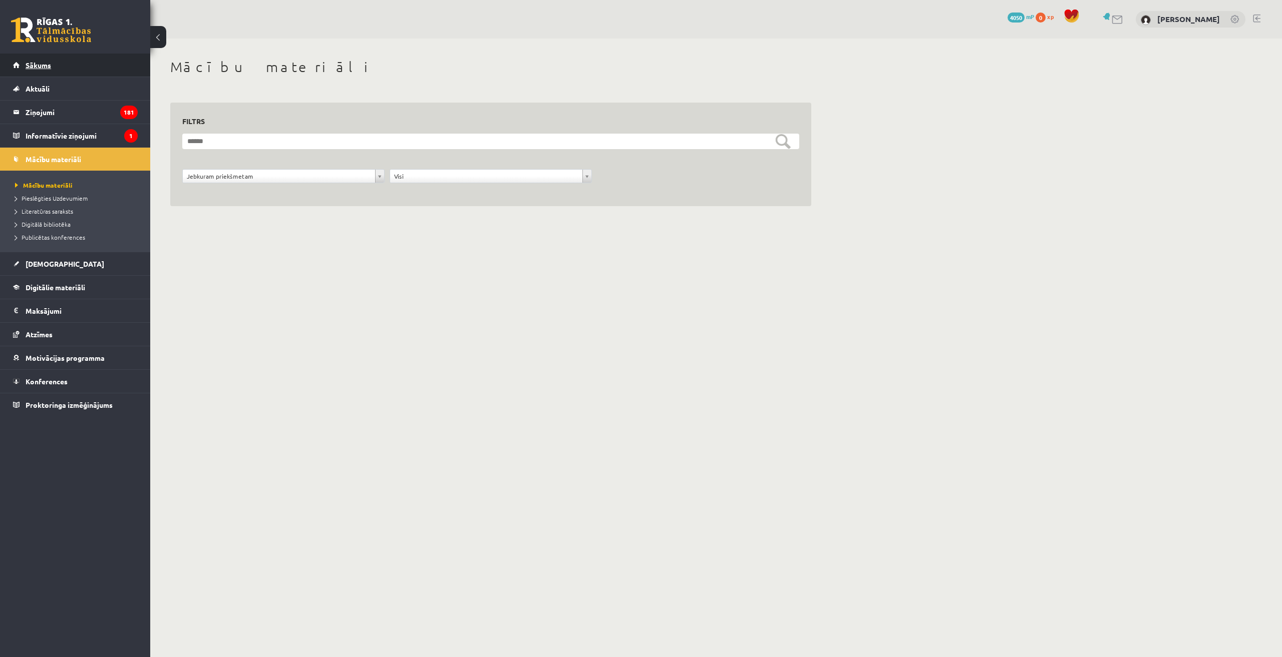
click at [62, 58] on link "Sākums" at bounding box center [75, 65] width 125 height 23
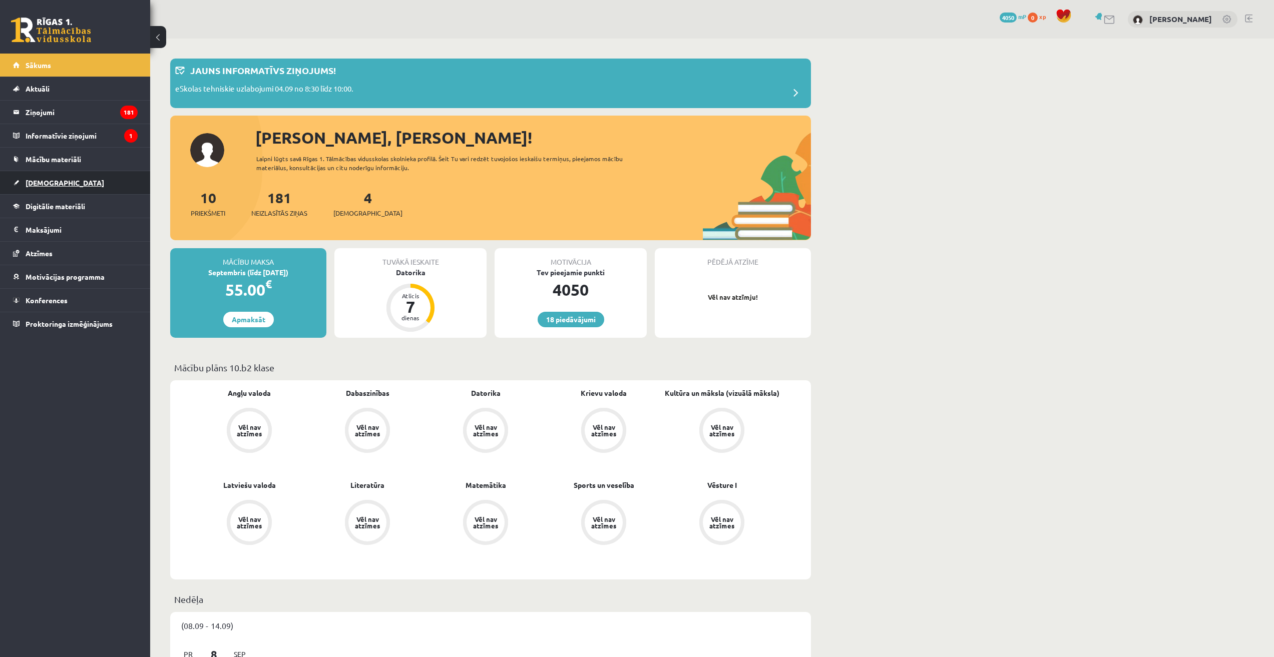
click at [61, 176] on link "[DEMOGRAPHIC_DATA]" at bounding box center [75, 182] width 125 height 23
